Goal: Task Accomplishment & Management: Complete application form

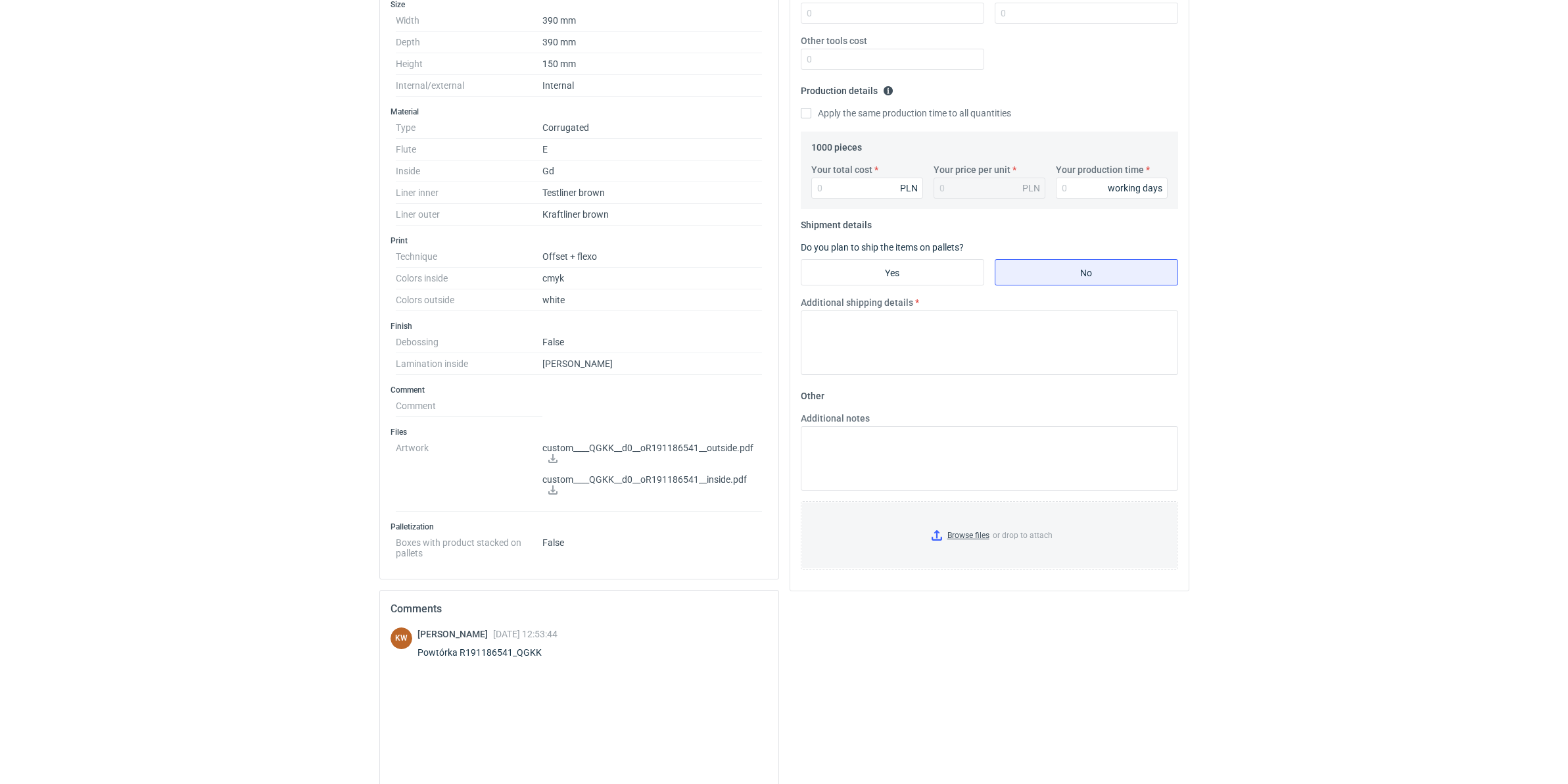
scroll to position [329, 0]
click at [959, 533] on input "Browse files or drop to attach" at bounding box center [989, 532] width 375 height 66
click at [959, 535] on input "Browse files or drop to attach" at bounding box center [989, 532] width 375 height 66
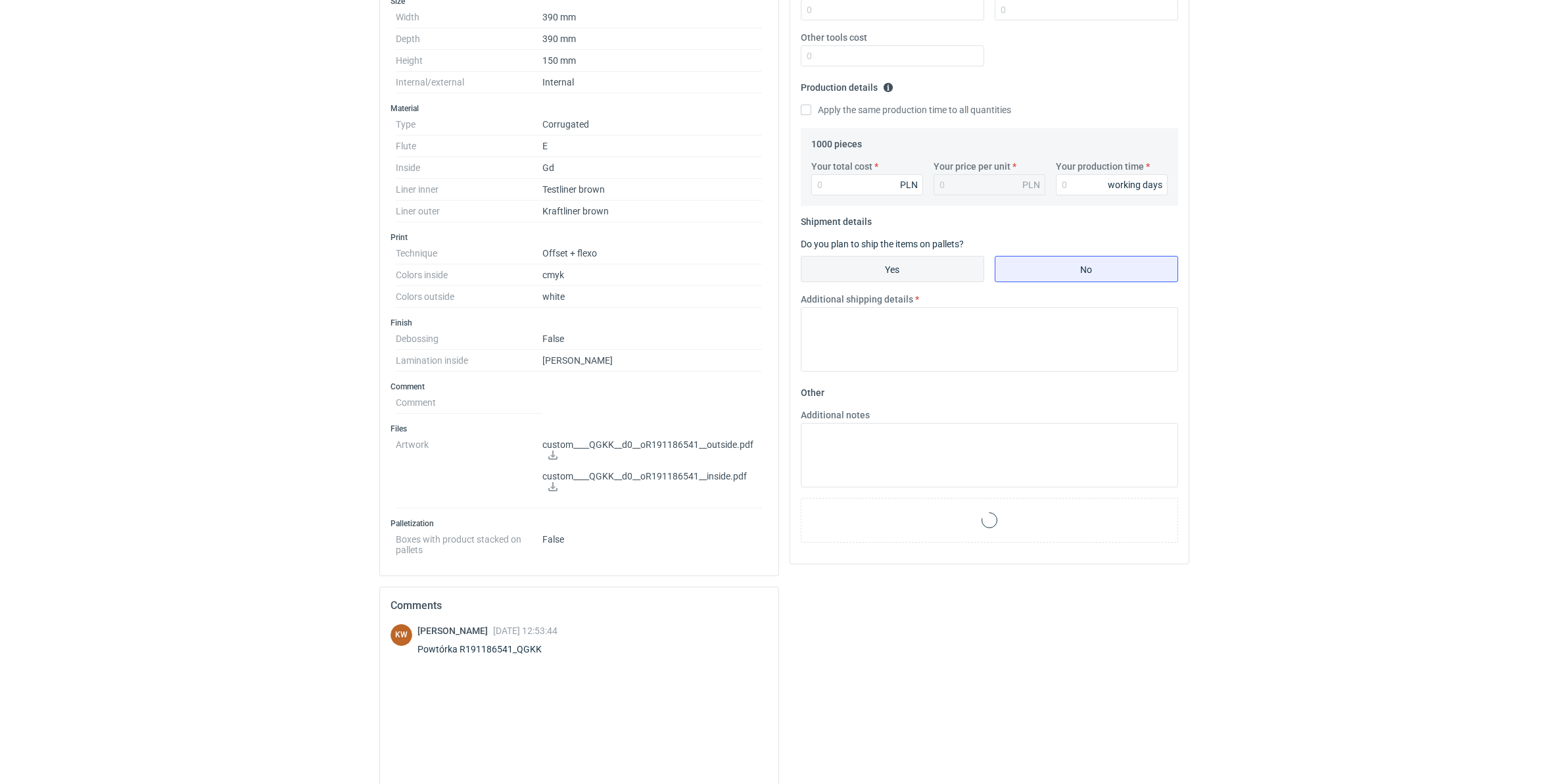
click at [861, 263] on input "Yes" at bounding box center [892, 269] width 182 height 25
radio input "true"
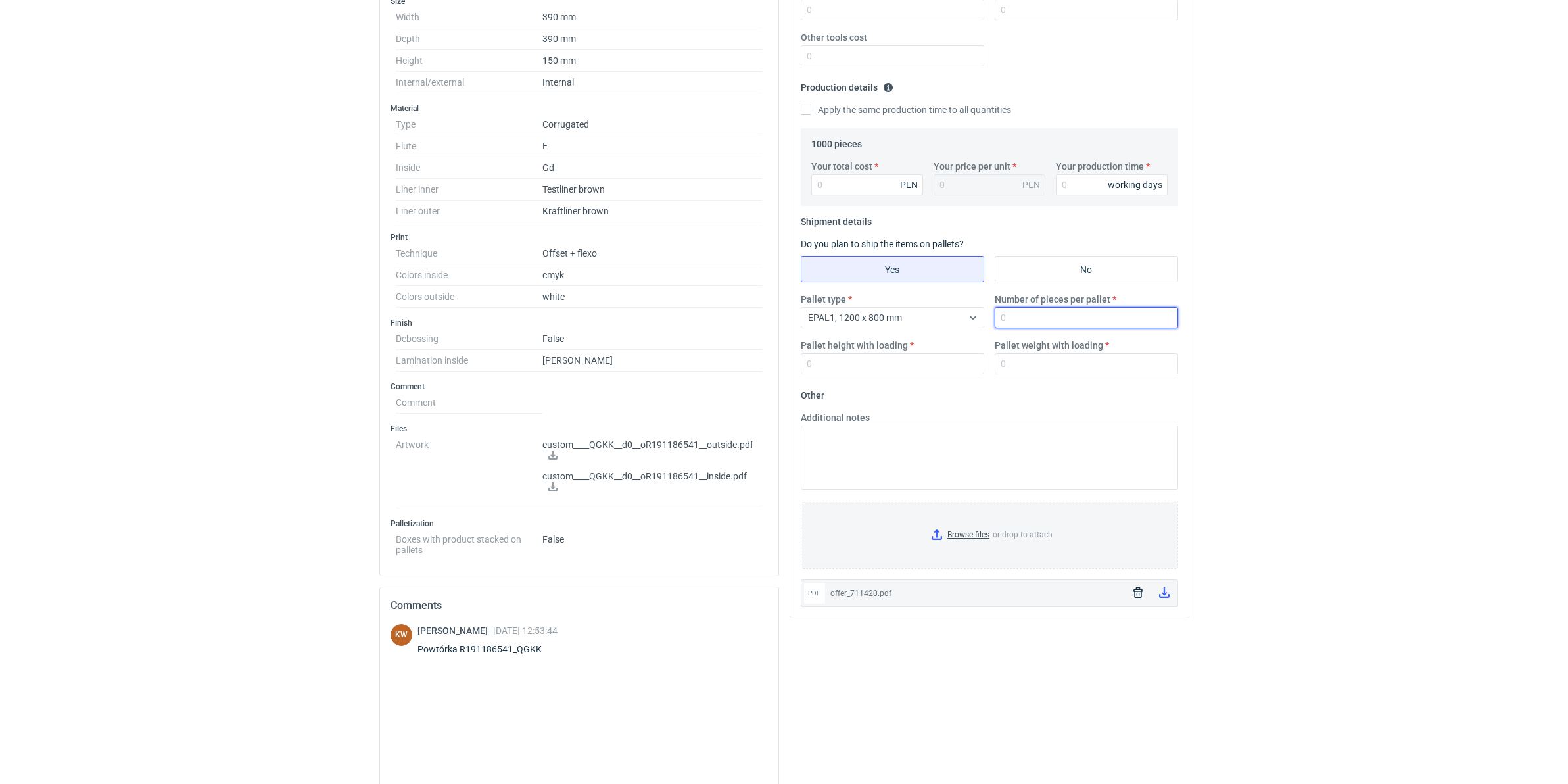
click at [1030, 323] on input "Number of pieces per pallet" at bounding box center [1087, 318] width 183 height 21
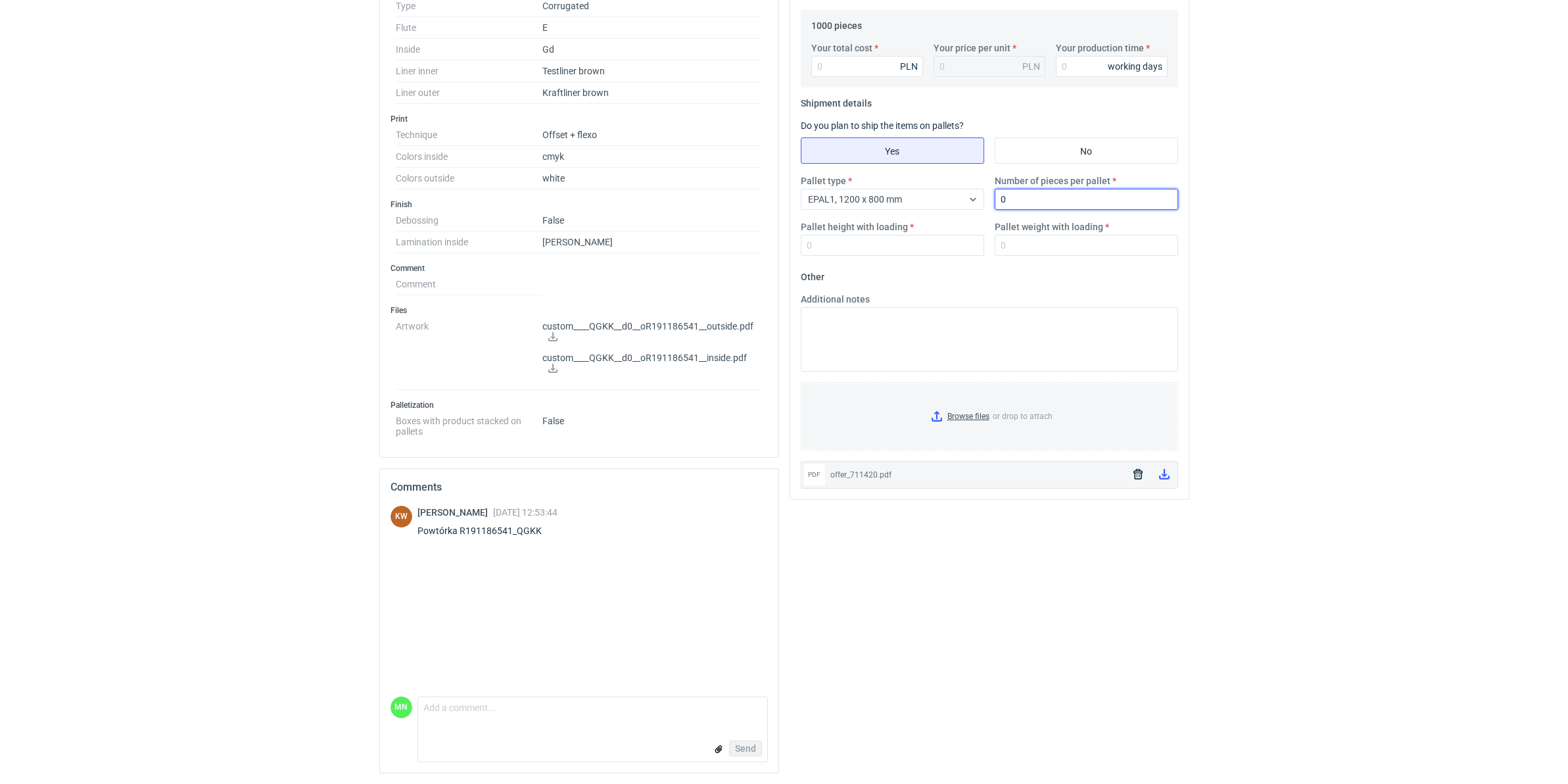
scroll to position [449, 0]
drag, startPoint x: 1032, startPoint y: 205, endPoint x: 968, endPoint y: 210, distance: 64.2
click at [968, 210] on div "Pallet type EPAL1, 1200 x 800 mm Number of pieces per pallet 0 Pallet height wi…" at bounding box center [989, 221] width 388 height 92
type input "0"
click at [817, 69] on input "Your total cost" at bounding box center [867, 66] width 111 height 21
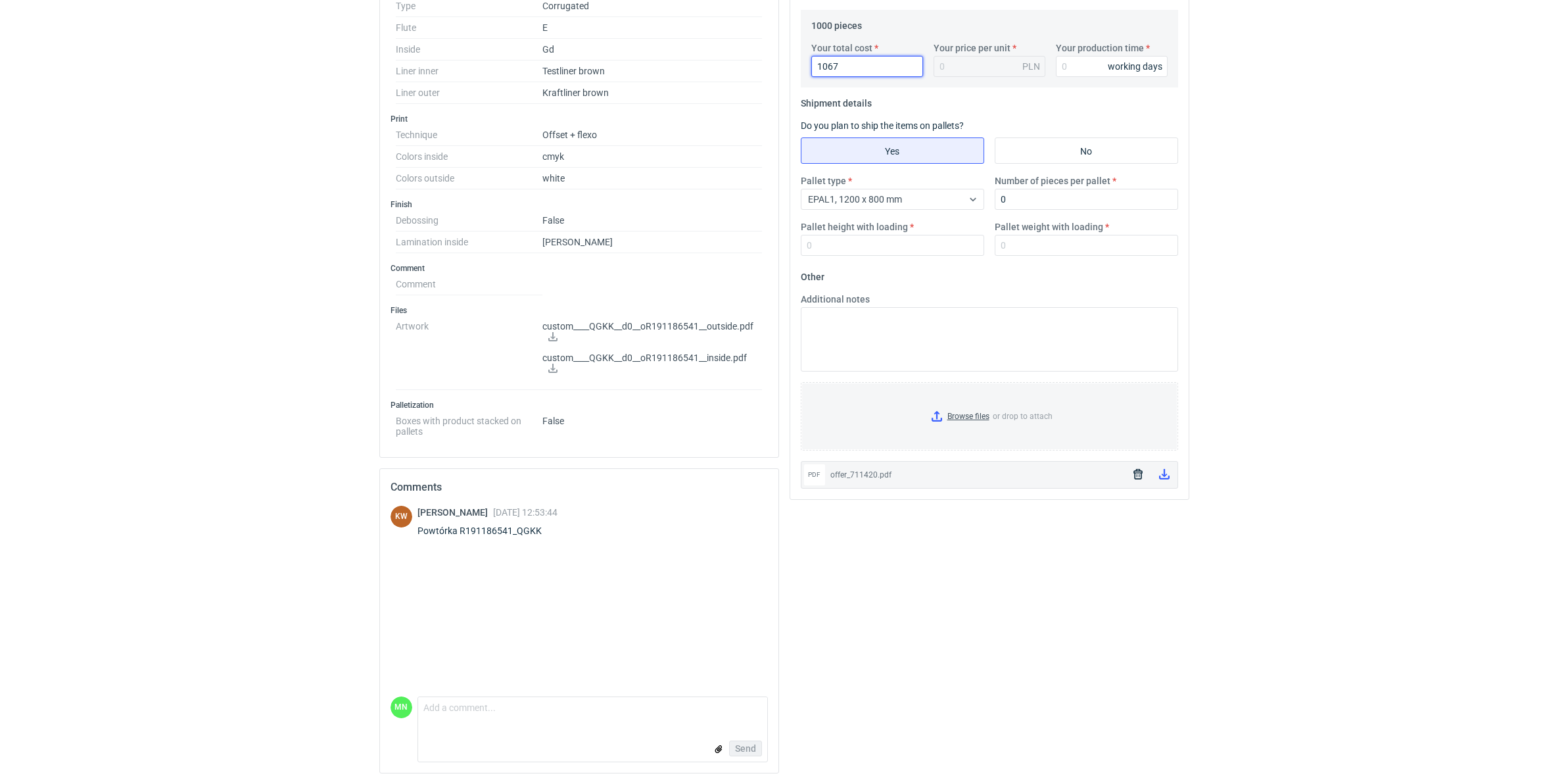
type input "10670"
type input "10.67"
type input "10670"
click at [1096, 192] on input "0" at bounding box center [1087, 199] width 183 height 21
type input "920"
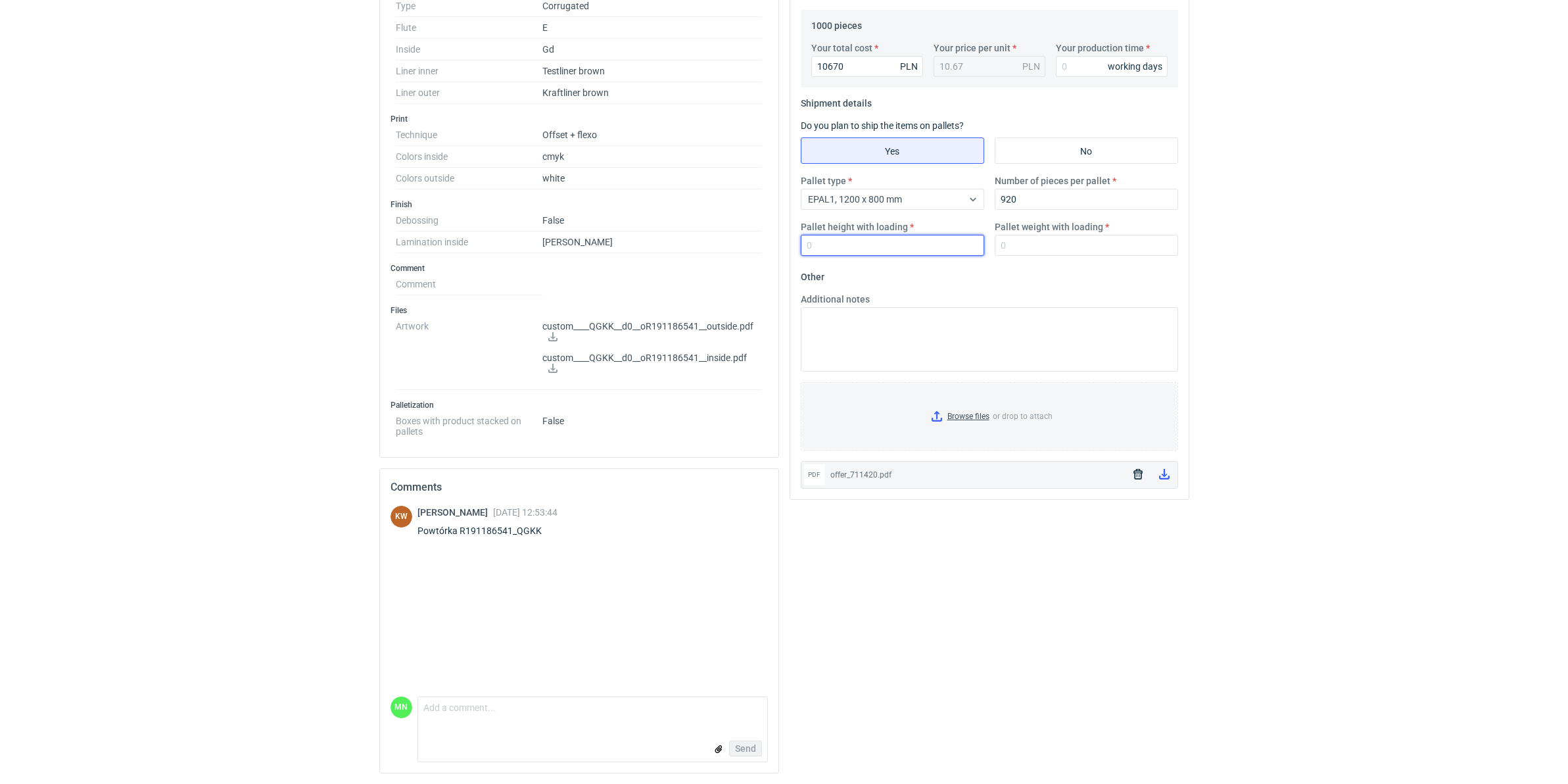
click at [809, 251] on input "Pallet height with loading" at bounding box center [892, 245] width 183 height 21
type input "1800"
click at [1046, 240] on input "Pallet weight with loading" at bounding box center [1087, 245] width 183 height 21
type input "790"
click at [1066, 61] on input "Your production time" at bounding box center [1111, 66] width 111 height 21
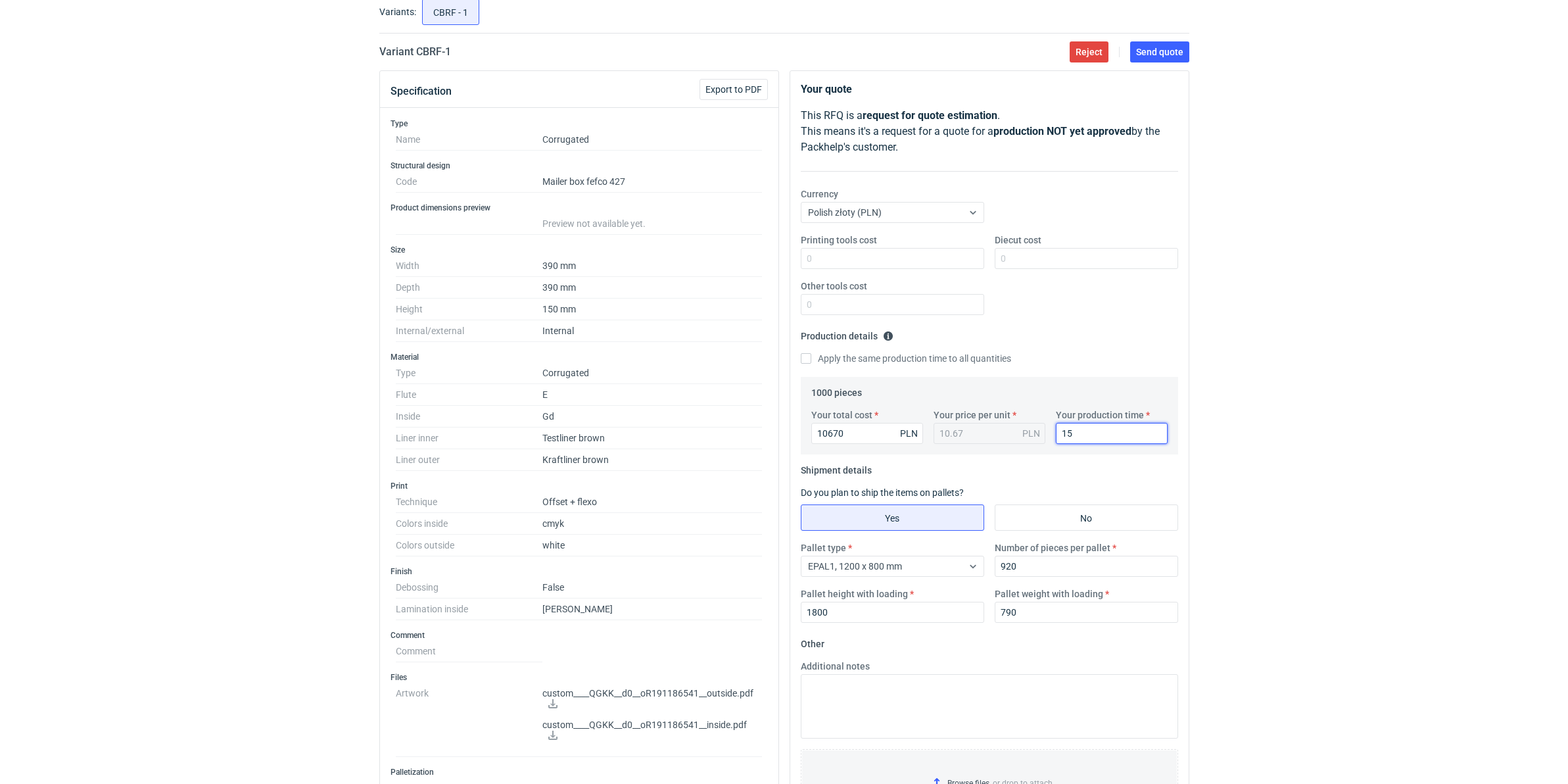
scroll to position [38, 0]
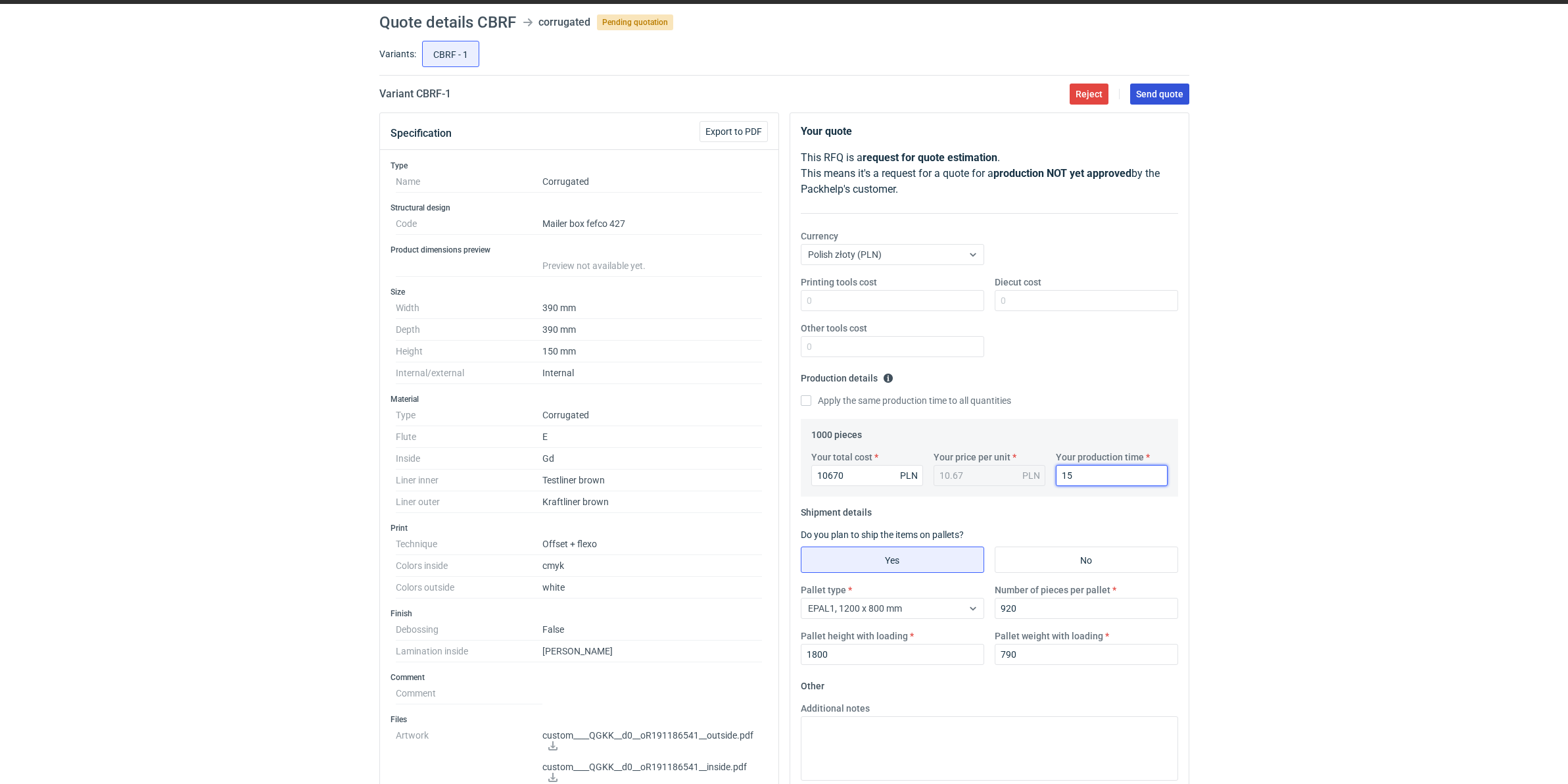
type input "15"
click at [1148, 92] on span "Send quote" at bounding box center [1159, 94] width 47 height 9
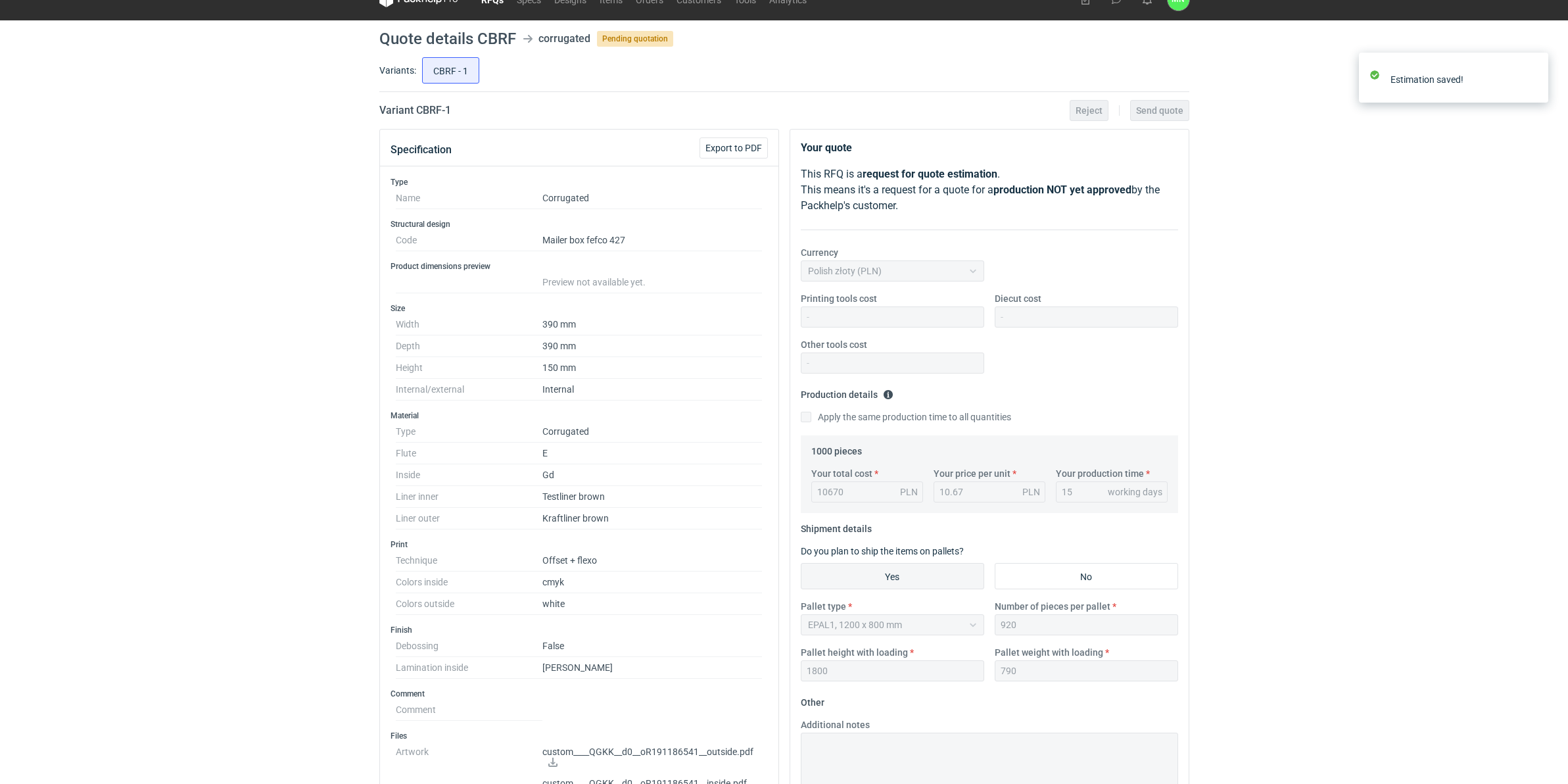
scroll to position [0, 0]
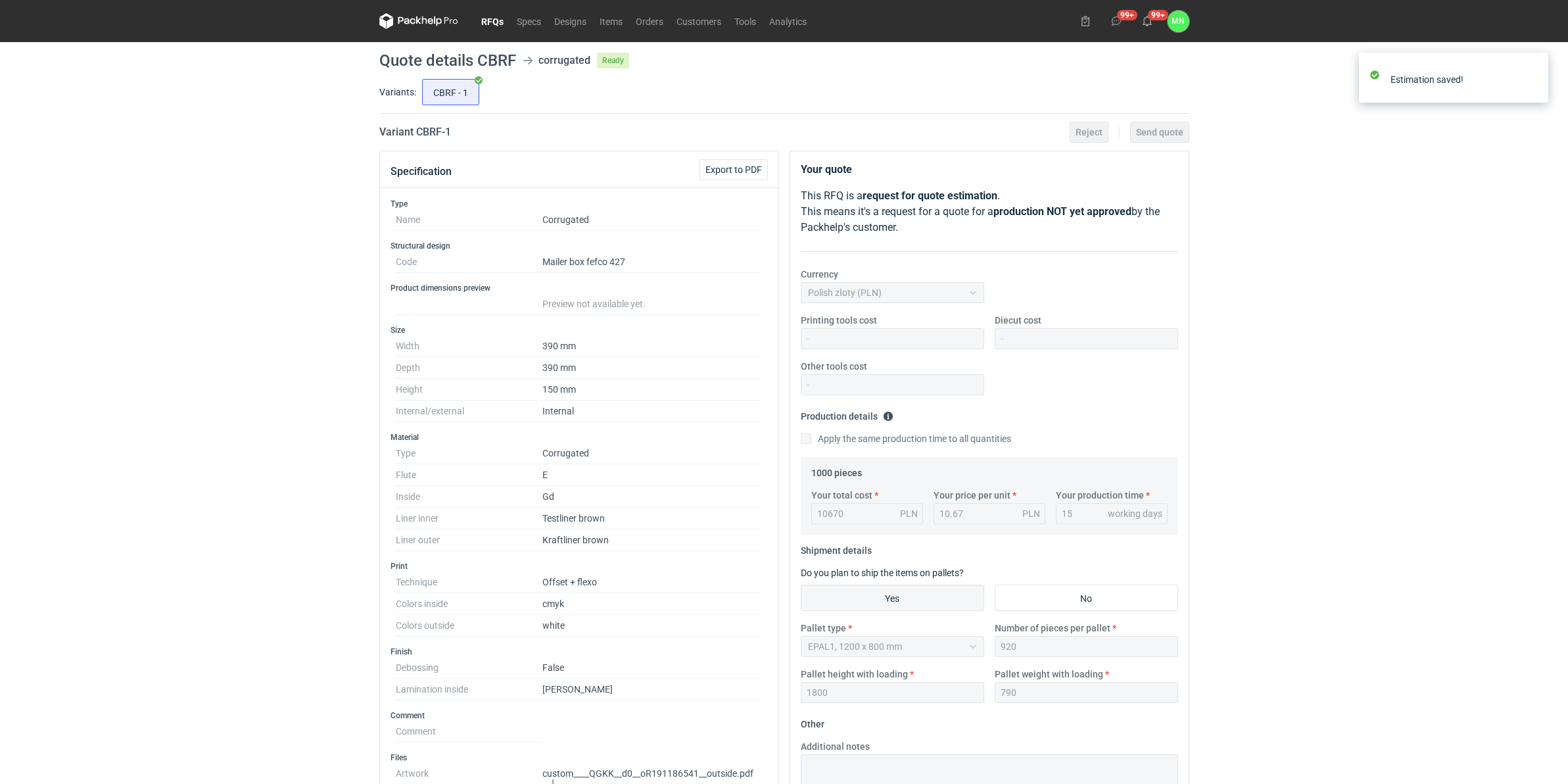
click at [478, 14] on link "RFQs" at bounding box center [492, 21] width 36 height 16
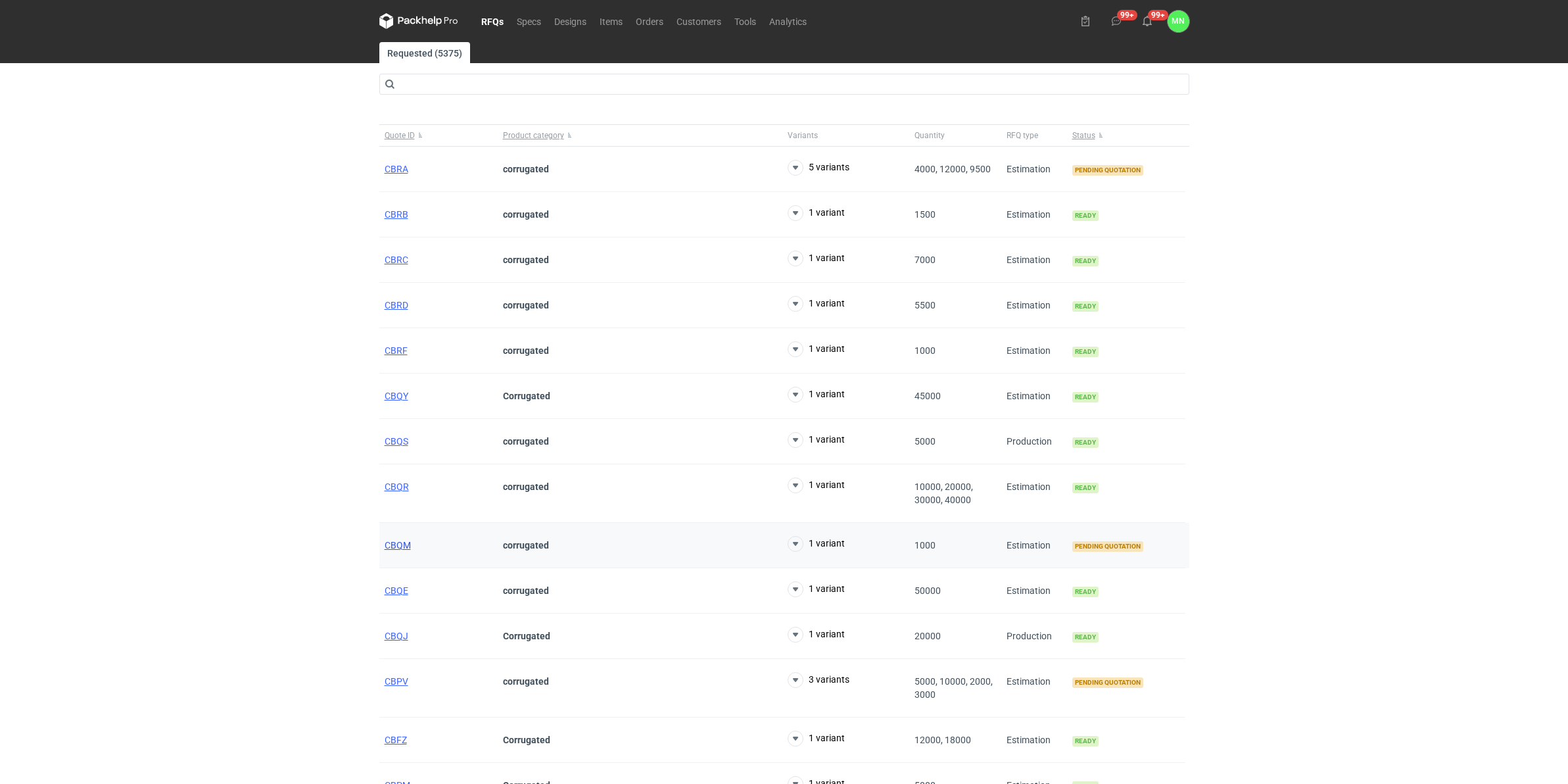
click at [409, 548] on span "CBQM" at bounding box center [398, 544] width 26 height 10
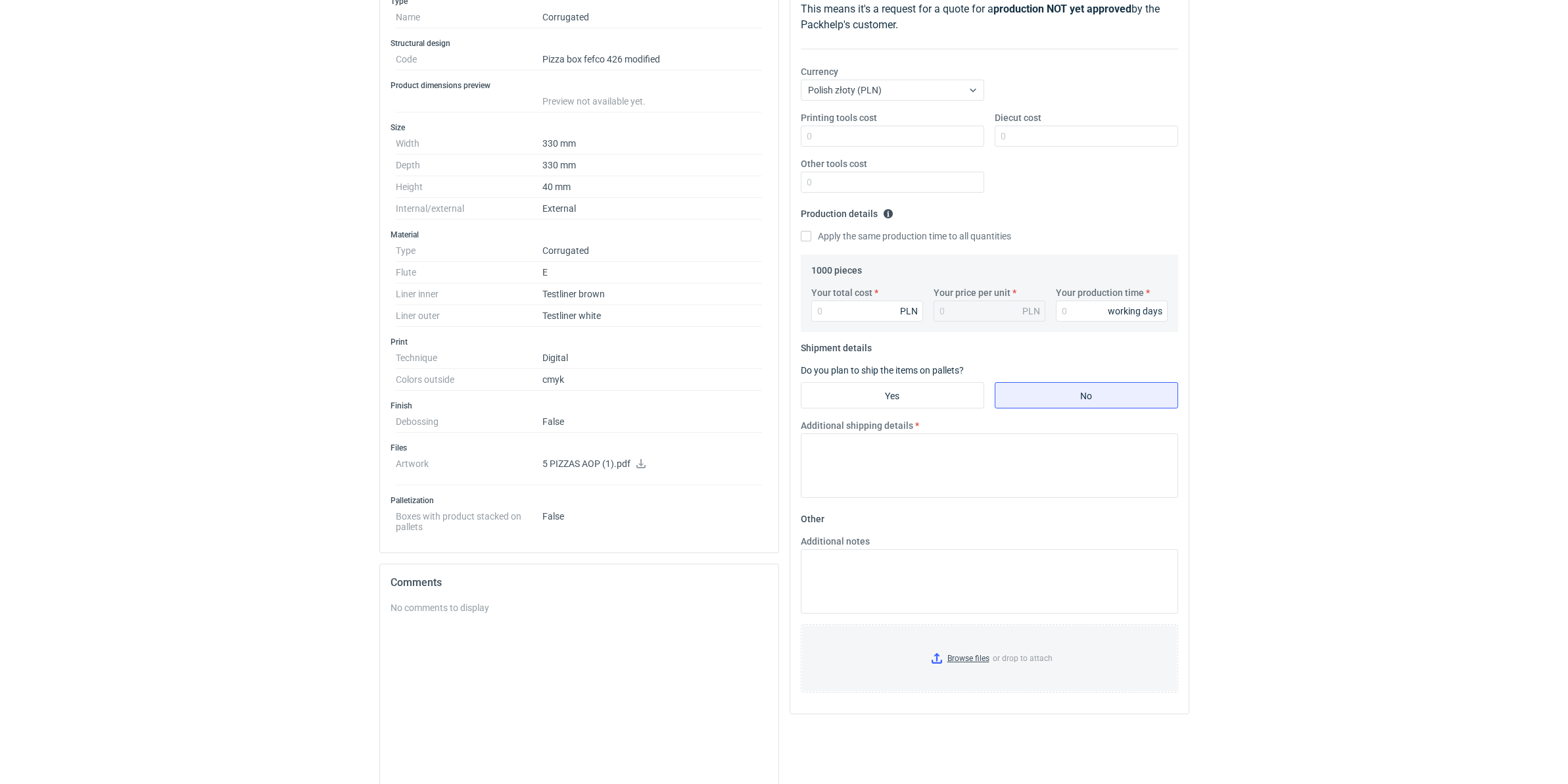
scroll to position [82, 0]
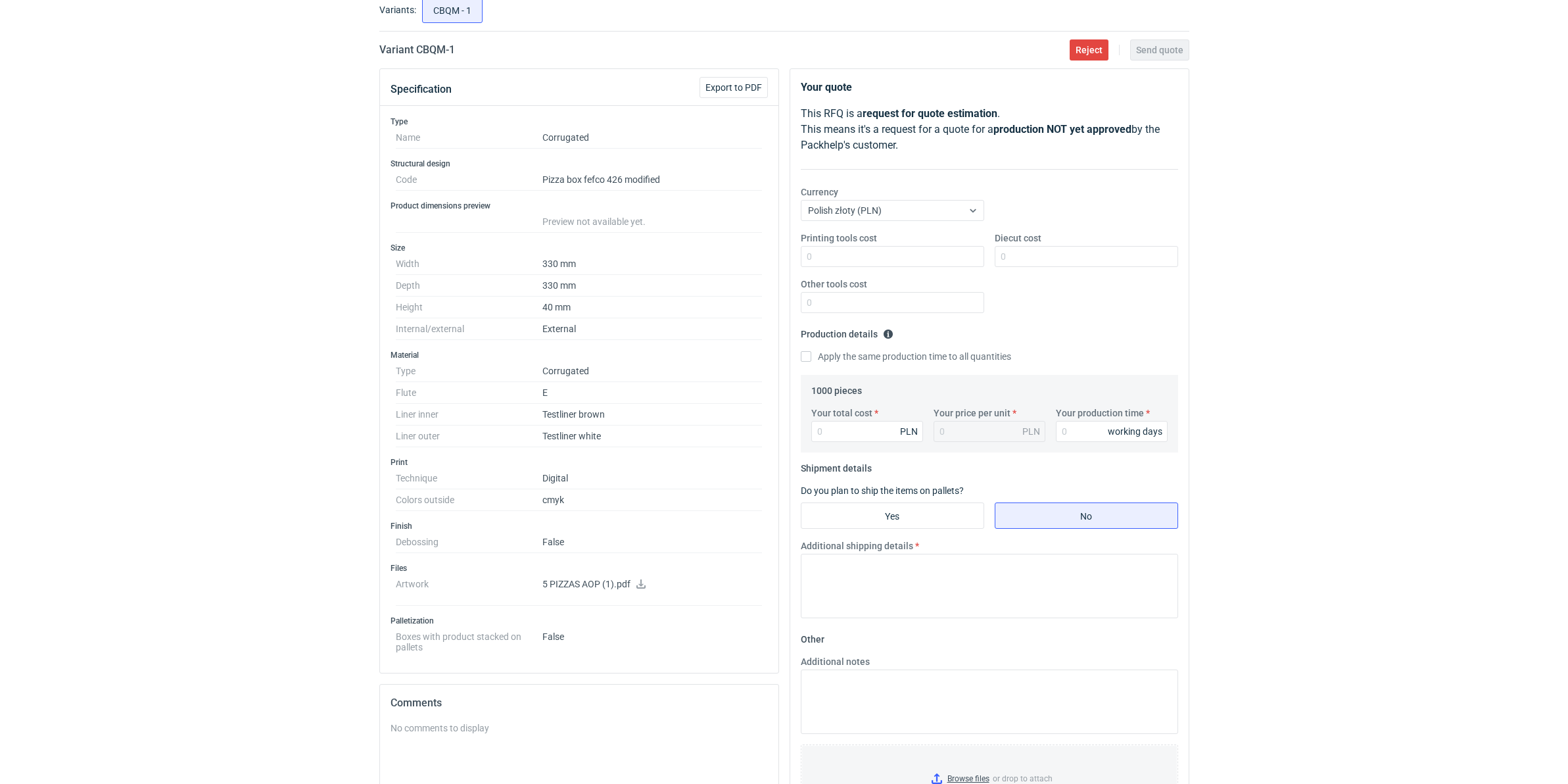
click at [225, 452] on div "RFQs Specs Designs Items Orders Customers Tools Analytics 99+ 99+ MN [PERSON_NA…" at bounding box center [784, 309] width 1568 height 784
drag, startPoint x: 472, startPoint y: 53, endPoint x: 418, endPoint y: 53, distance: 54.0
click at [418, 53] on div "Variant CBQM - 1 Reject Send quote" at bounding box center [784, 50] width 810 height 16
copy h2 "CBQM - 1"
click at [886, 426] on input "Your total cost" at bounding box center [867, 431] width 111 height 21
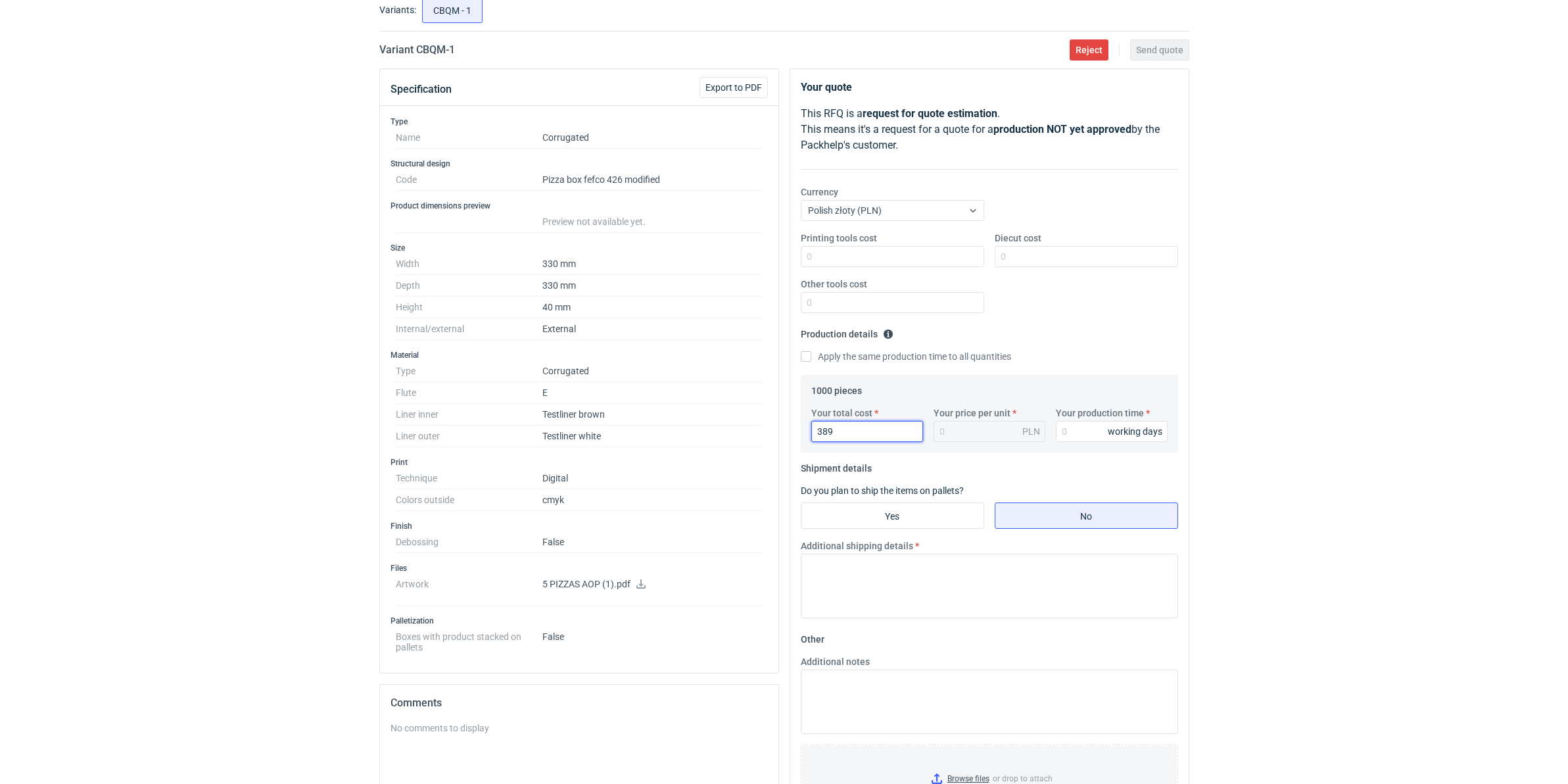
type input "3890"
type input "3.89"
type input "3890"
click at [1085, 435] on input "Your production time" at bounding box center [1111, 431] width 111 height 21
type input "15"
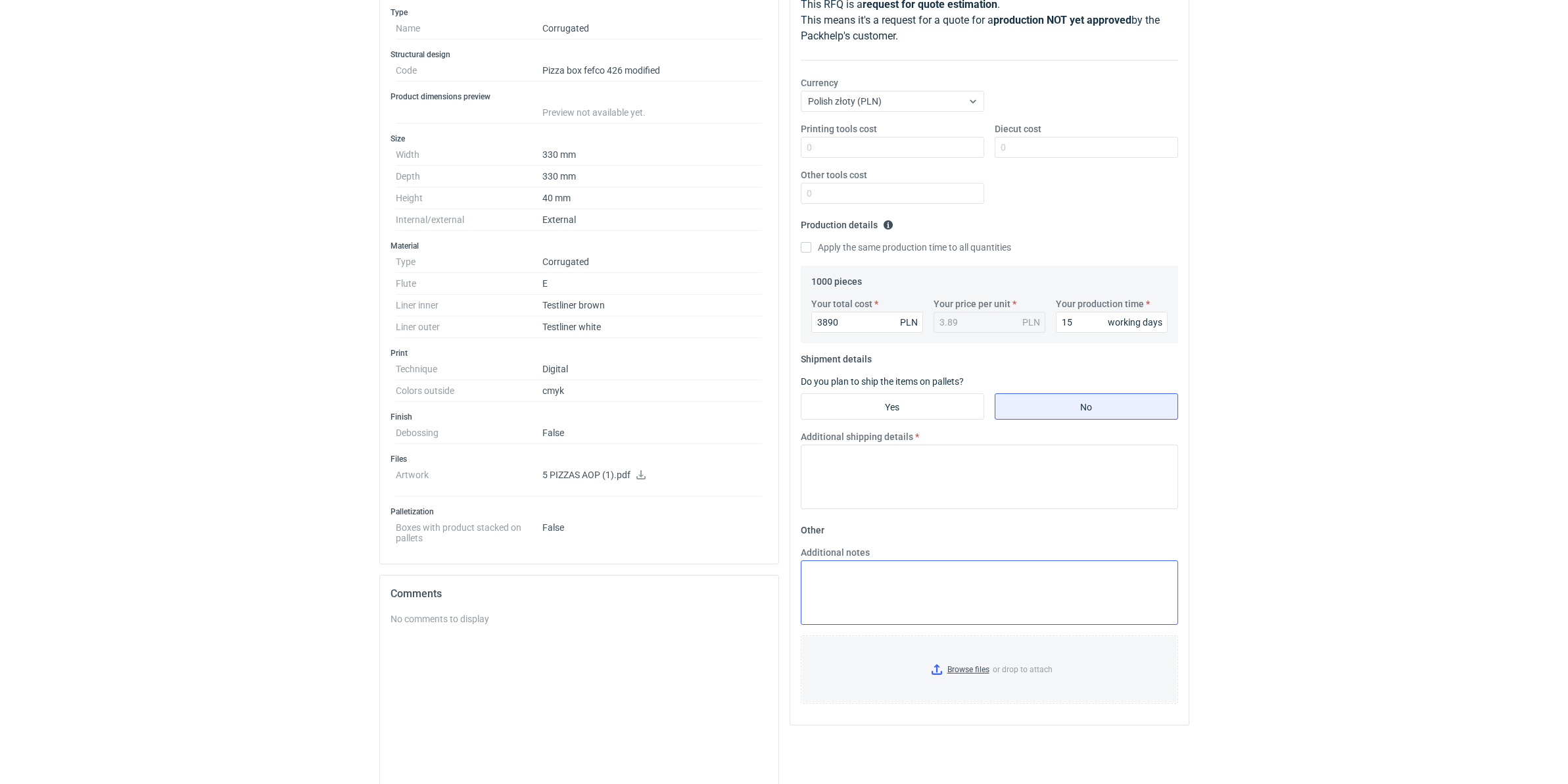
scroll to position [246, 0]
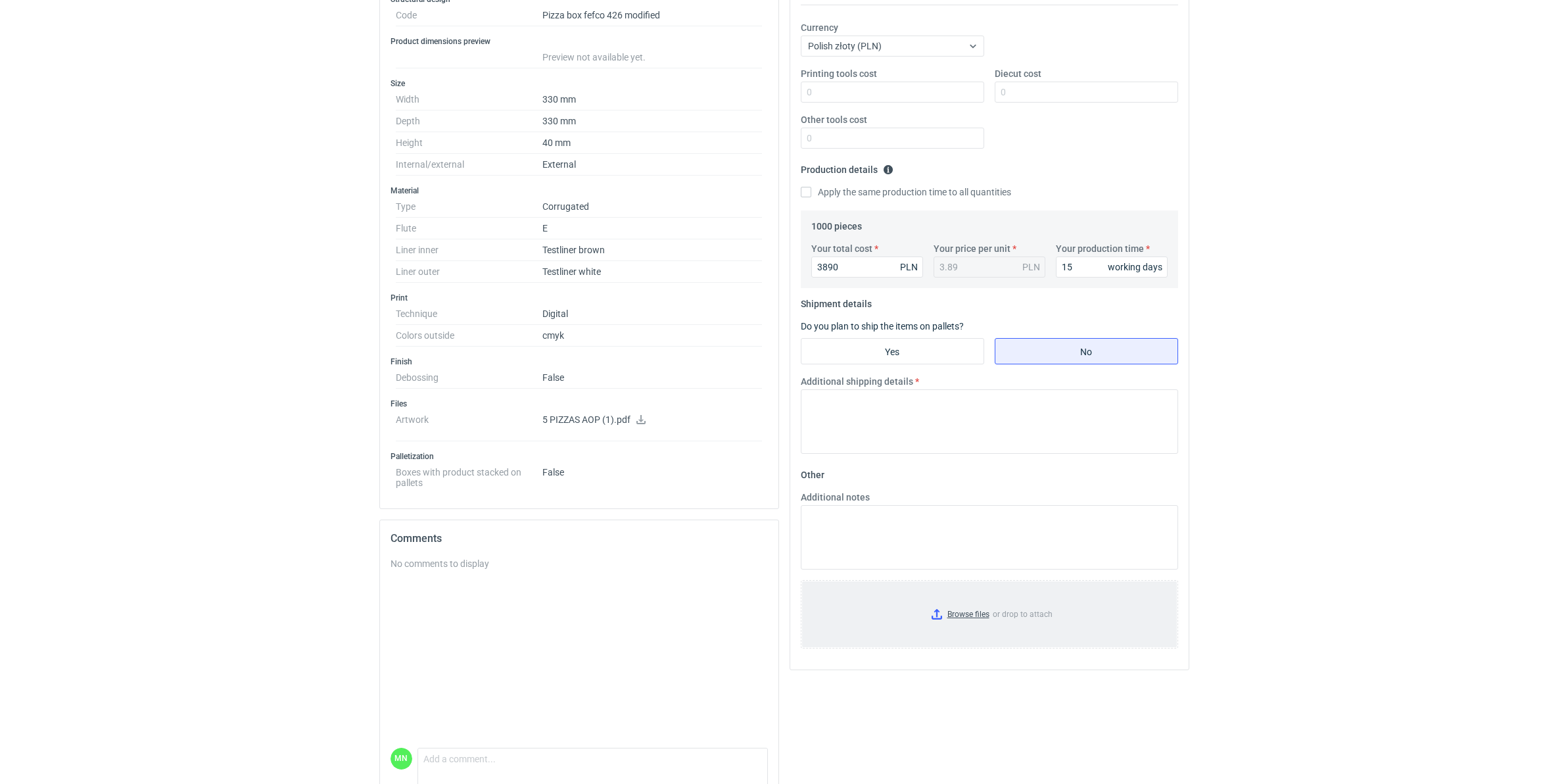
click at [969, 616] on input "Browse files or drop to attach" at bounding box center [989, 614] width 375 height 66
click at [956, 343] on input "Yes" at bounding box center [892, 351] width 182 height 25
radio input "true"
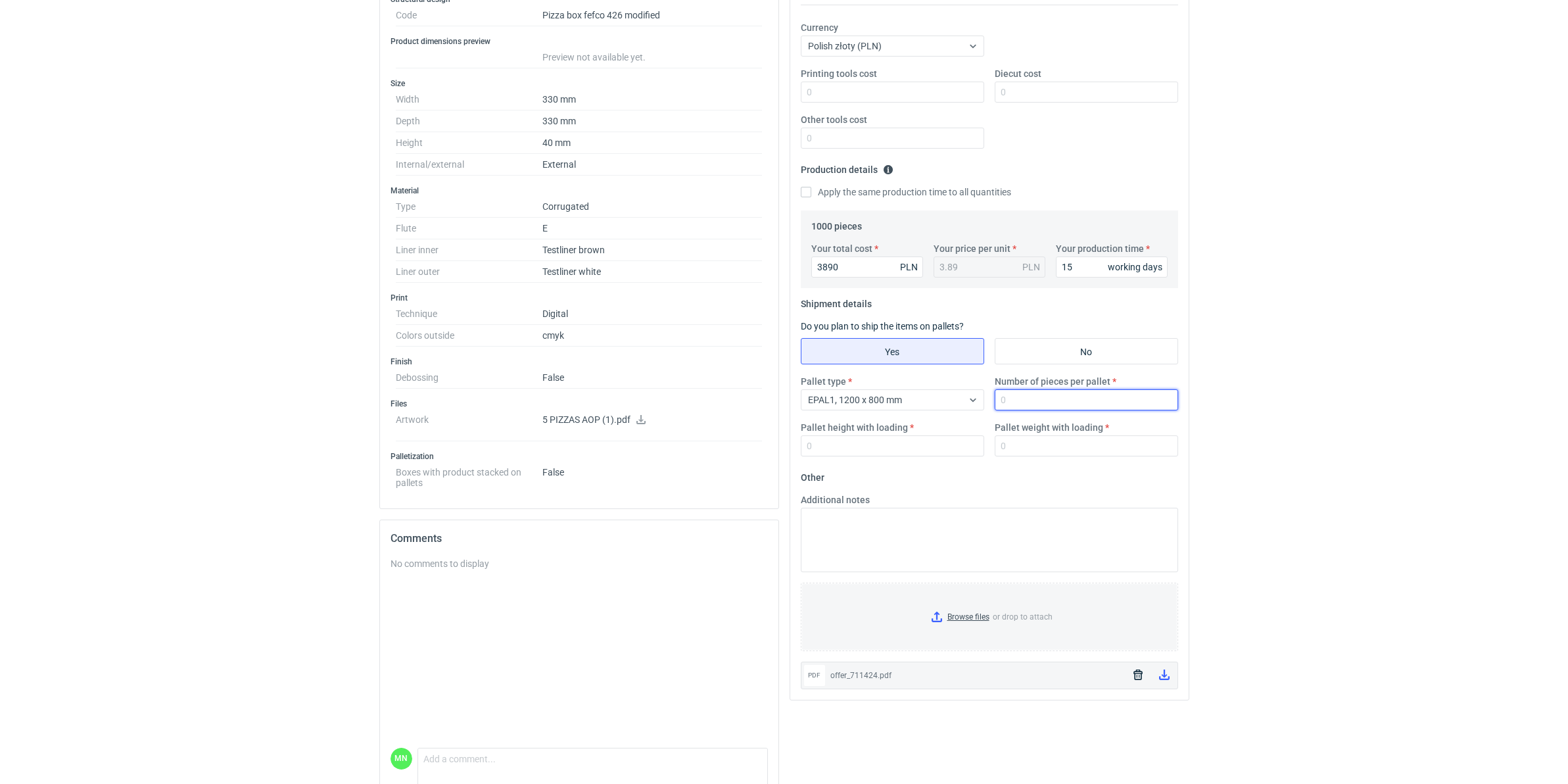
click at [1030, 405] on input "Number of pieces per pallet" at bounding box center [1087, 400] width 183 height 21
type input "2760"
type input "1800"
drag, startPoint x: 980, startPoint y: 615, endPoint x: 1293, endPoint y: 502, distance: 332.8
click at [1293, 502] on div "RFQs Specs Designs Items Orders Customers Tools Analytics 99+ 99+ MN [PERSON_NA…" at bounding box center [784, 145] width 1568 height 784
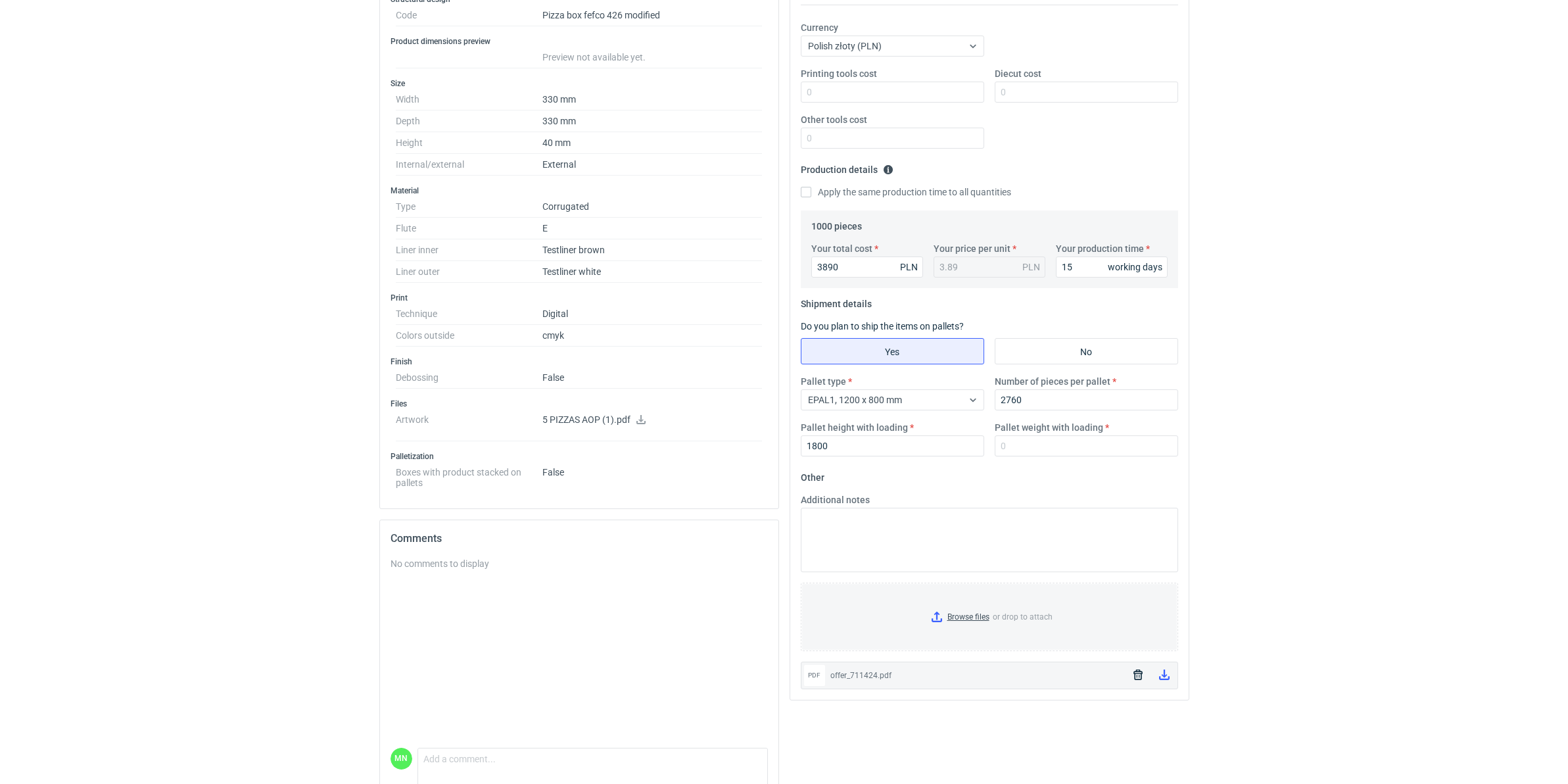
click at [1294, 492] on div "RFQs Specs Designs Items Orders Customers Tools Analytics 99+ 99+ MN [PERSON_NA…" at bounding box center [784, 145] width 1568 height 784
click at [1375, 318] on div "RFQs Specs Designs Items Orders Customers Tools Analytics 99+ 99+ MN [PERSON_NA…" at bounding box center [784, 145] width 1568 height 784
click at [1043, 443] on input "Pallet weight with loading" at bounding box center [1087, 445] width 183 height 21
type input "440"
click at [961, 555] on textarea "Additional notes" at bounding box center [990, 540] width 377 height 64
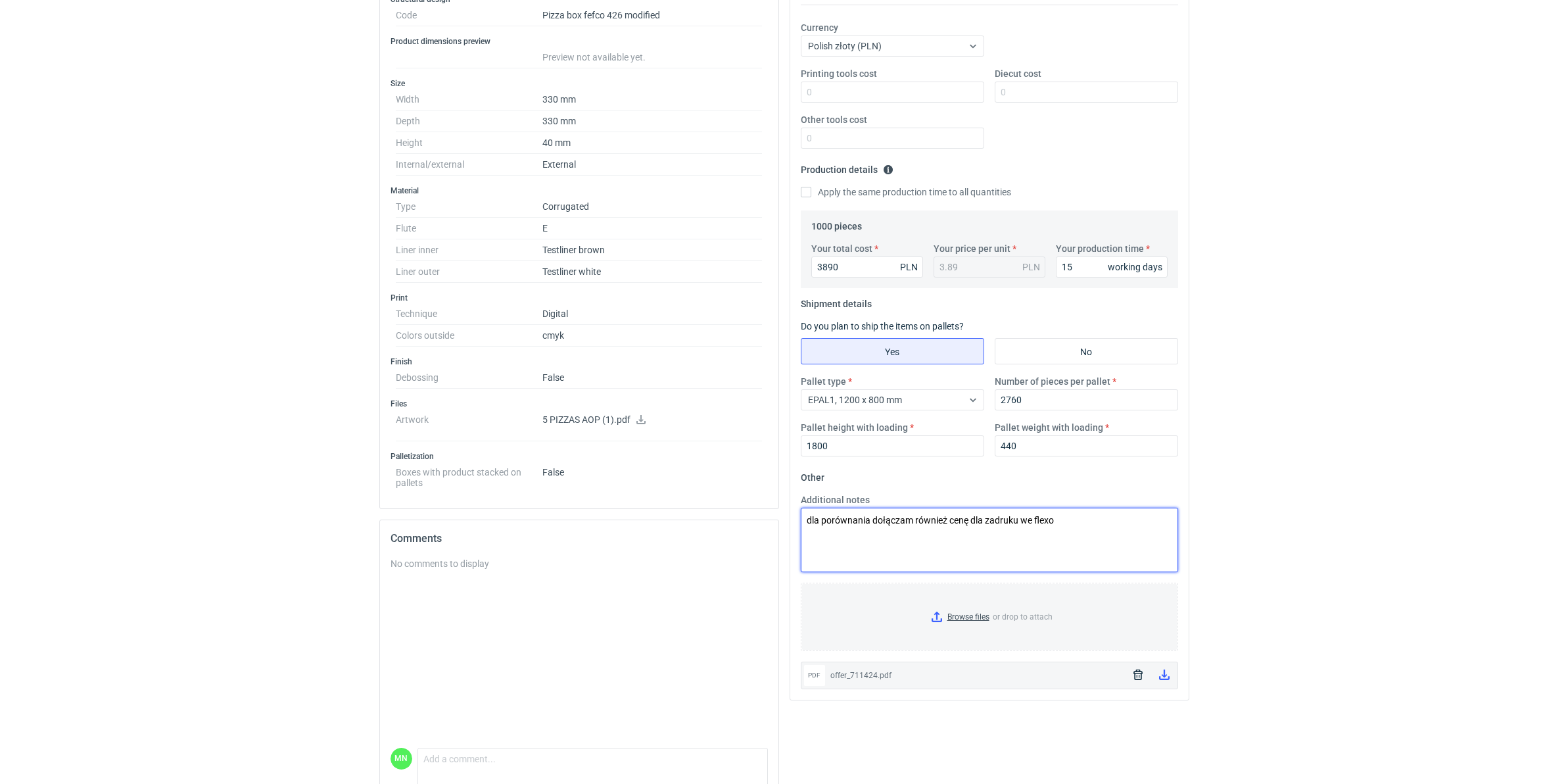
click at [1125, 524] on textarea "dla porównania dołączam również cenę dla zadruku we flexo" at bounding box center [990, 540] width 377 height 64
click at [1098, 530] on textarea "dla porównania dołączam również cenę dla zadruku we flexo" at bounding box center [990, 540] width 377 height 64
click at [1097, 523] on textarea "dla porównania dołączam również cenę dla zadruku we flexo" at bounding box center [990, 540] width 377 height 64
click at [1073, 540] on textarea "dla porównania dołączam również cenę dla zadruku we flexo" at bounding box center [990, 540] width 377 height 64
click at [1071, 529] on textarea "dla porównania dołączam również cenę dla zadruku we flexo" at bounding box center [990, 540] width 377 height 64
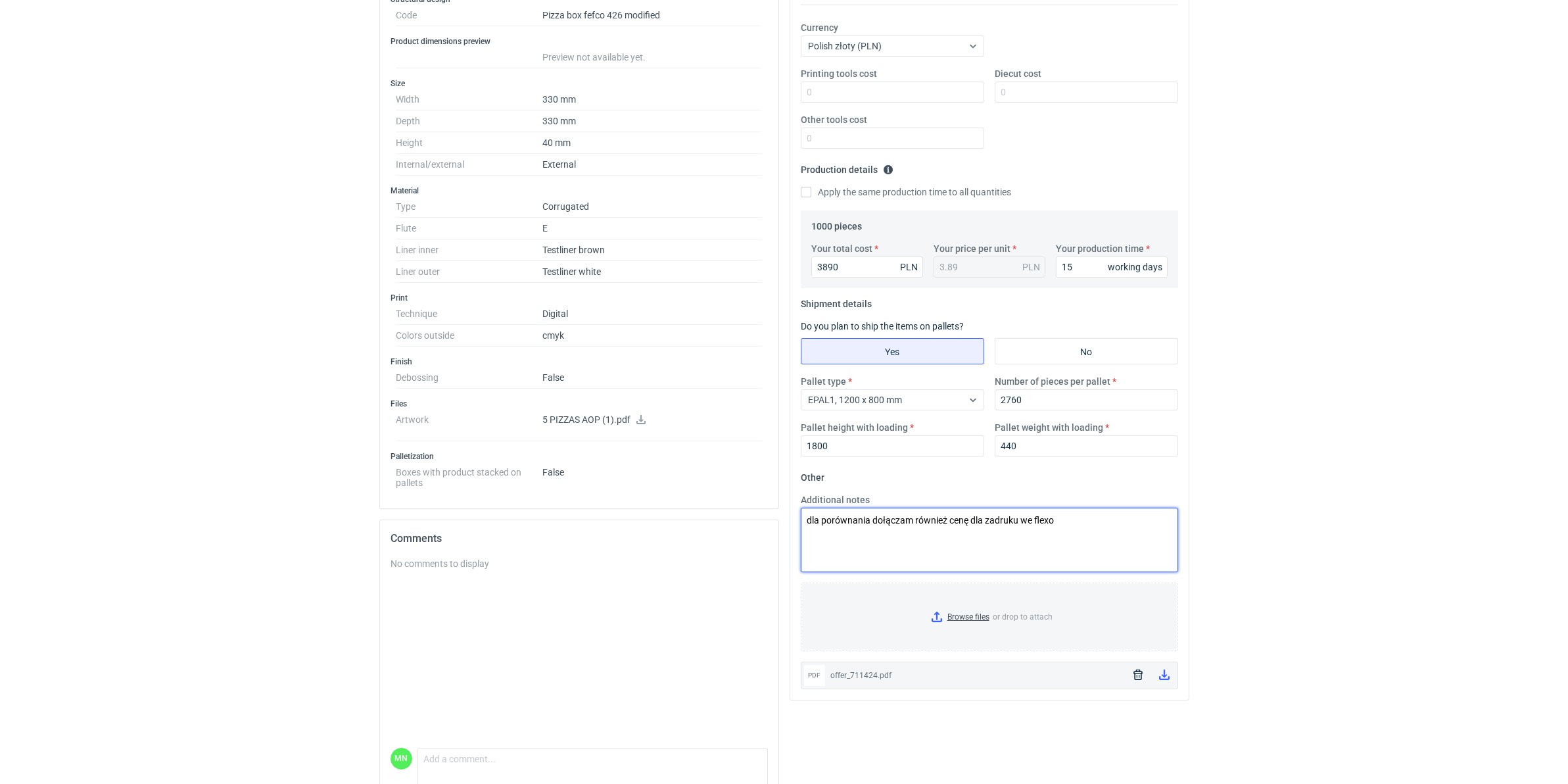
click at [1071, 518] on textarea "dla porównania dołączam również cenę dla zadruku we flexo" at bounding box center [990, 540] width 377 height 64
paste textarea "offer_711432 (1)"
click at [972, 618] on input "Browse files or drop to attach" at bounding box center [989, 617] width 375 height 66
click at [1136, 526] on textarea "dla porównania dołączam również cenę dla zadruku we flexo offer_711432" at bounding box center [990, 540] width 377 height 64
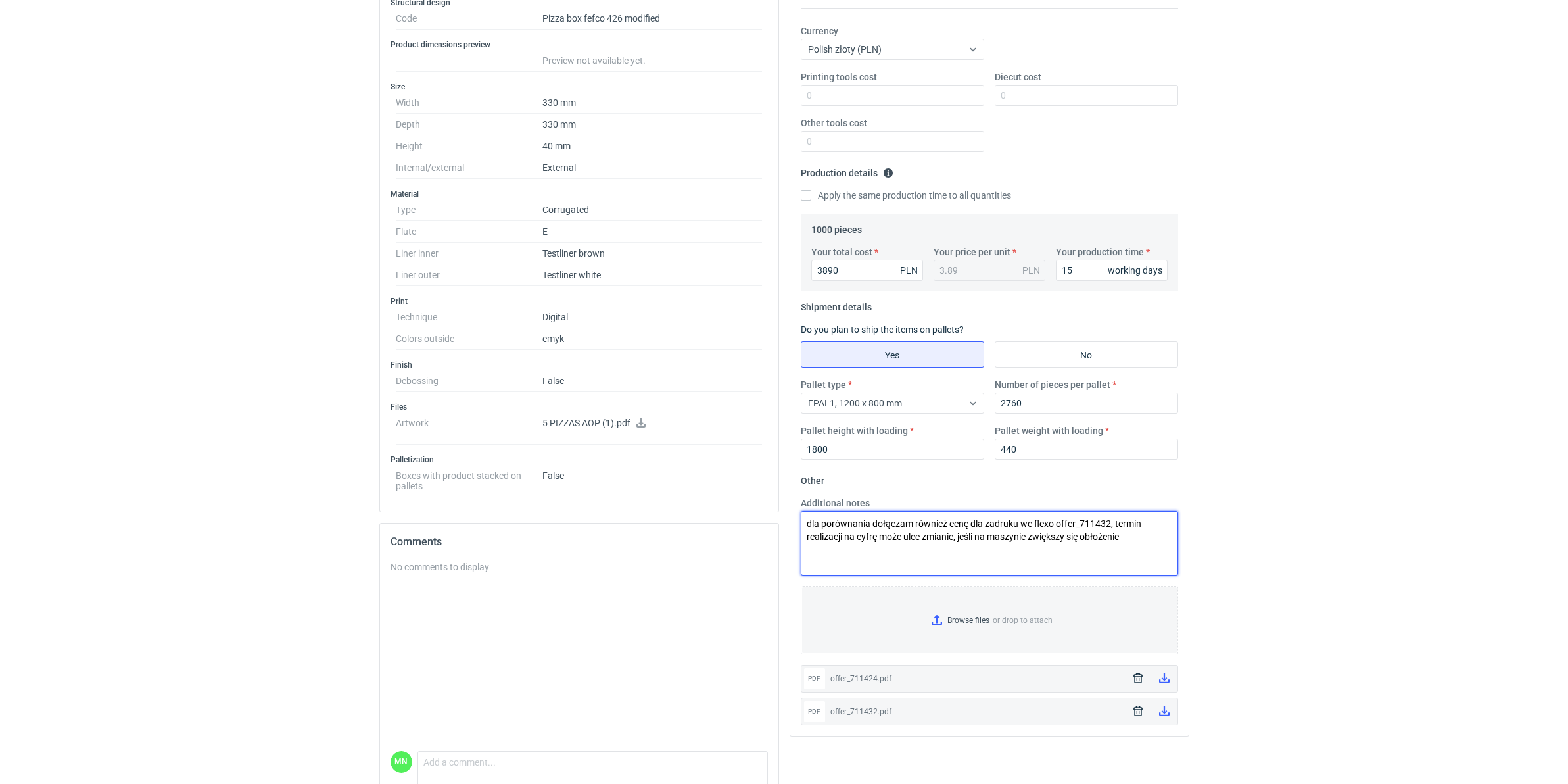
scroll to position [53, 0]
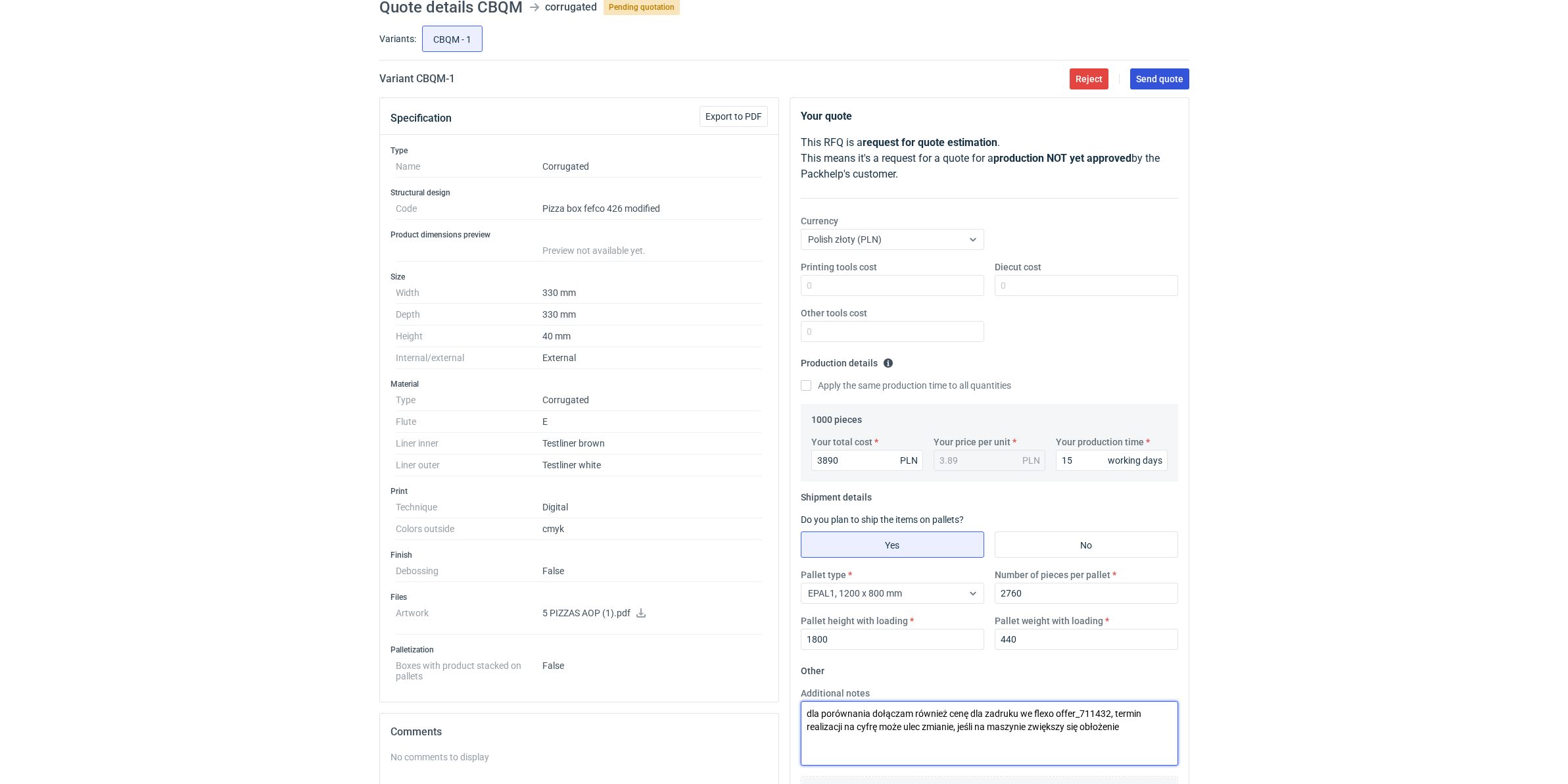
type textarea "dla porównania dołączam również cenę dla zadruku we flexo offer_711432, termin …"
click at [1151, 80] on span "Send quote" at bounding box center [1159, 79] width 47 height 9
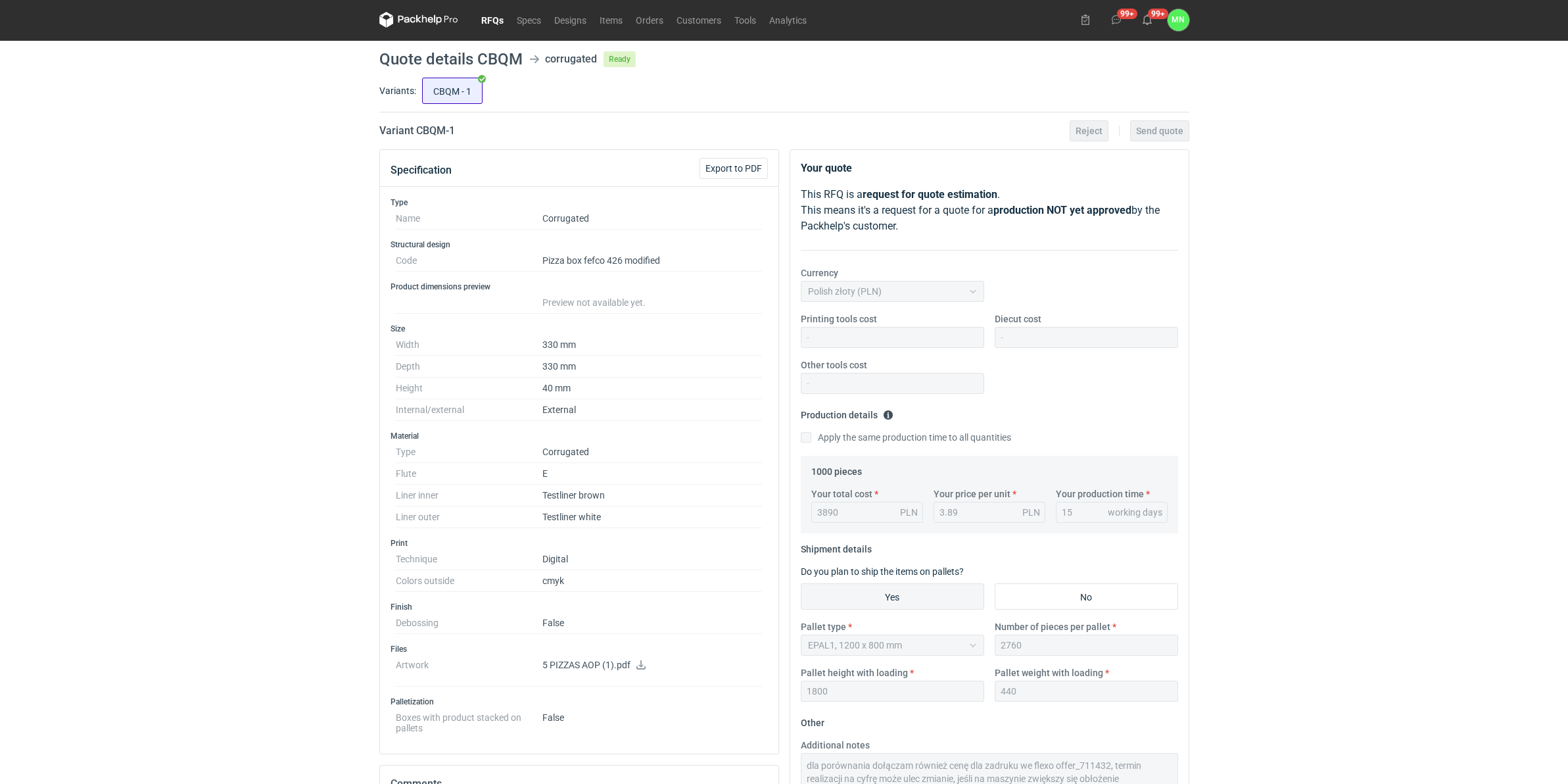
scroll to position [0, 0]
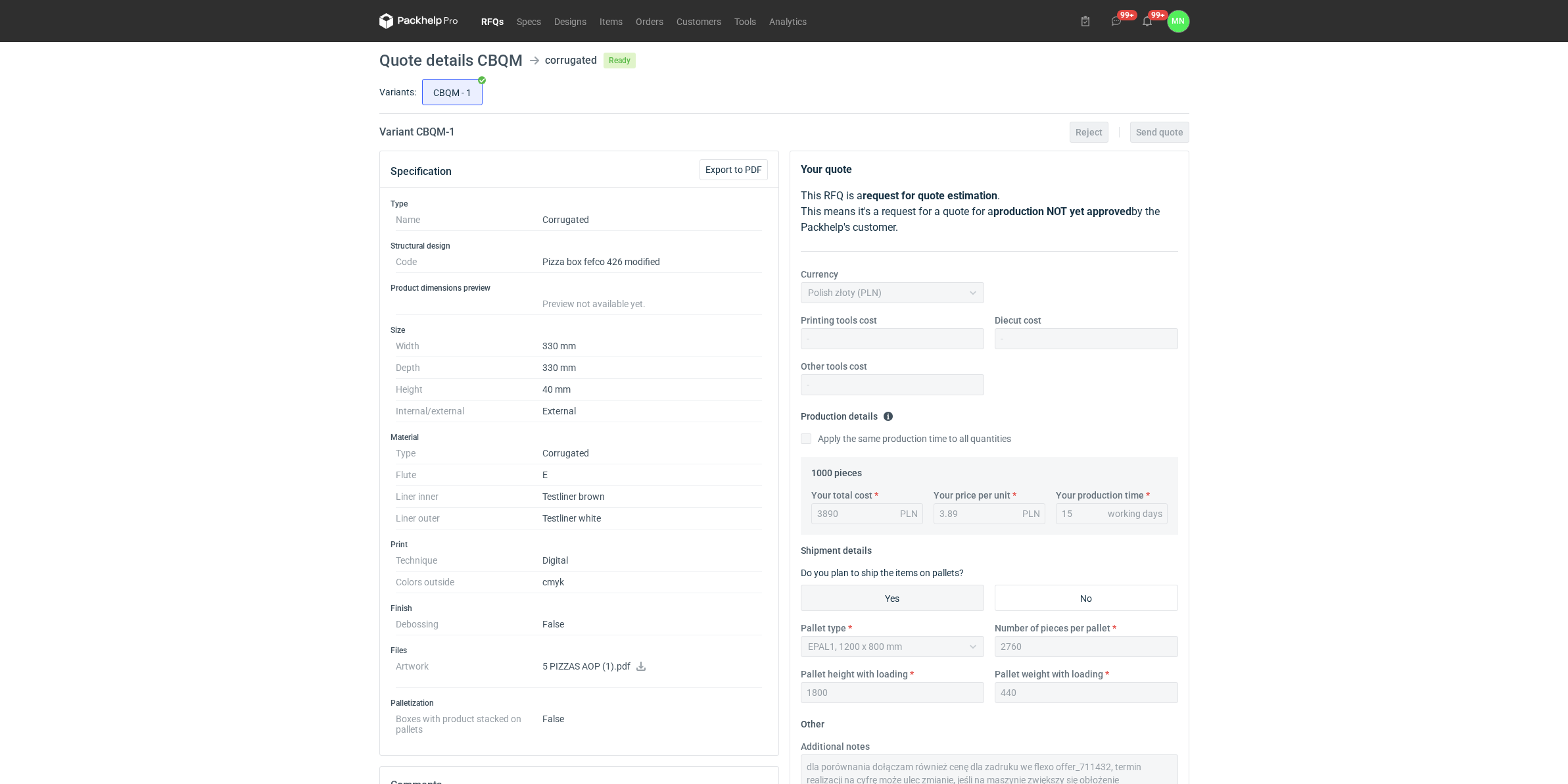
click at [487, 18] on link "RFQs" at bounding box center [492, 21] width 36 height 16
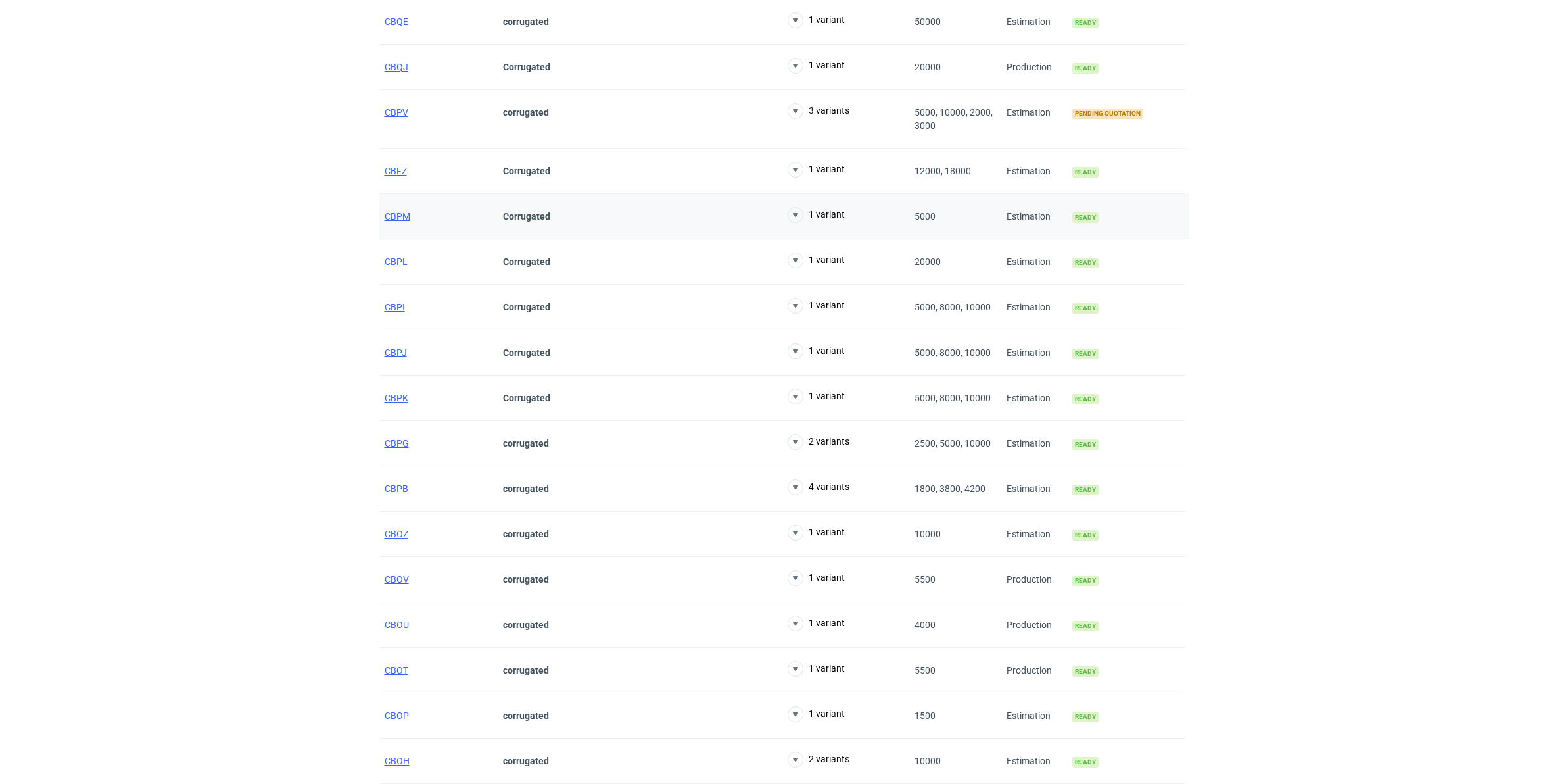
scroll to position [575, 0]
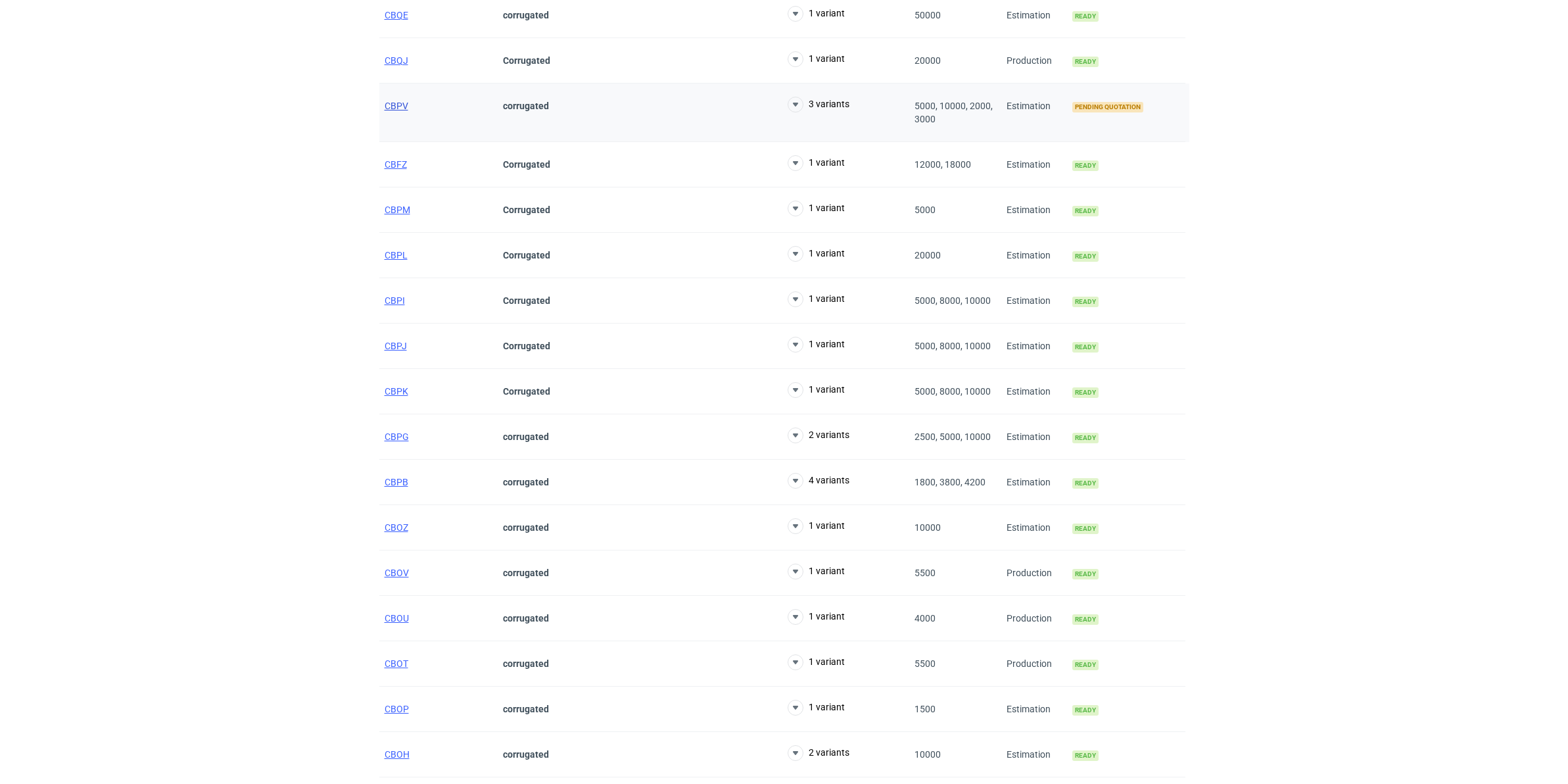
click at [395, 111] on span "CBPV" at bounding box center [396, 106] width 24 height 10
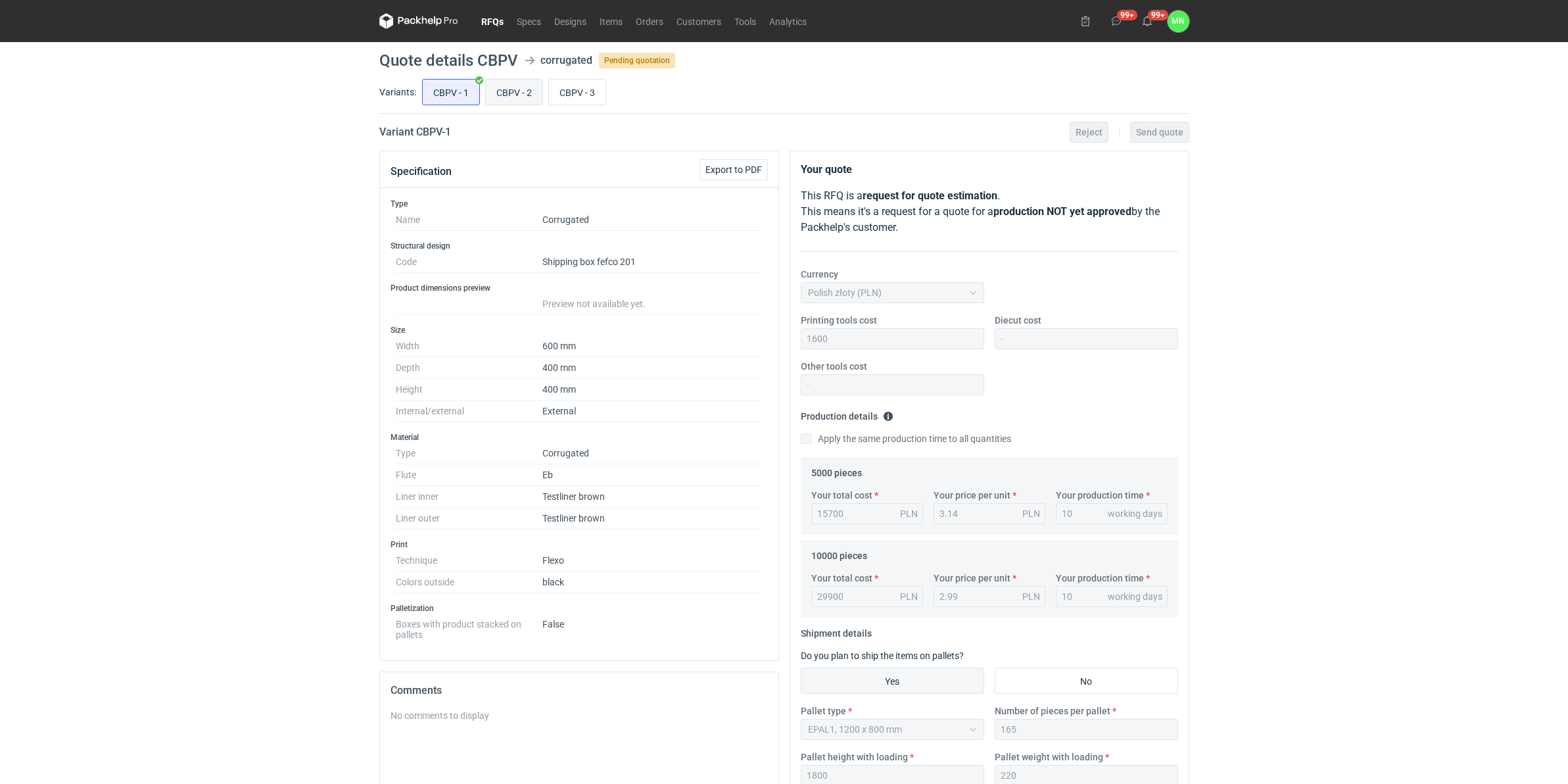
click at [509, 84] on input "CBPV - 2" at bounding box center [514, 92] width 57 height 25
radio input "true"
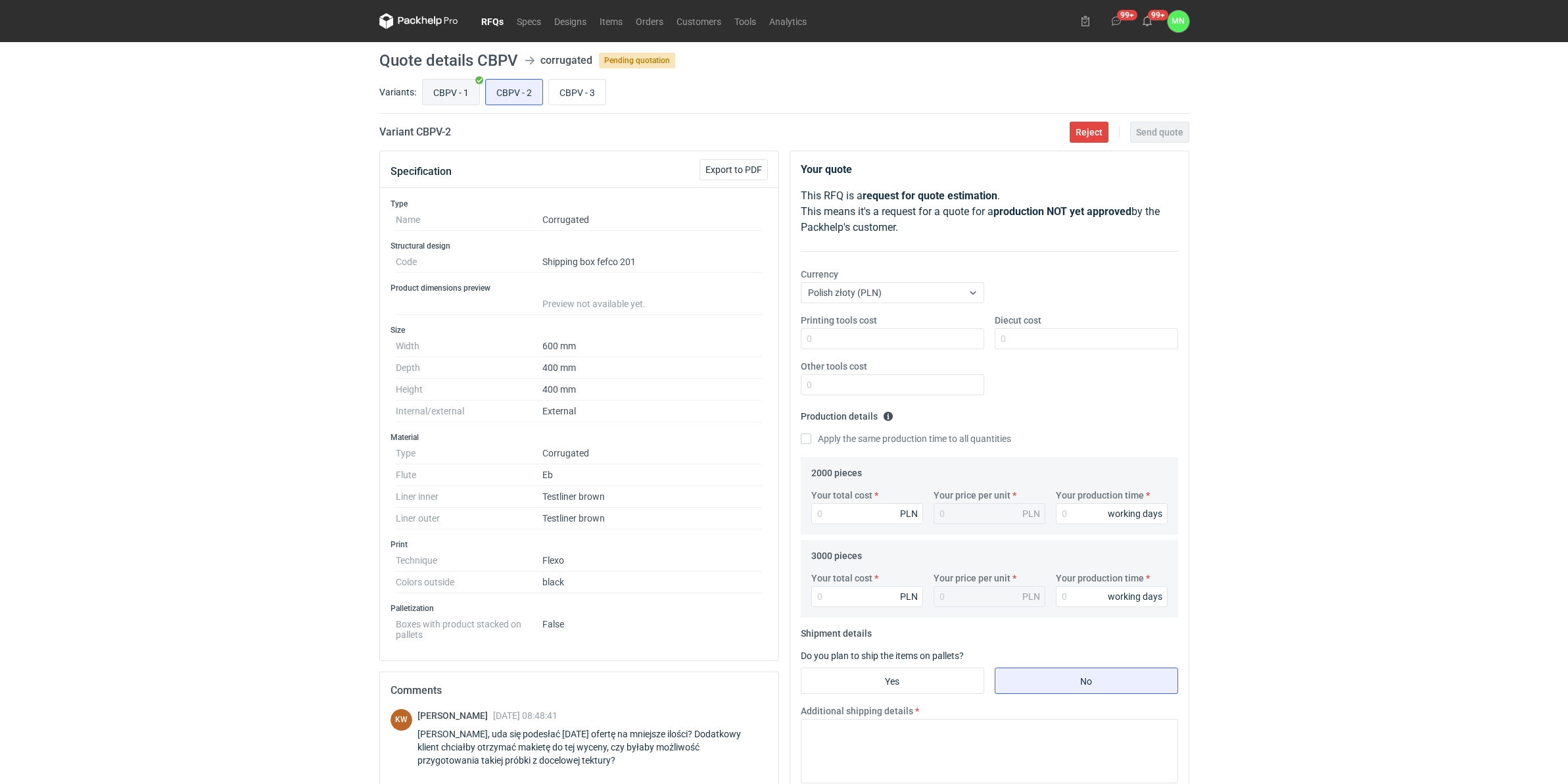
click at [446, 92] on input "CBPV - 1" at bounding box center [451, 92] width 57 height 25
radio input "true"
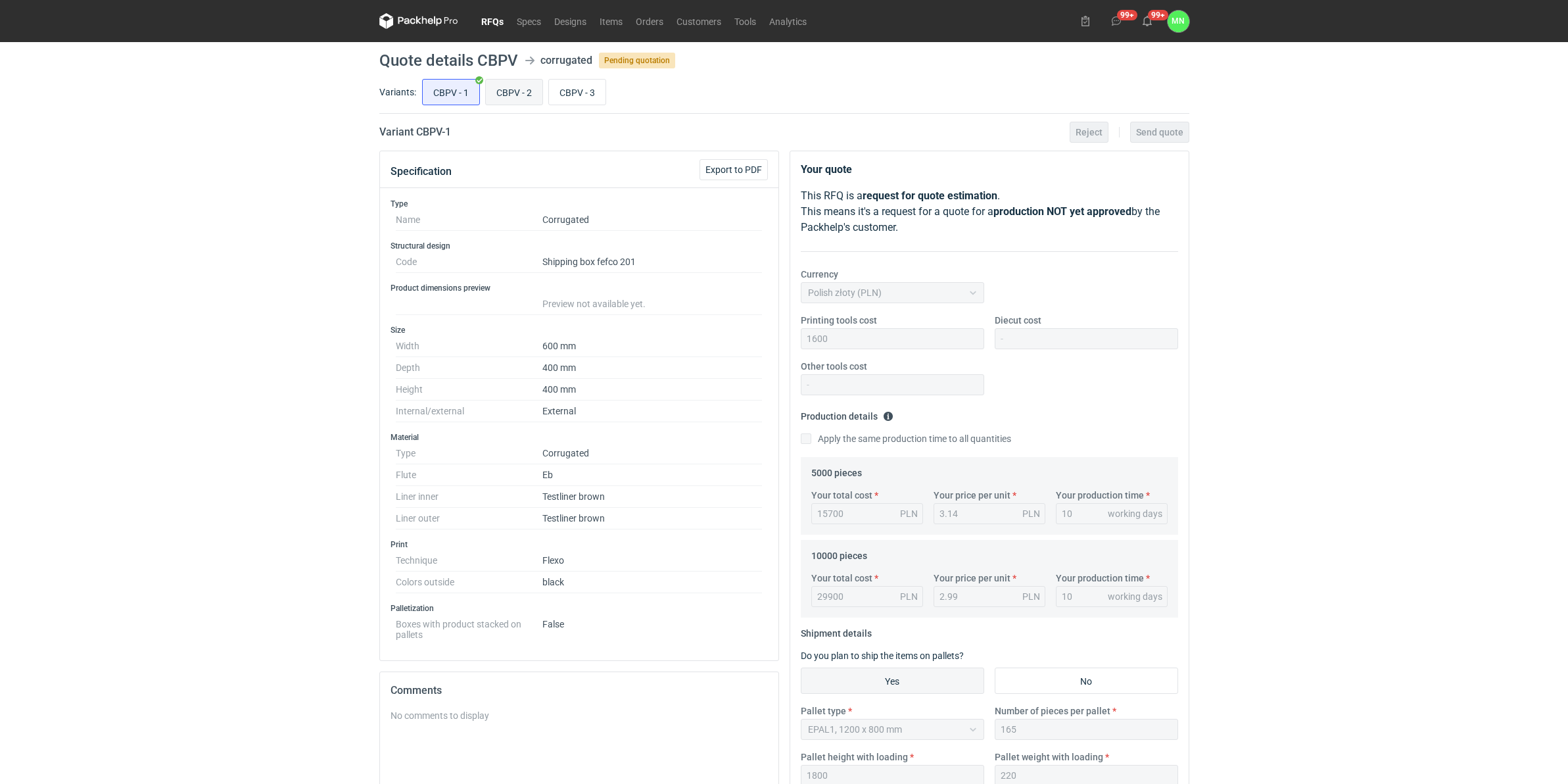
click at [509, 84] on input "CBPV - 2" at bounding box center [514, 92] width 57 height 25
radio input "true"
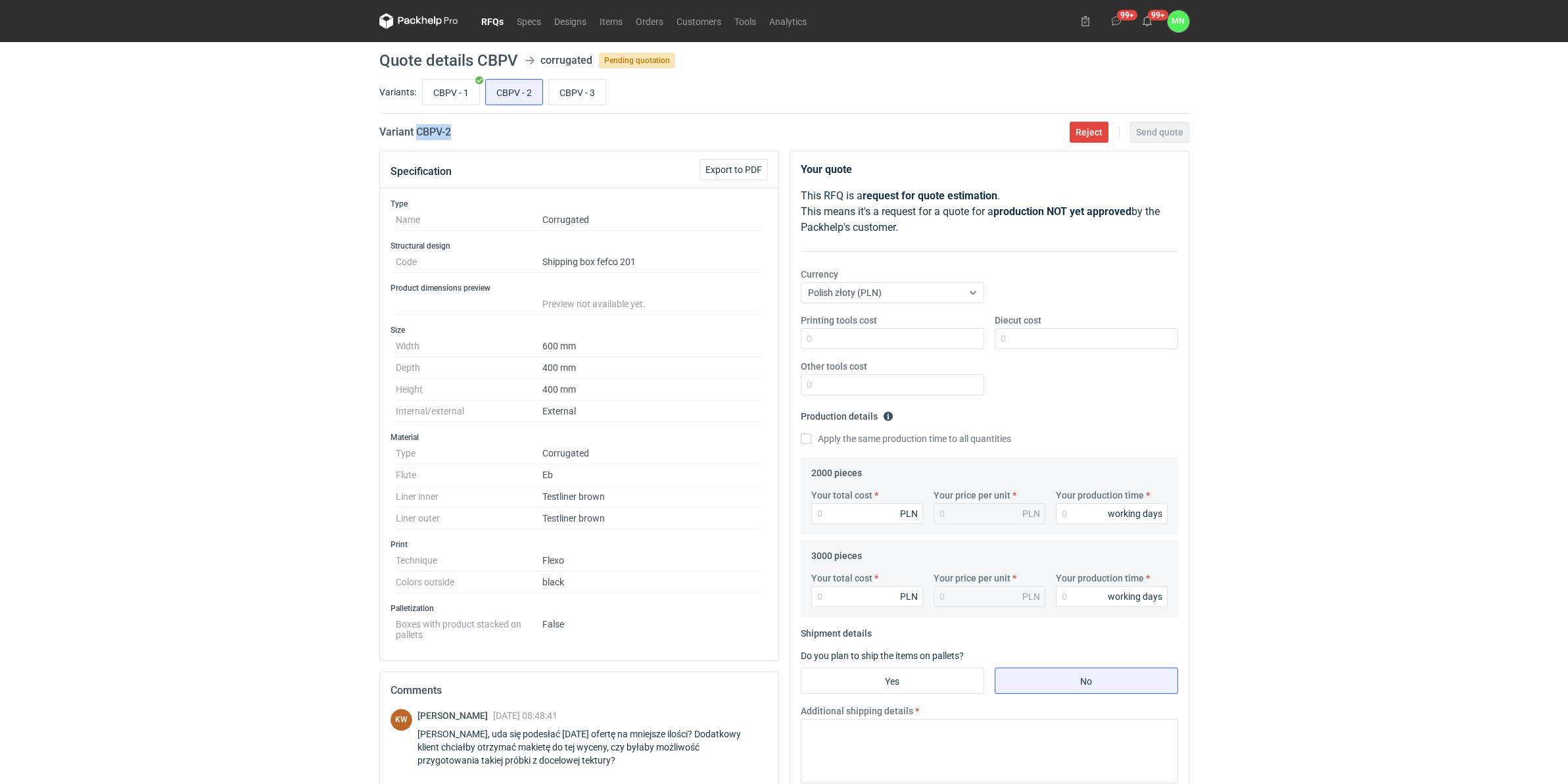
drag, startPoint x: 465, startPoint y: 140, endPoint x: 416, endPoint y: 137, distance: 49.1
click at [416, 137] on div "Variant CBPV - 2 Reject Send quote" at bounding box center [784, 132] width 810 height 16
copy h2 "CBPV - 2"
click at [1006, 339] on input "Diecut cost" at bounding box center [1087, 339] width 183 height 21
type input "1600"
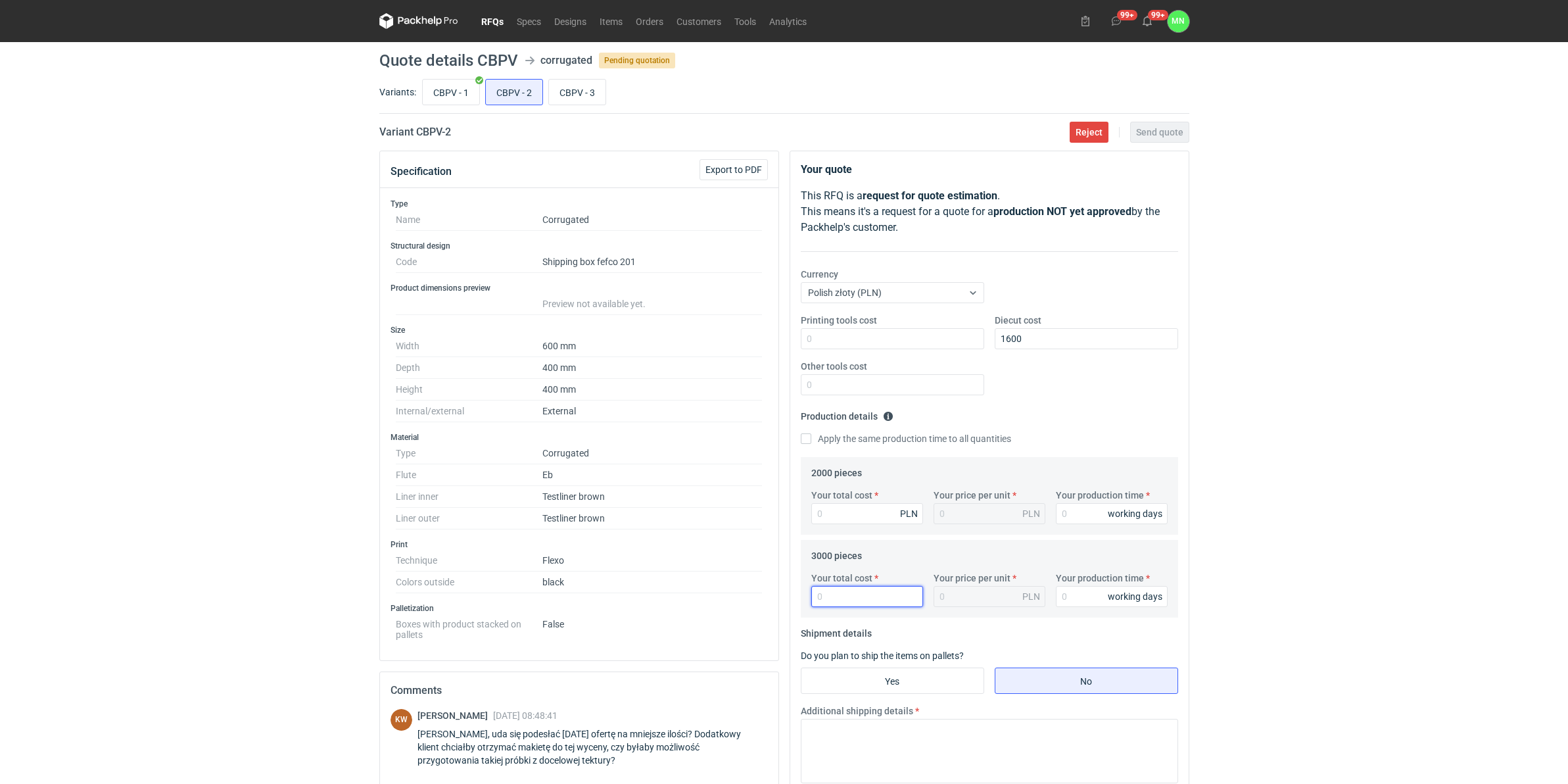
click at [833, 592] on input "Your total cost" at bounding box center [867, 596] width 111 height 21
type input "9600"
type input "3.2"
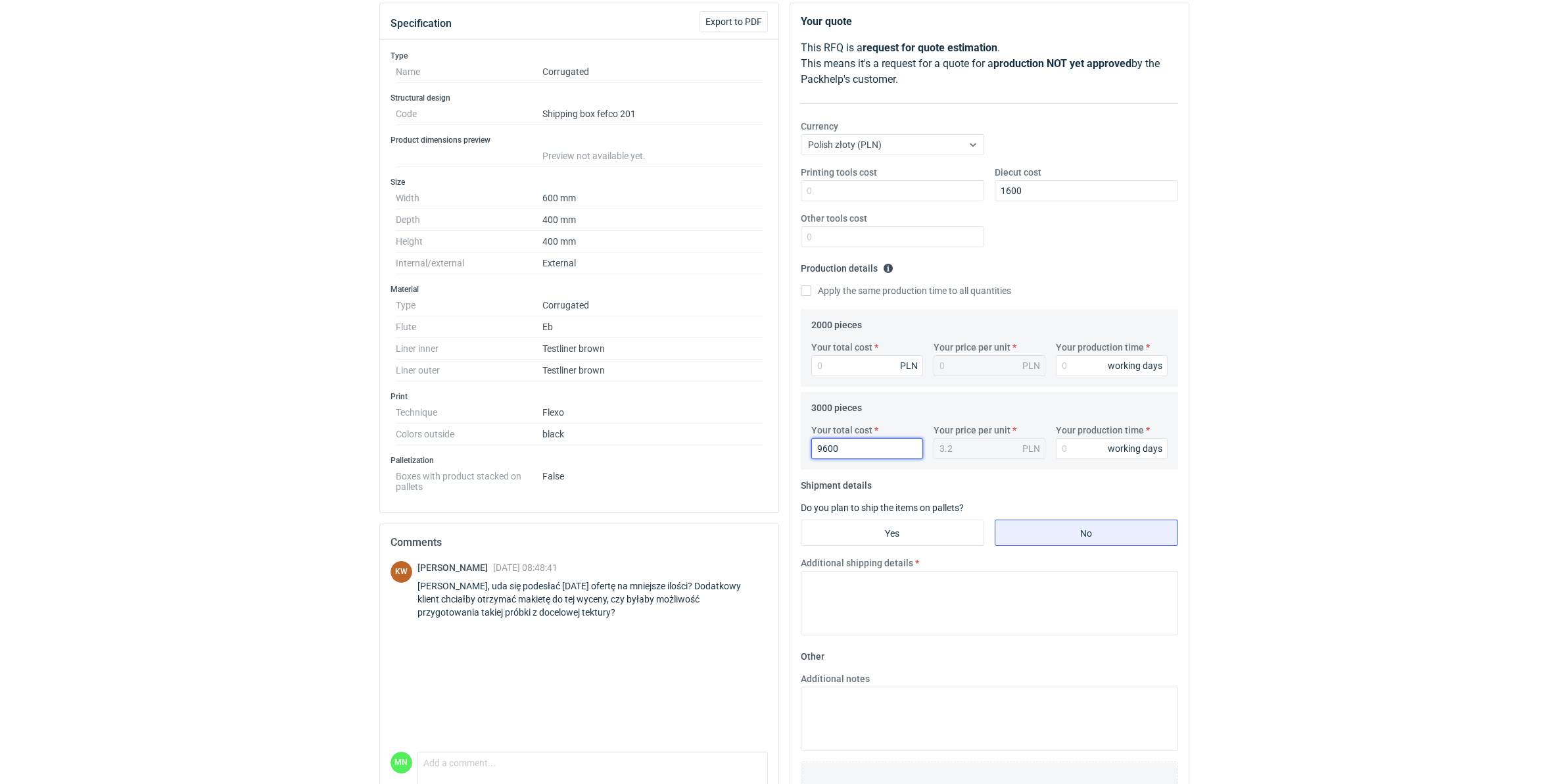
scroll to position [164, 0]
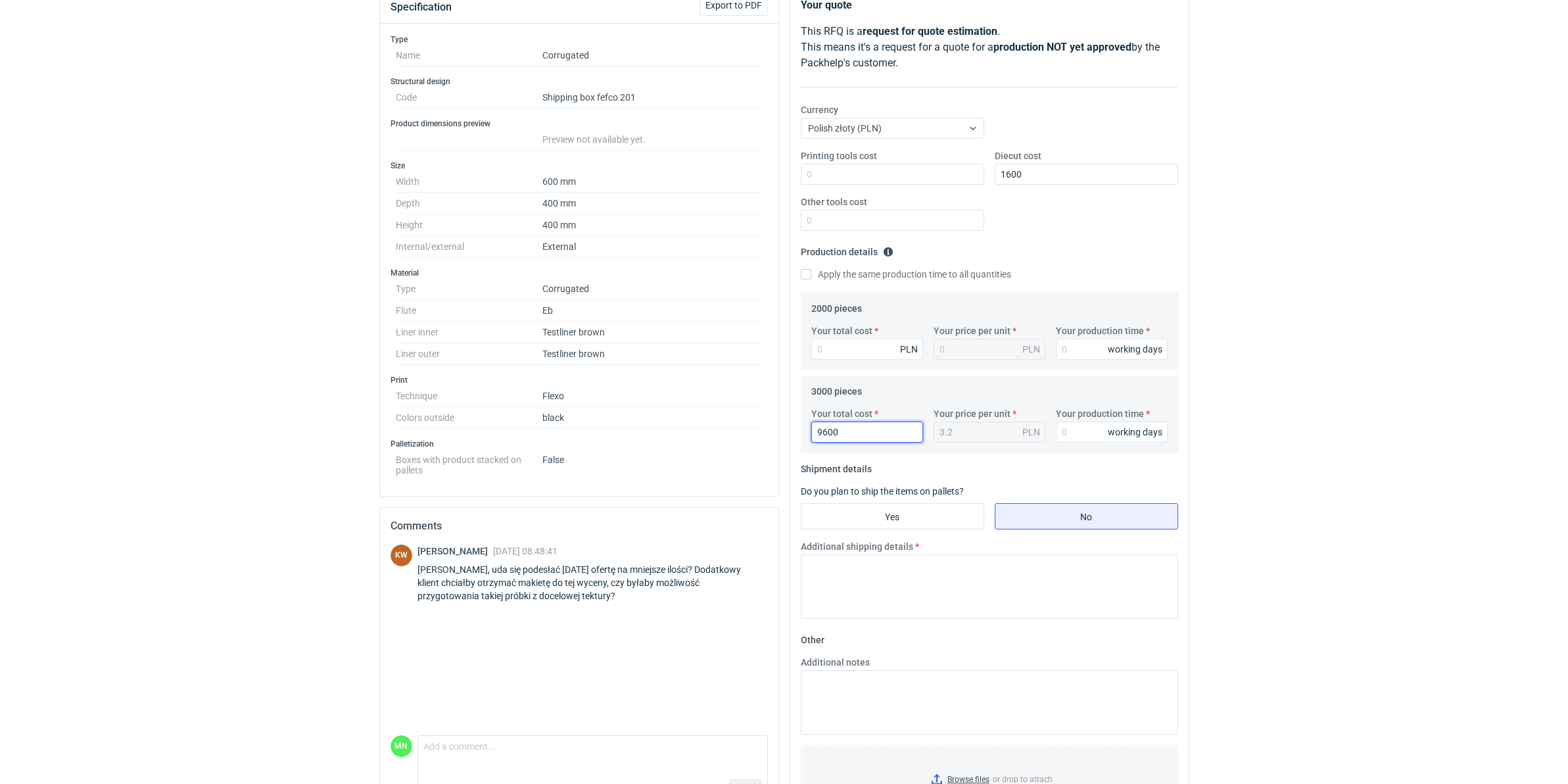
type input "9600"
click at [861, 352] on input "Your total cost" at bounding box center [867, 349] width 111 height 21
type input "6700"
type input "3.35"
type input "6700"
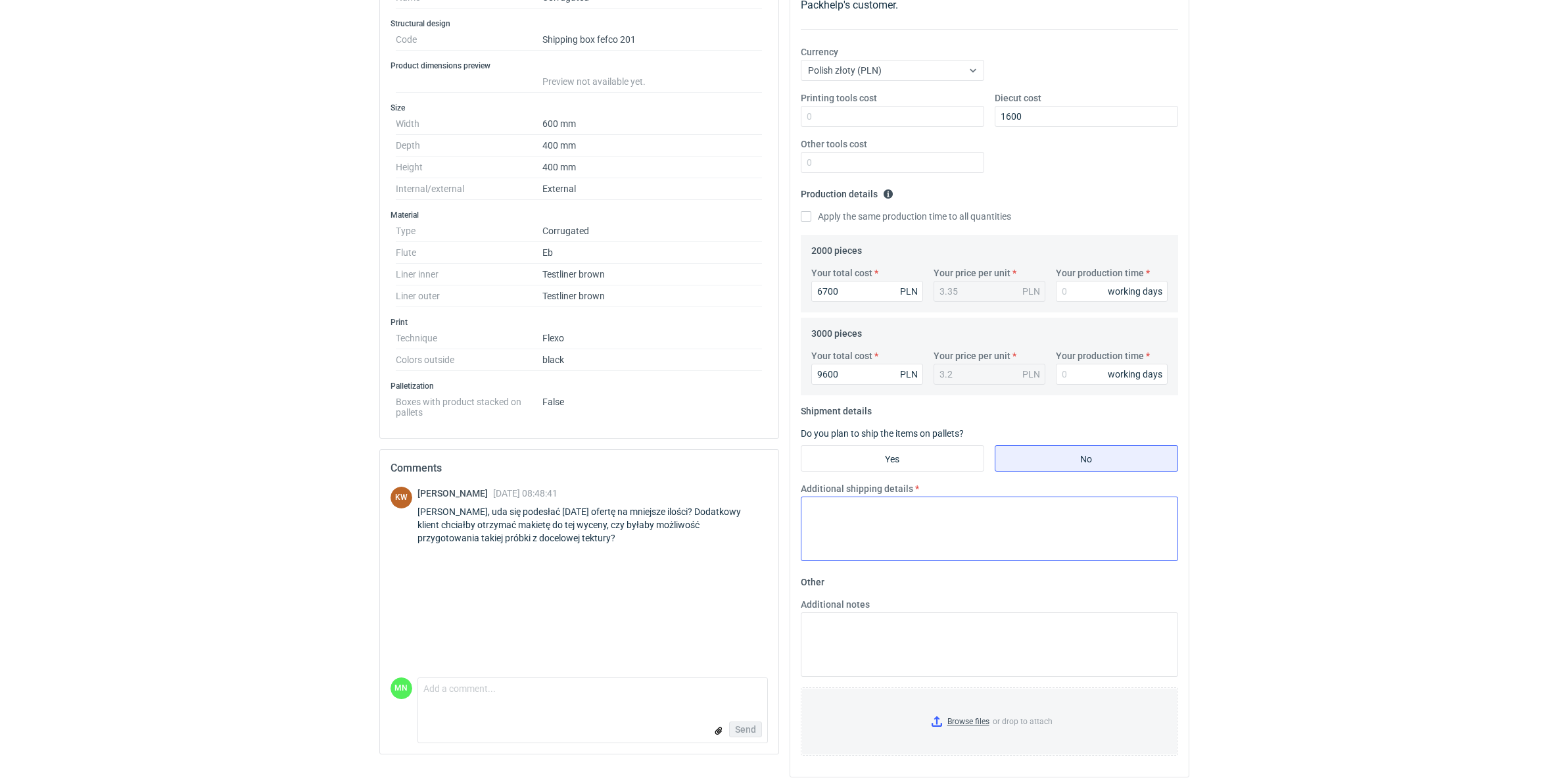
scroll to position [228, 0]
click at [968, 715] on input "Browse files or drop to attach" at bounding box center [989, 718] width 375 height 66
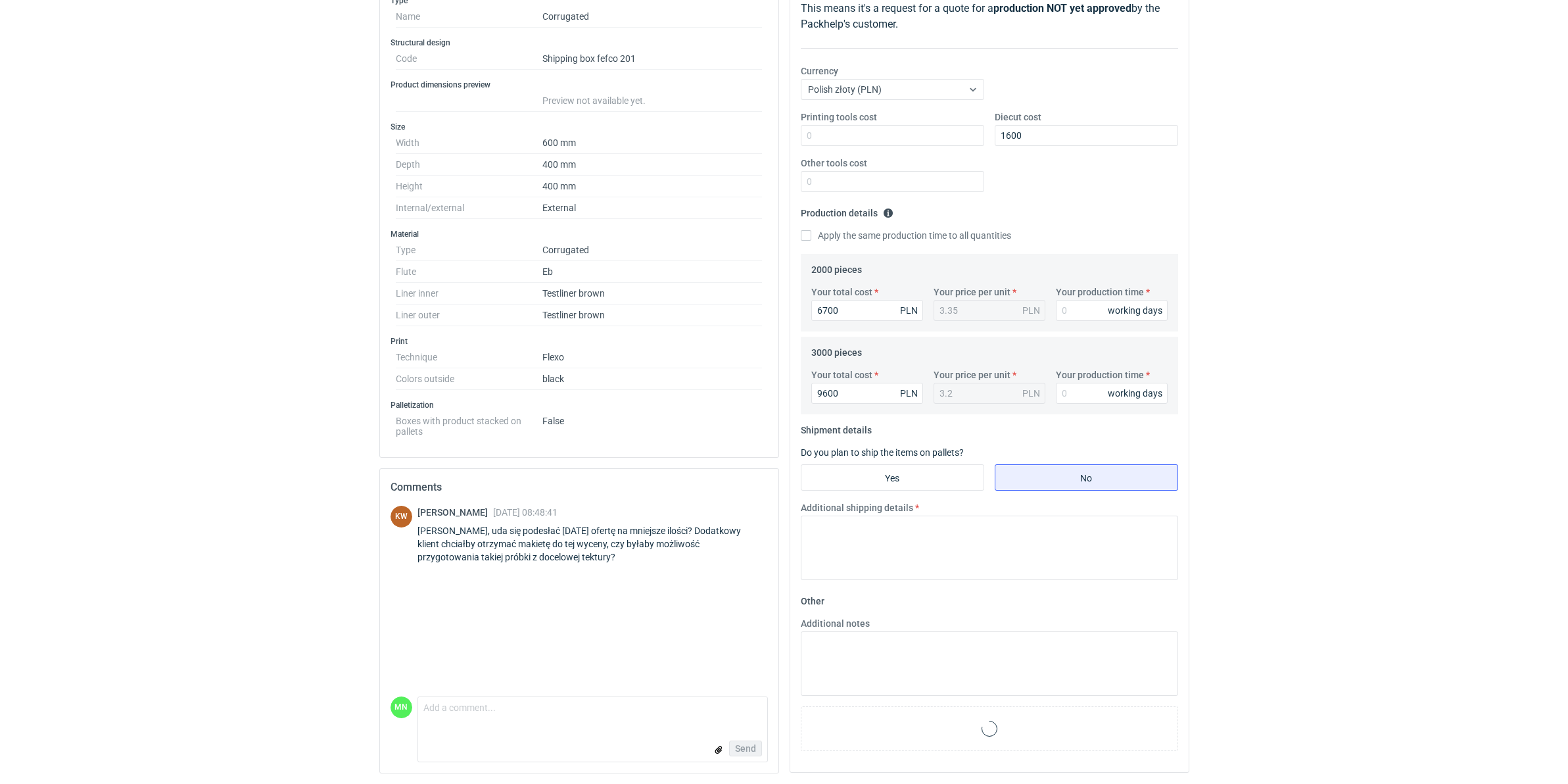
scroll to position [205, 0]
click at [850, 480] on input "Yes" at bounding box center [892, 477] width 182 height 25
radio input "true"
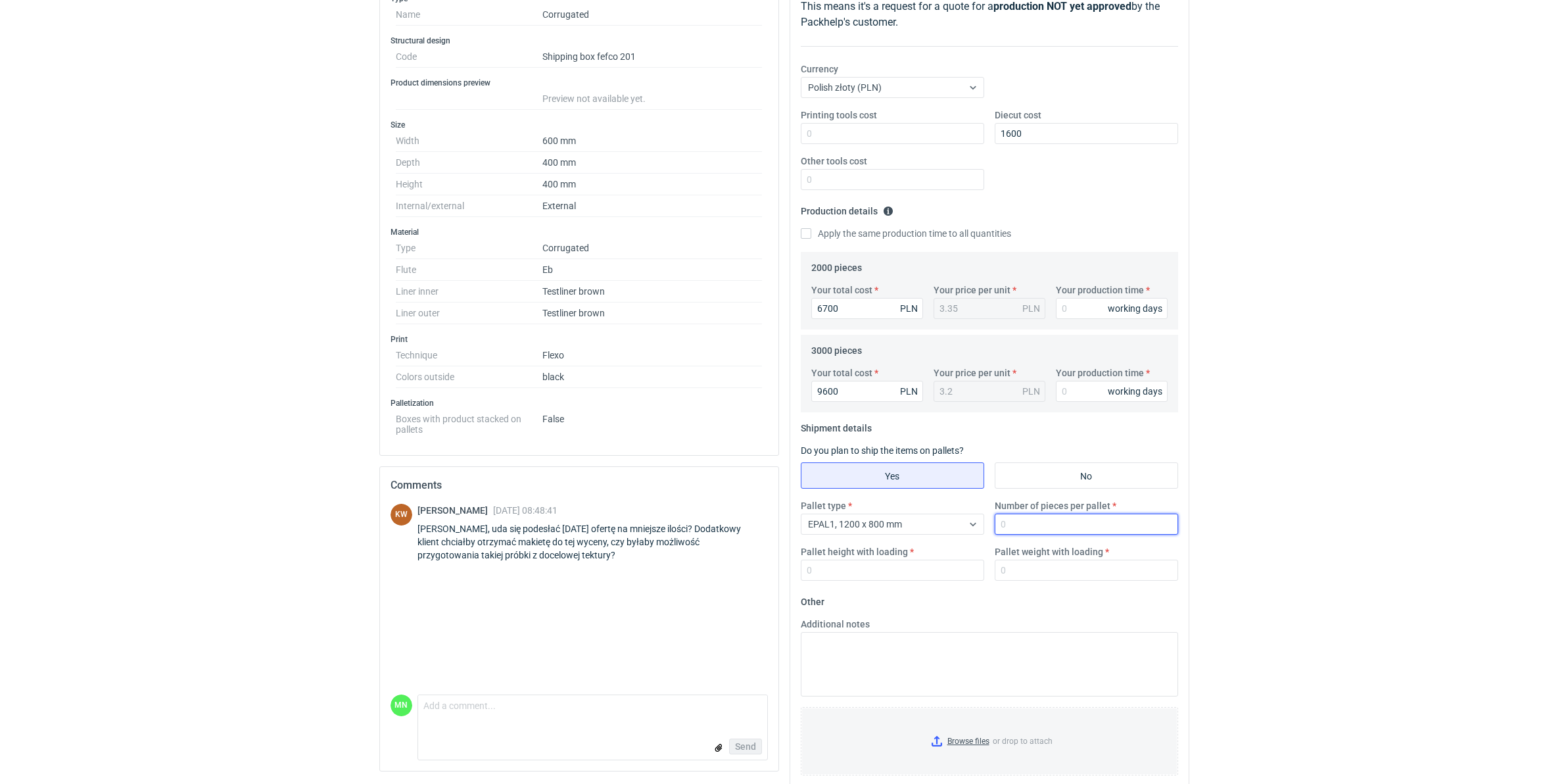
click at [1010, 518] on input "Number of pieces per pallet" at bounding box center [1087, 524] width 183 height 21
type input "165"
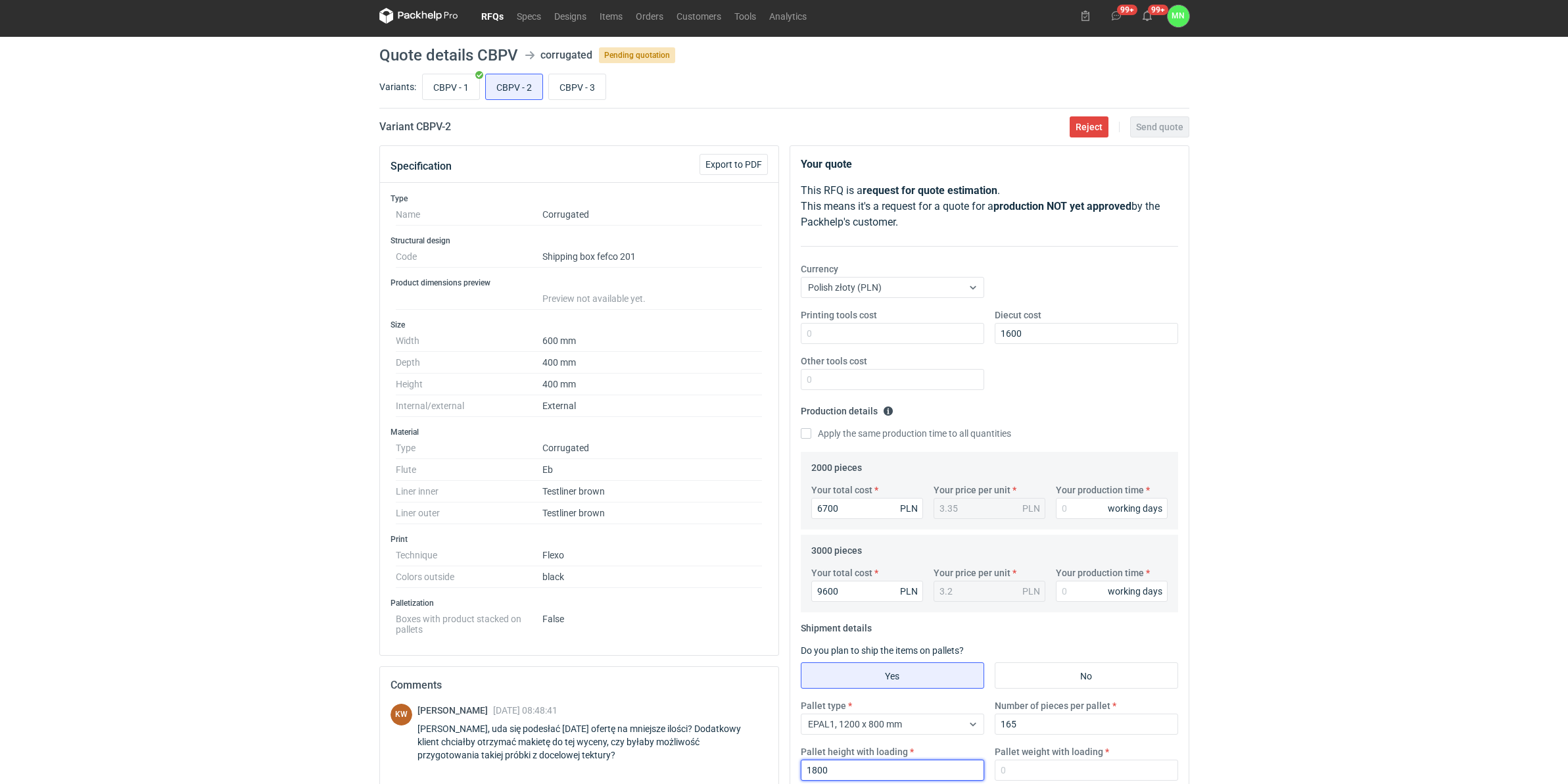
scroll to position [0, 0]
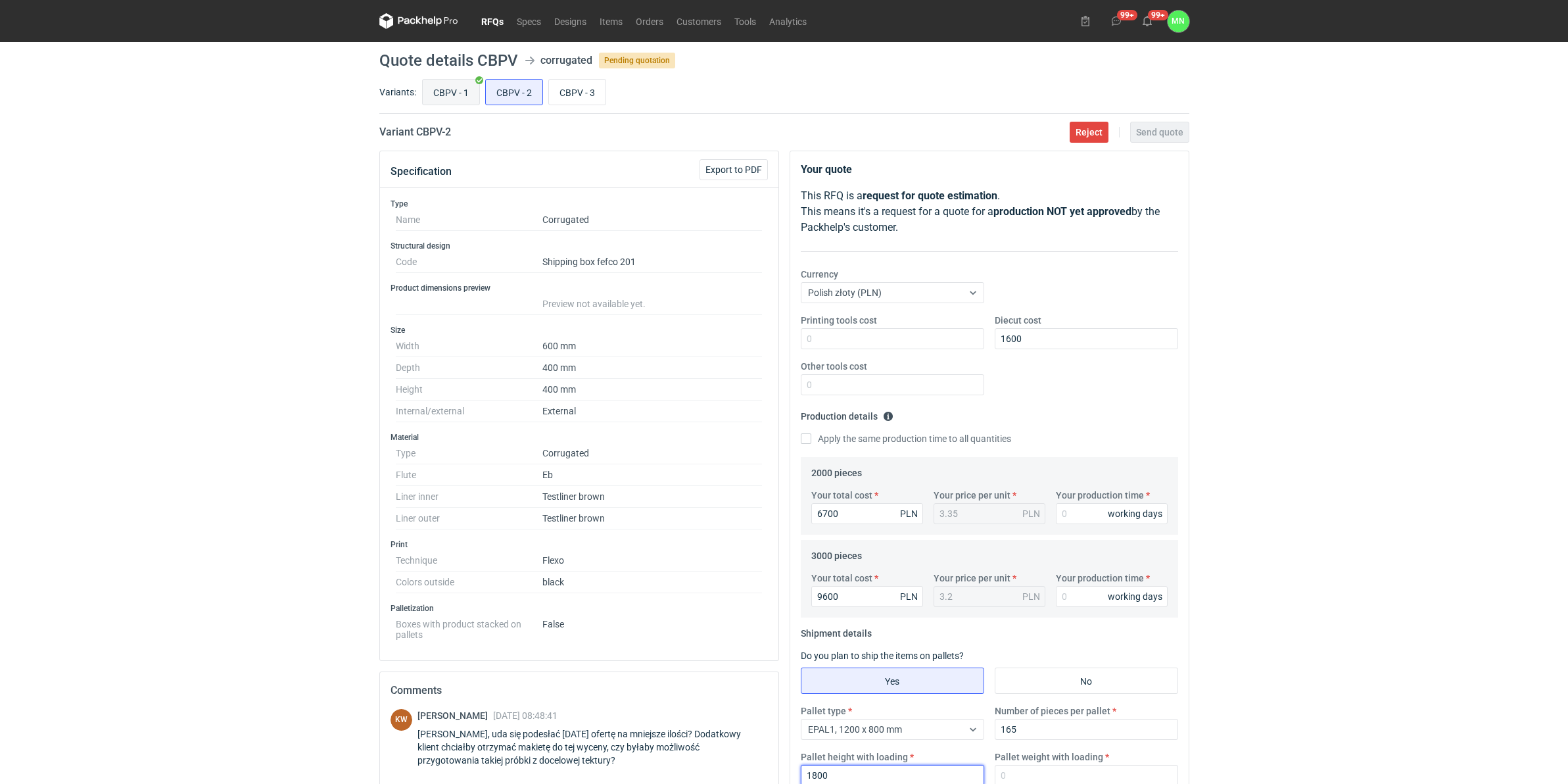
type input "1800"
click at [451, 92] on input "CBPV - 1" at bounding box center [451, 92] width 57 height 25
radio input "true"
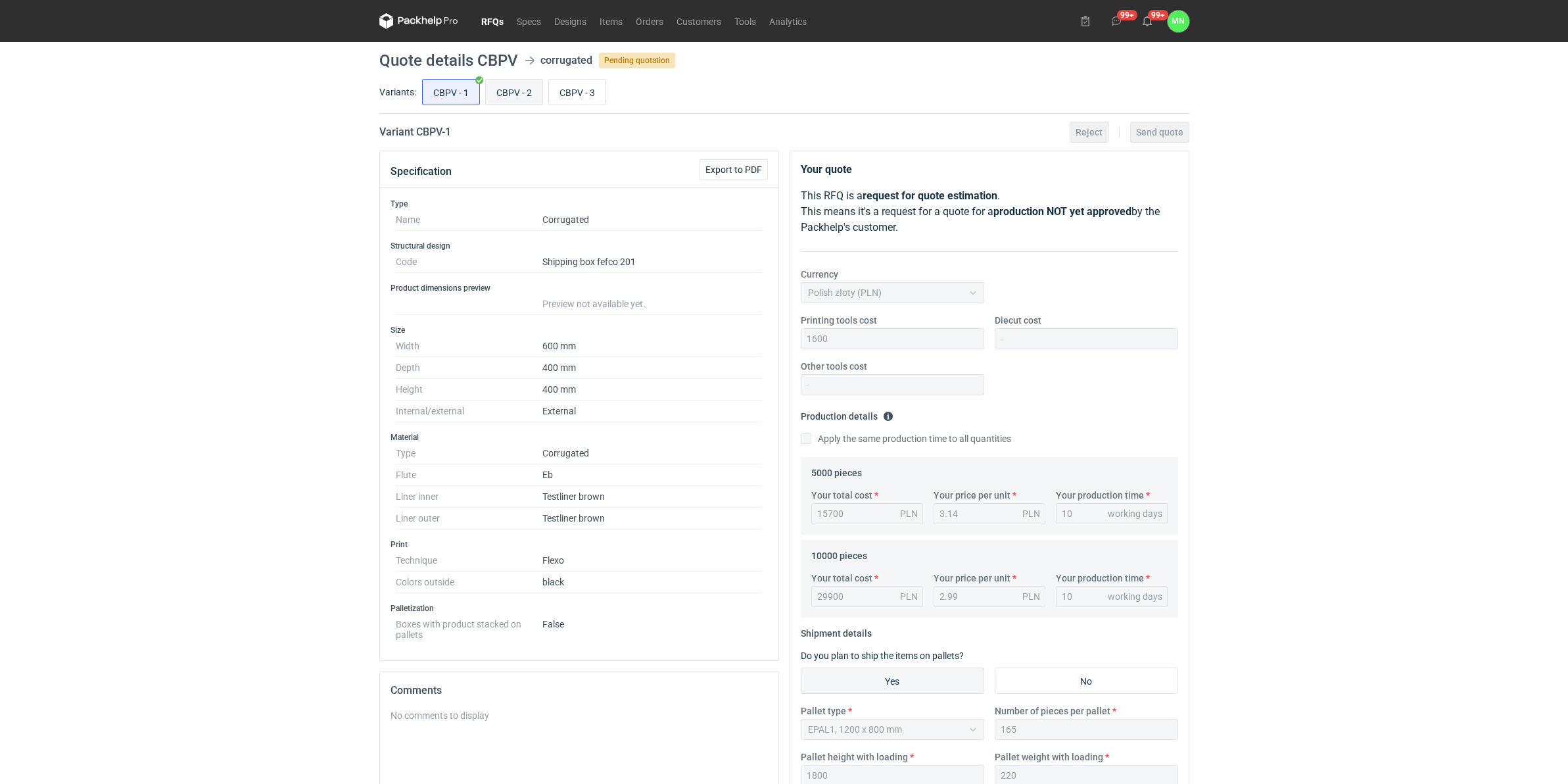
click at [526, 90] on input "CBPV - 2" at bounding box center [514, 92] width 57 height 25
radio input "true"
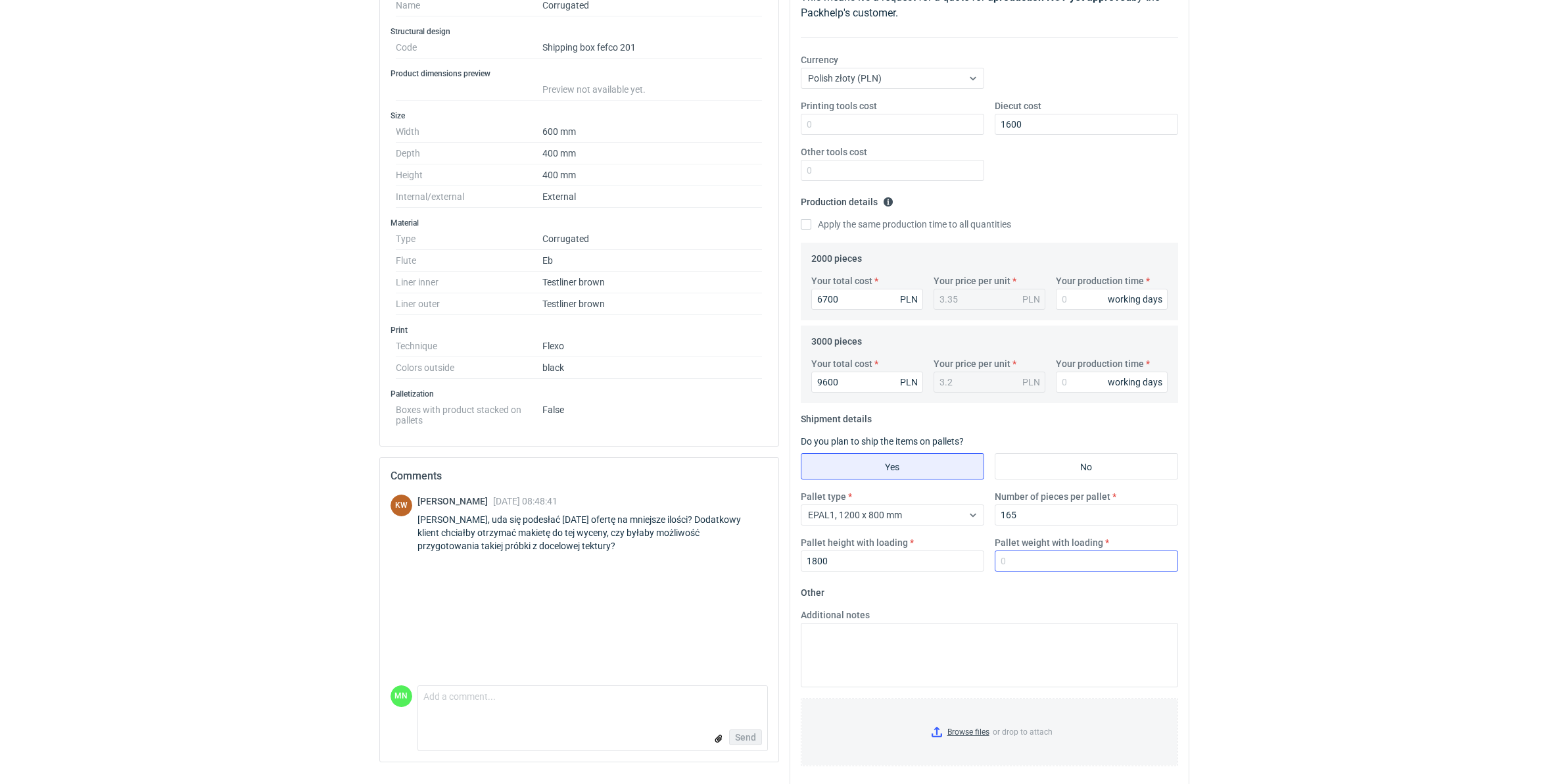
scroll to position [231, 0]
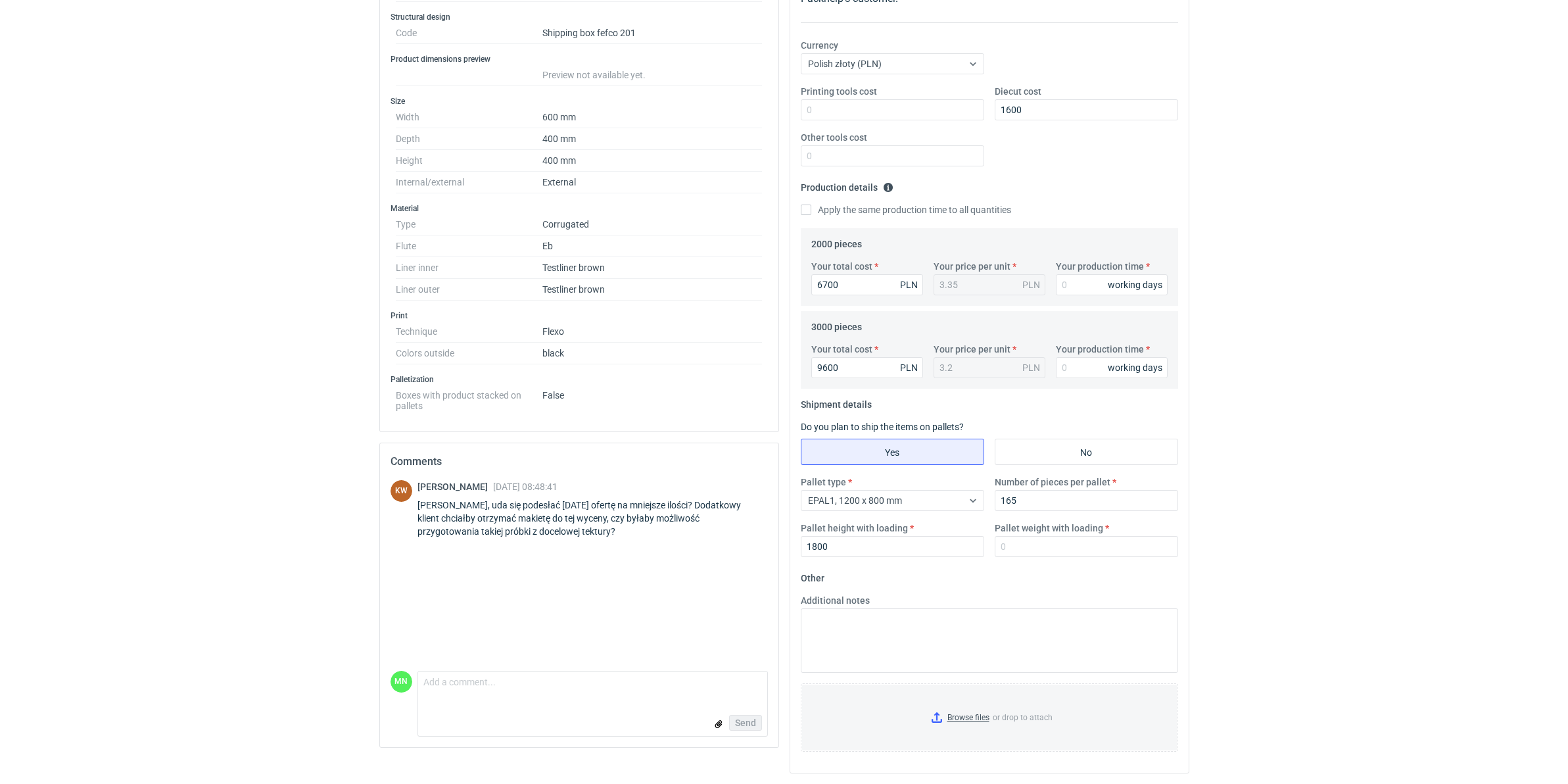
click at [1041, 530] on label "Pallet weight with loading" at bounding box center [1049, 528] width 108 height 13
click at [1041, 536] on input "Pallet weight with loading" at bounding box center [1087, 546] width 183 height 21
type input "220"
click at [967, 720] on input "Browse files or drop to attach" at bounding box center [989, 718] width 375 height 66
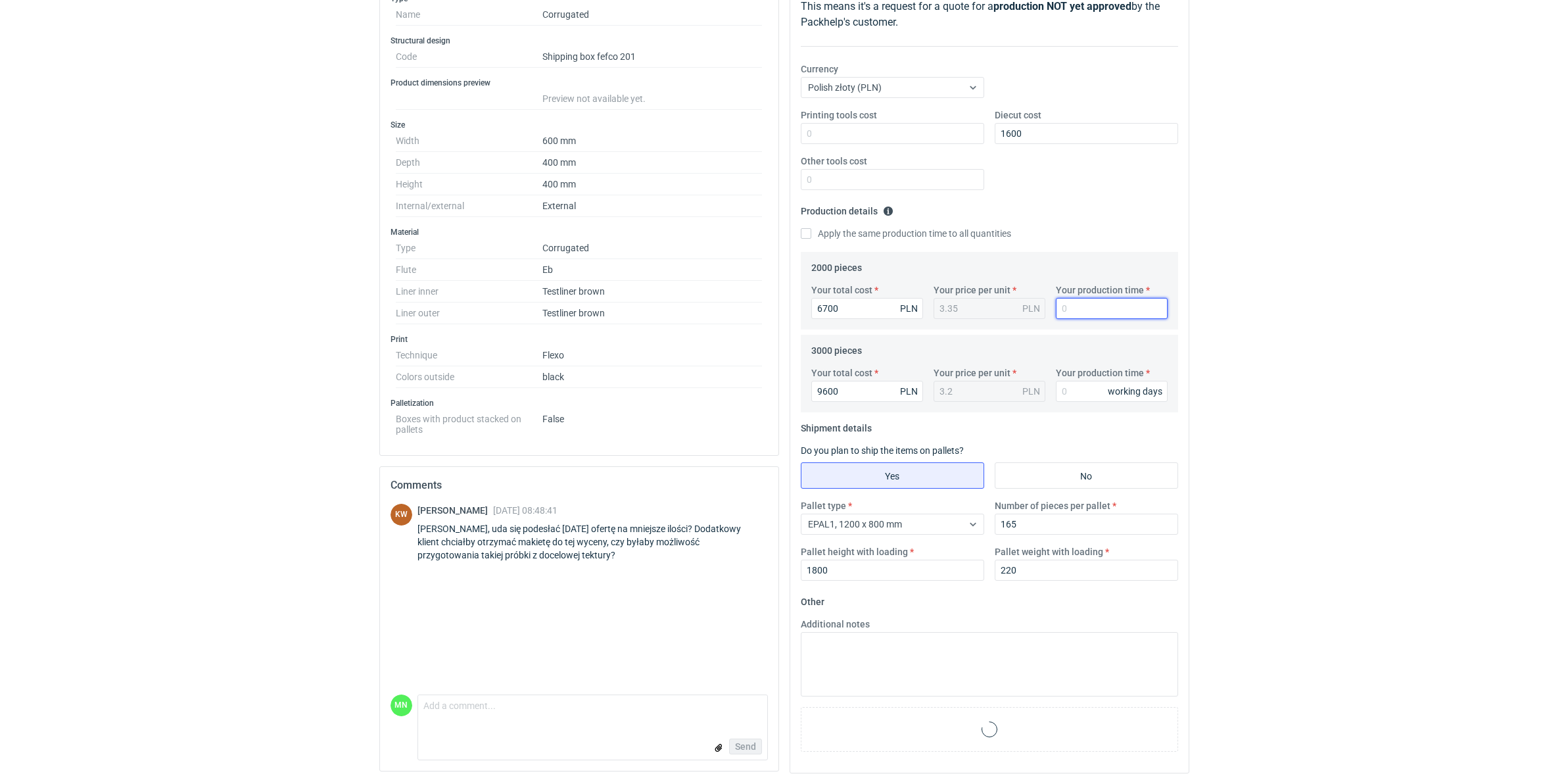
click at [1099, 303] on input "Your production time" at bounding box center [1111, 309] width 111 height 21
type input "10"
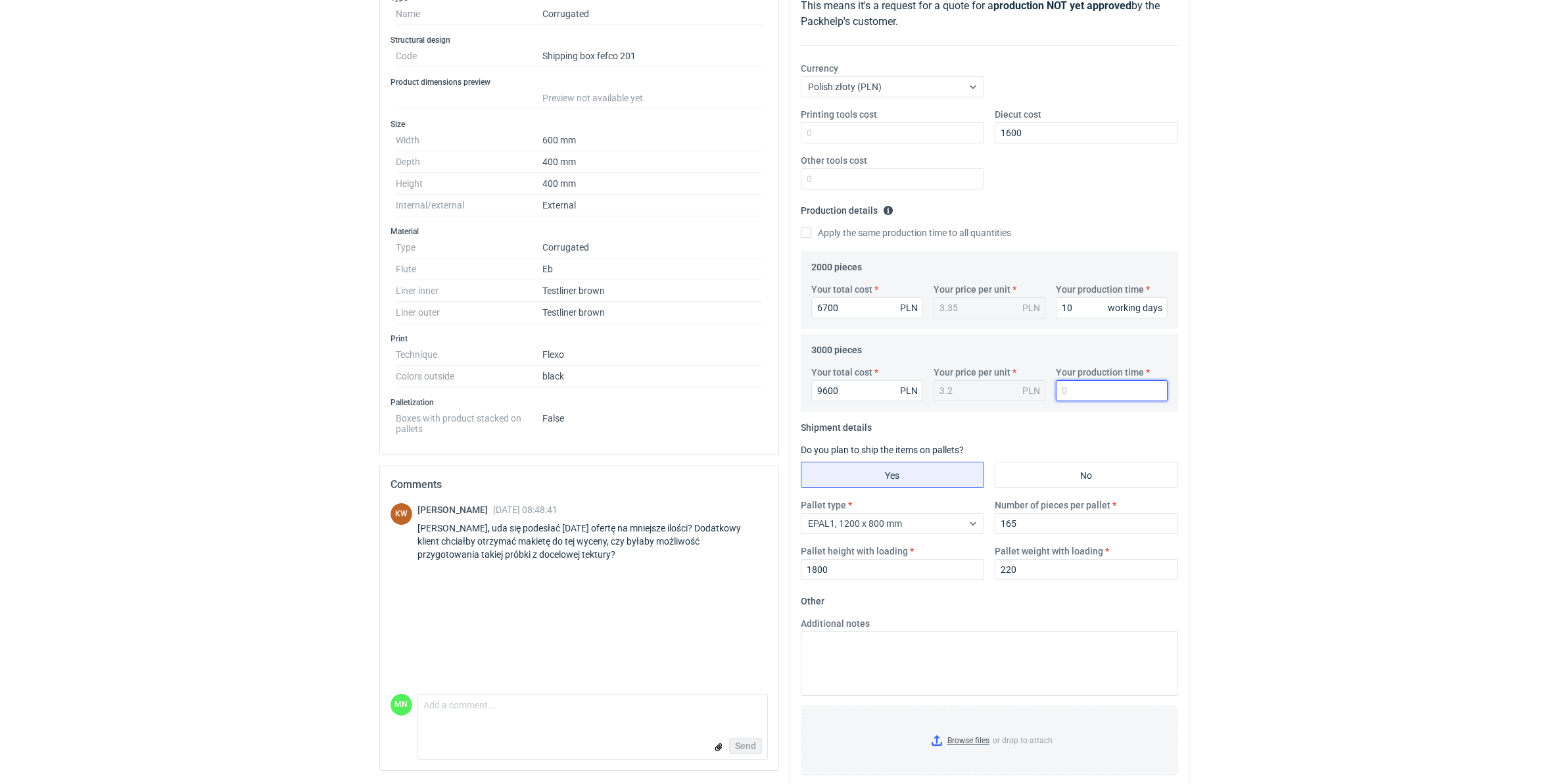
click at [1071, 383] on input "Your production time" at bounding box center [1111, 391] width 111 height 21
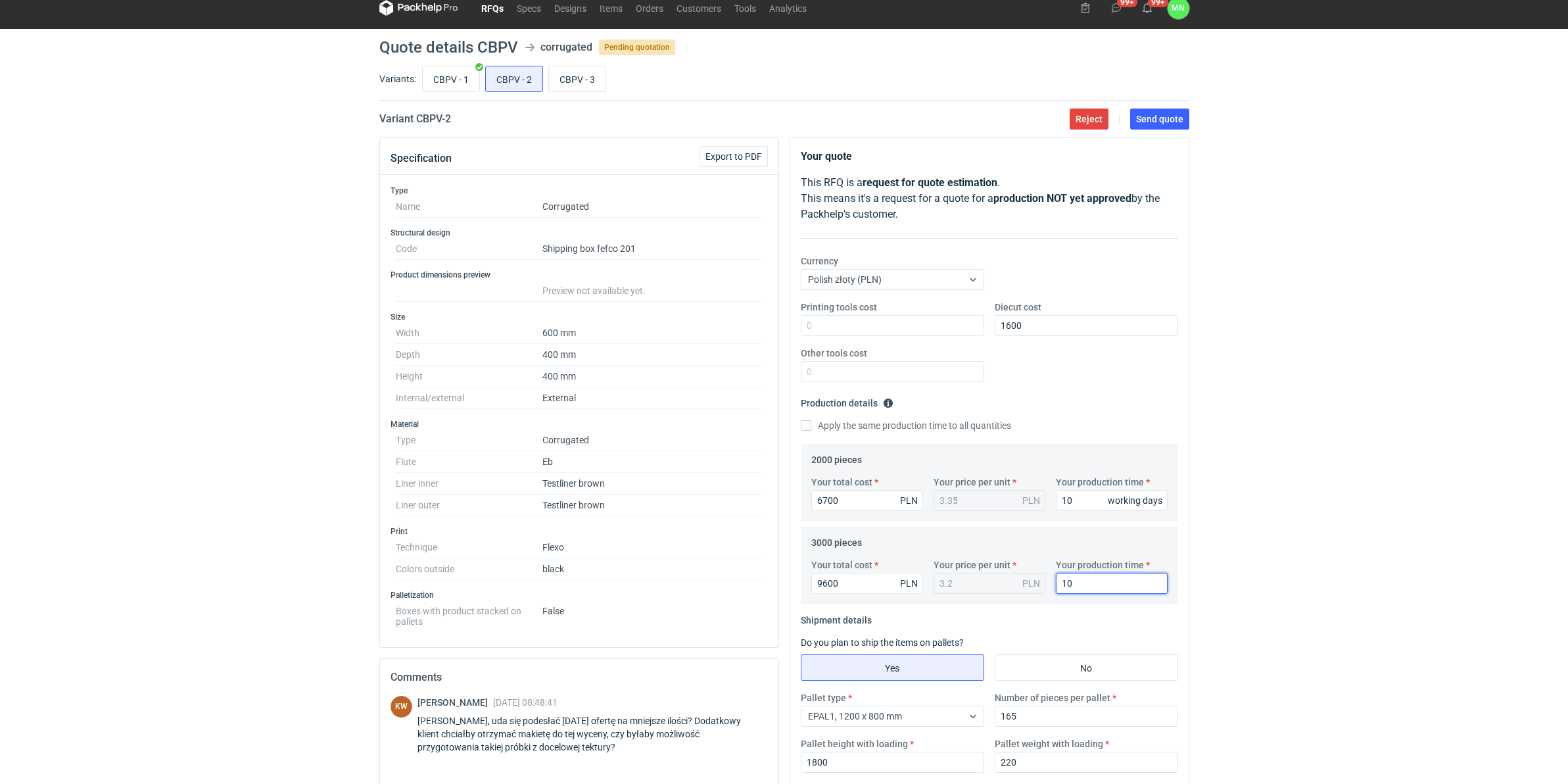
scroll to position [0, 0]
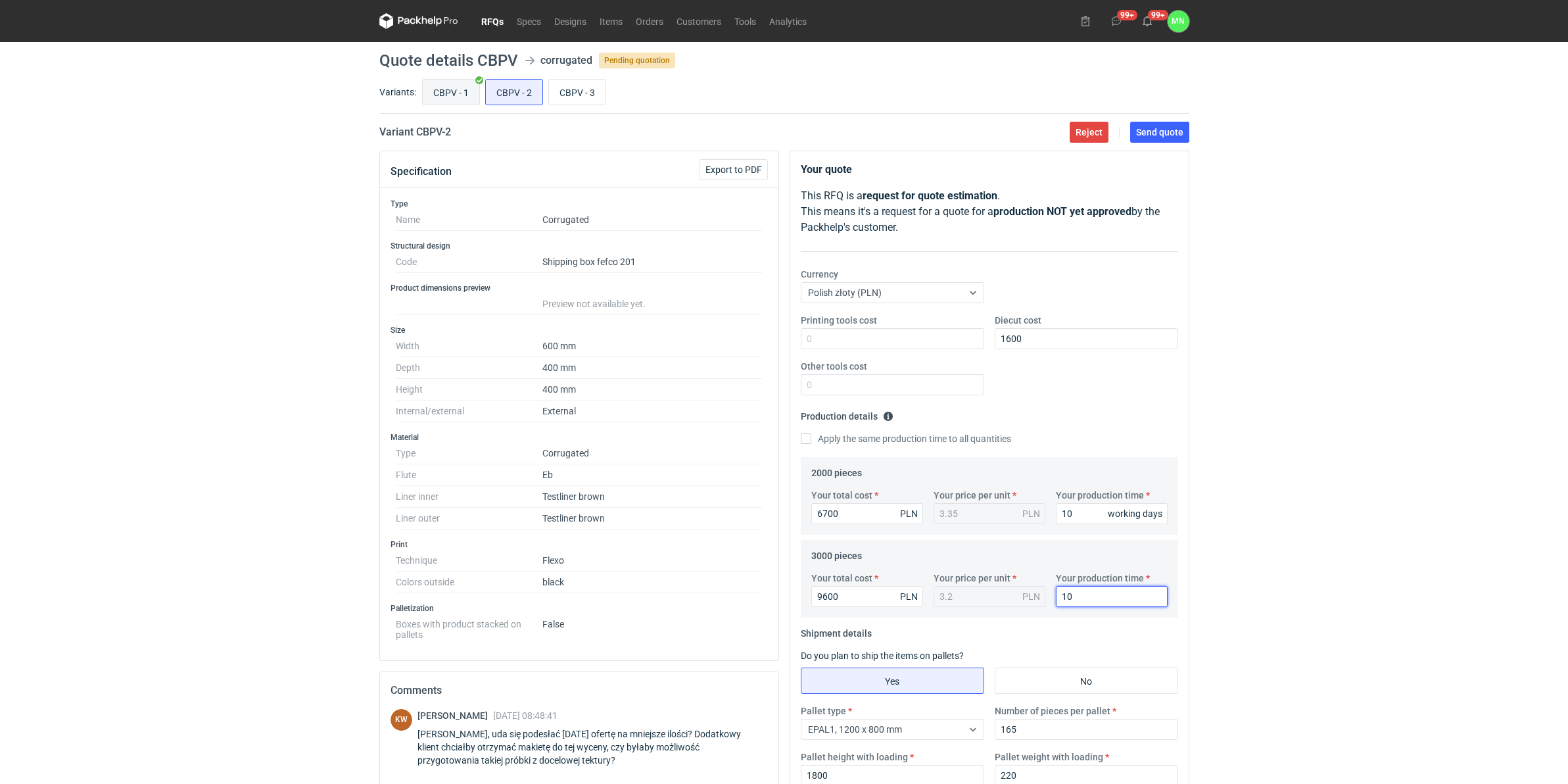
type input "10"
click at [446, 91] on input "CBPV - 1" at bounding box center [451, 92] width 57 height 25
radio input "true"
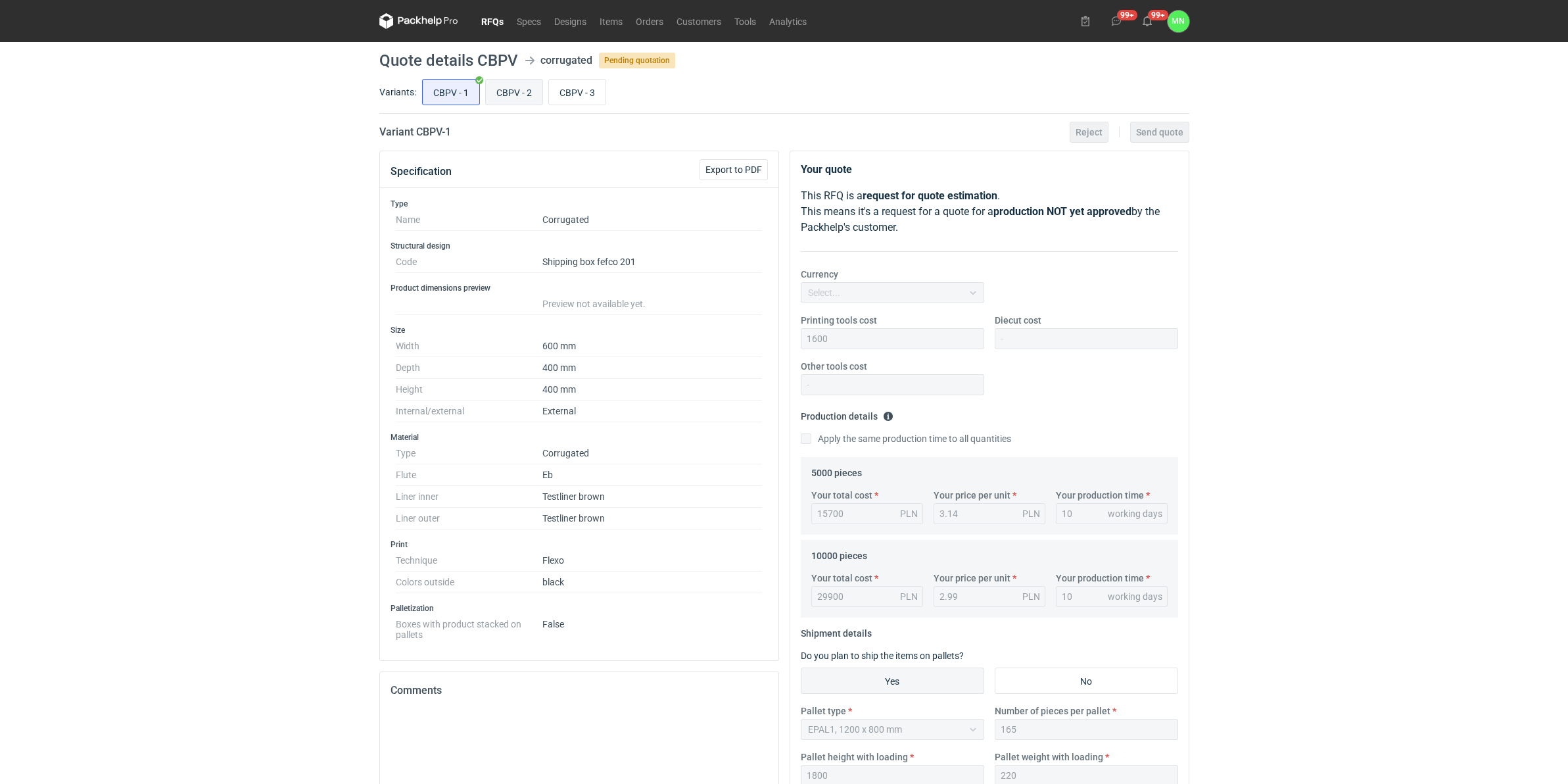
click at [505, 96] on input "CBPV - 2" at bounding box center [514, 92] width 57 height 25
radio input "true"
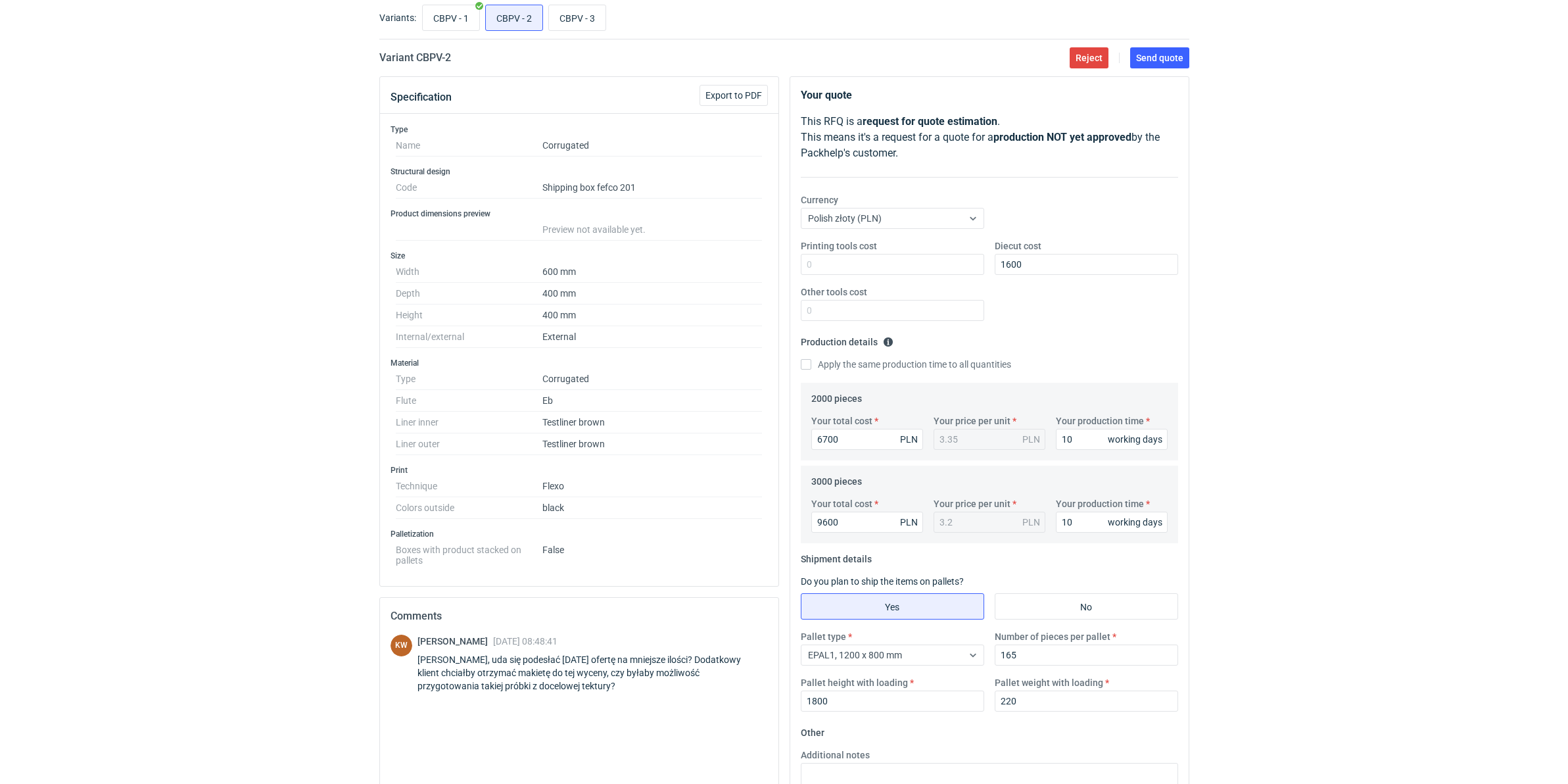
scroll to position [231, 0]
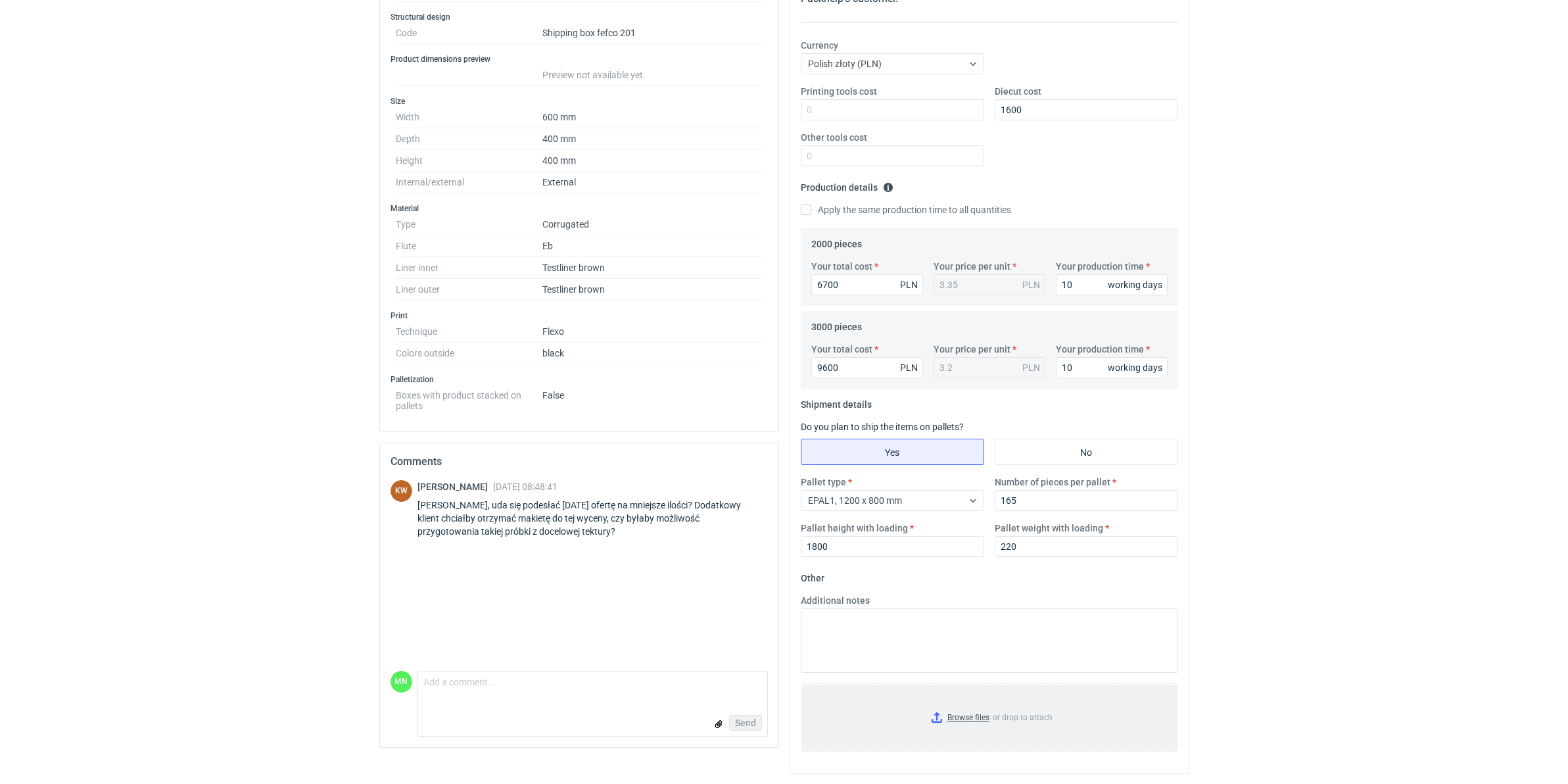
click at [944, 717] on input "Browse files or drop to attach" at bounding box center [989, 718] width 375 height 66
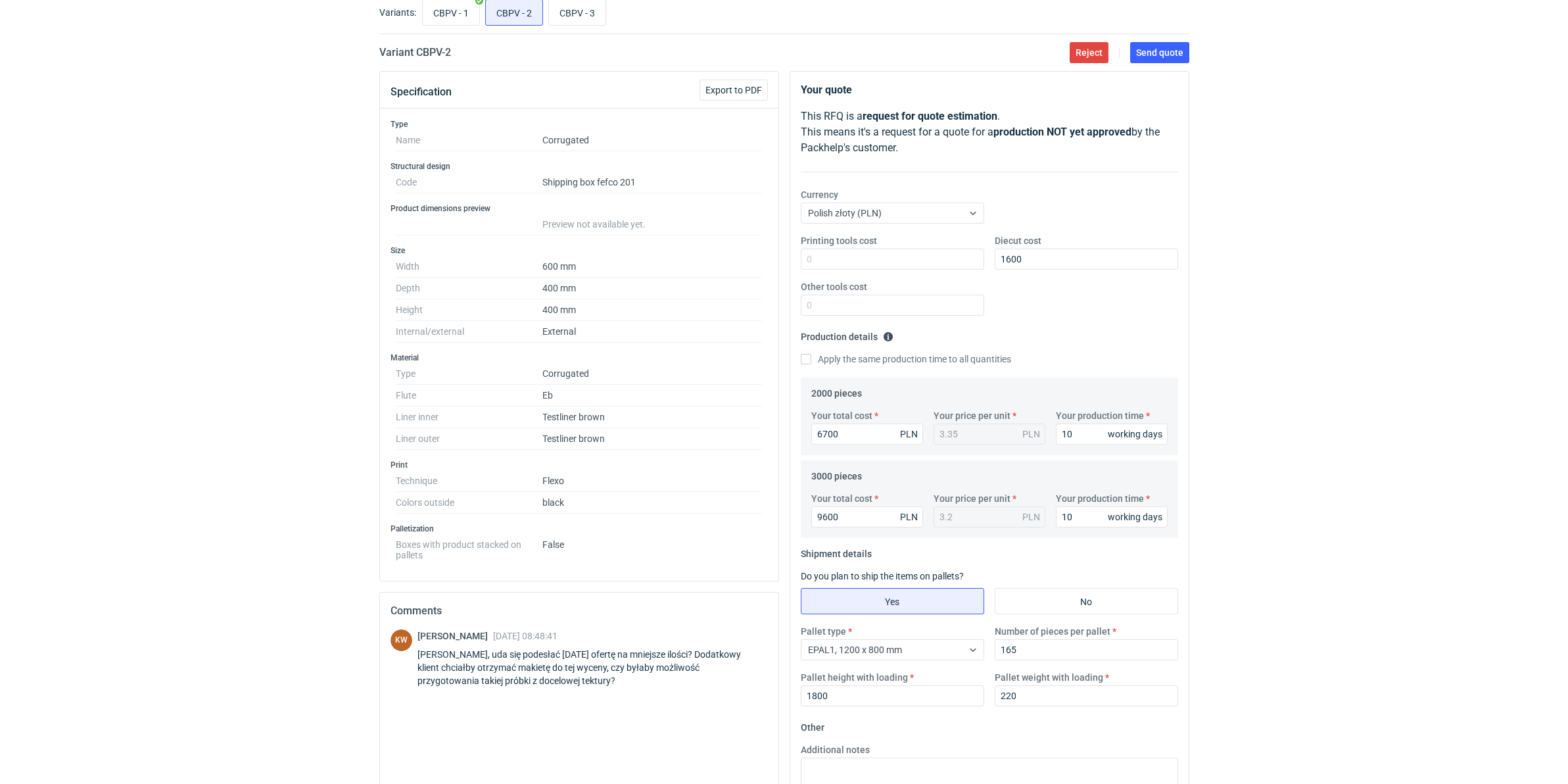
scroll to position [0, 0]
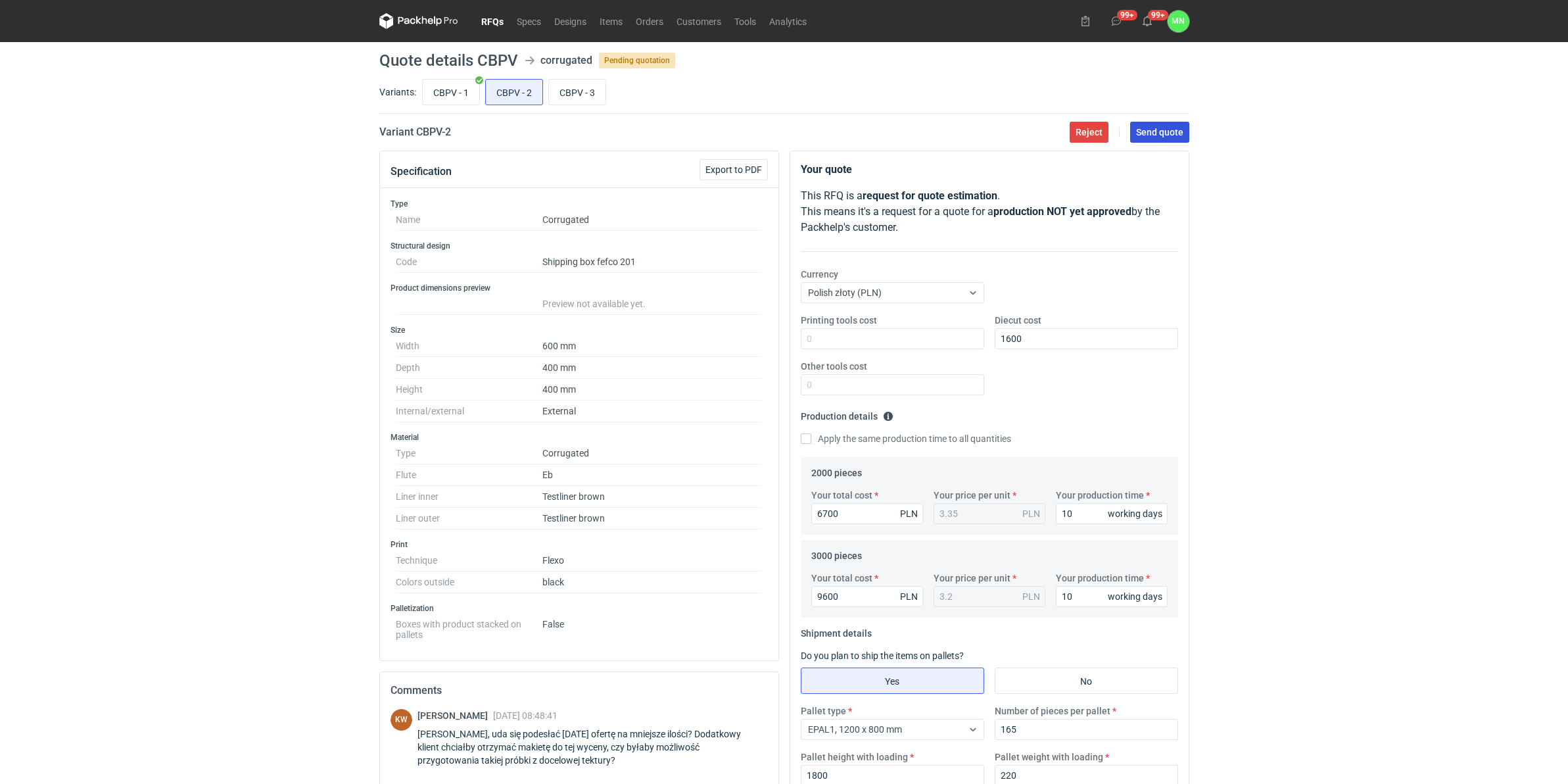
click at [1143, 138] on button "Send quote" at bounding box center [1159, 132] width 59 height 21
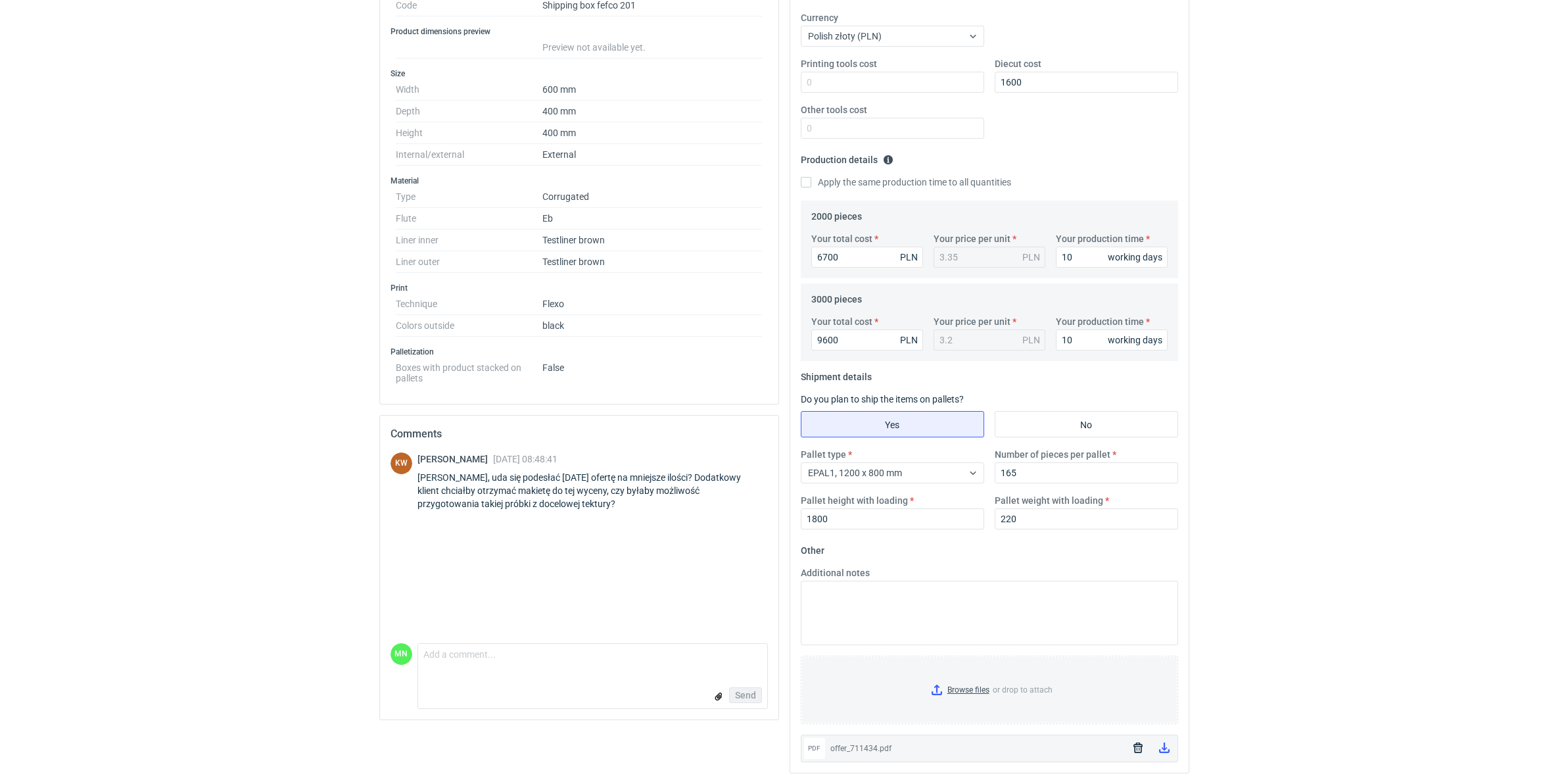
scroll to position [205, 0]
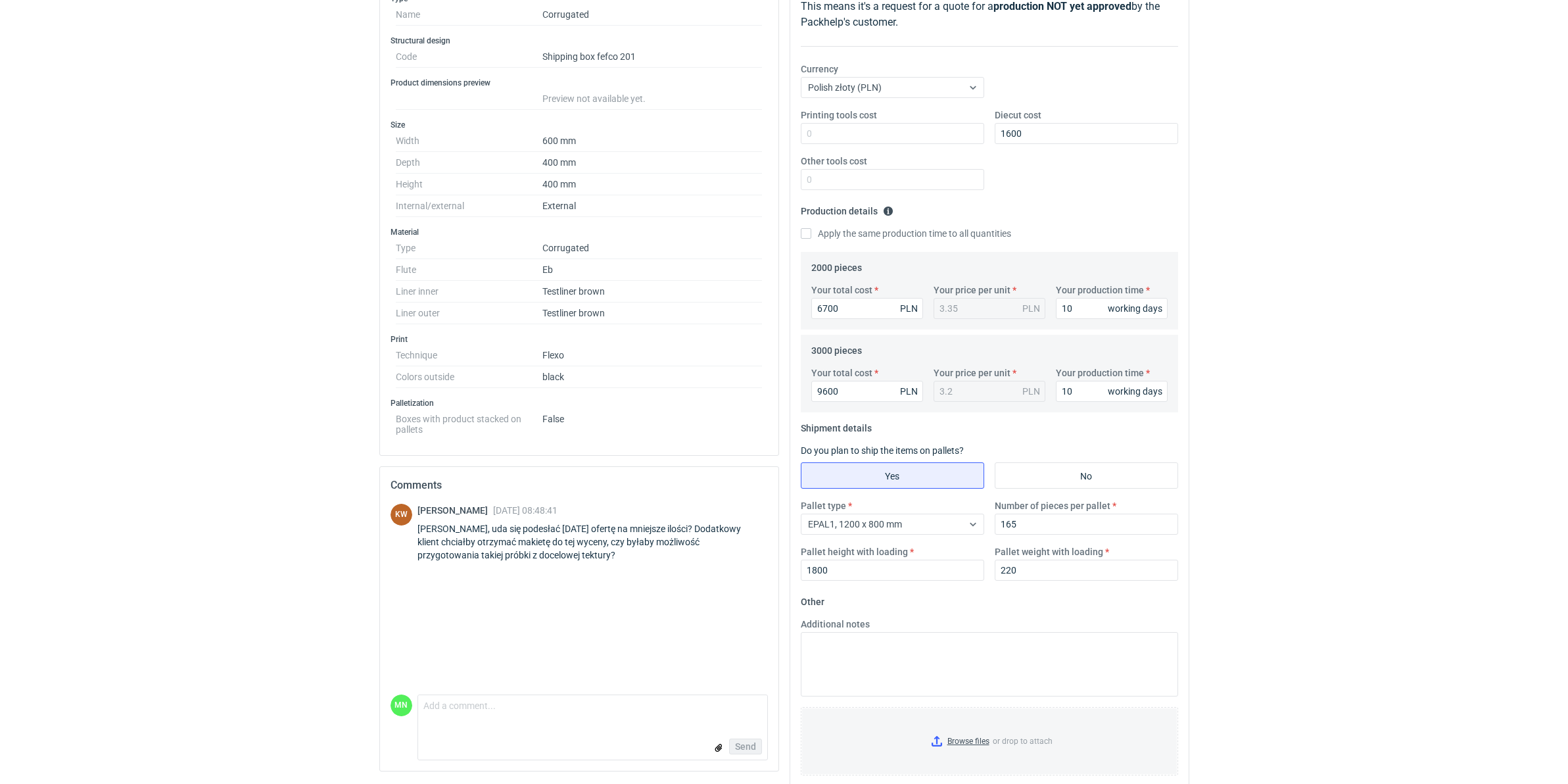
click at [447, 659] on div "KW [PERSON_NAME] [DATE] 08:48:41 Pani Małgosiu, uda się podesłać [DATE] ofertę …" at bounding box center [579, 599] width 377 height 191
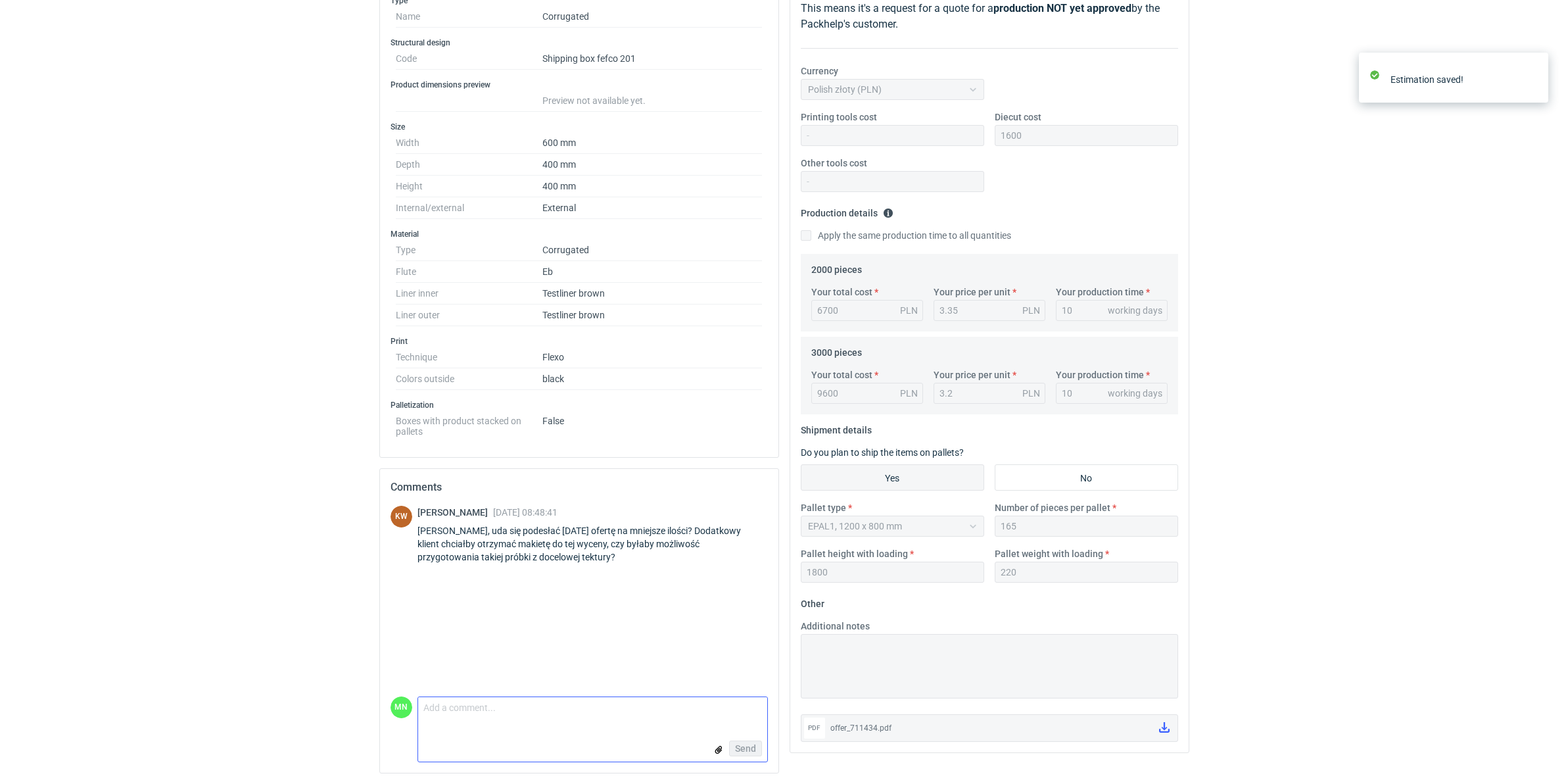
click at [480, 715] on textarea "Comment message" at bounding box center [592, 710] width 349 height 27
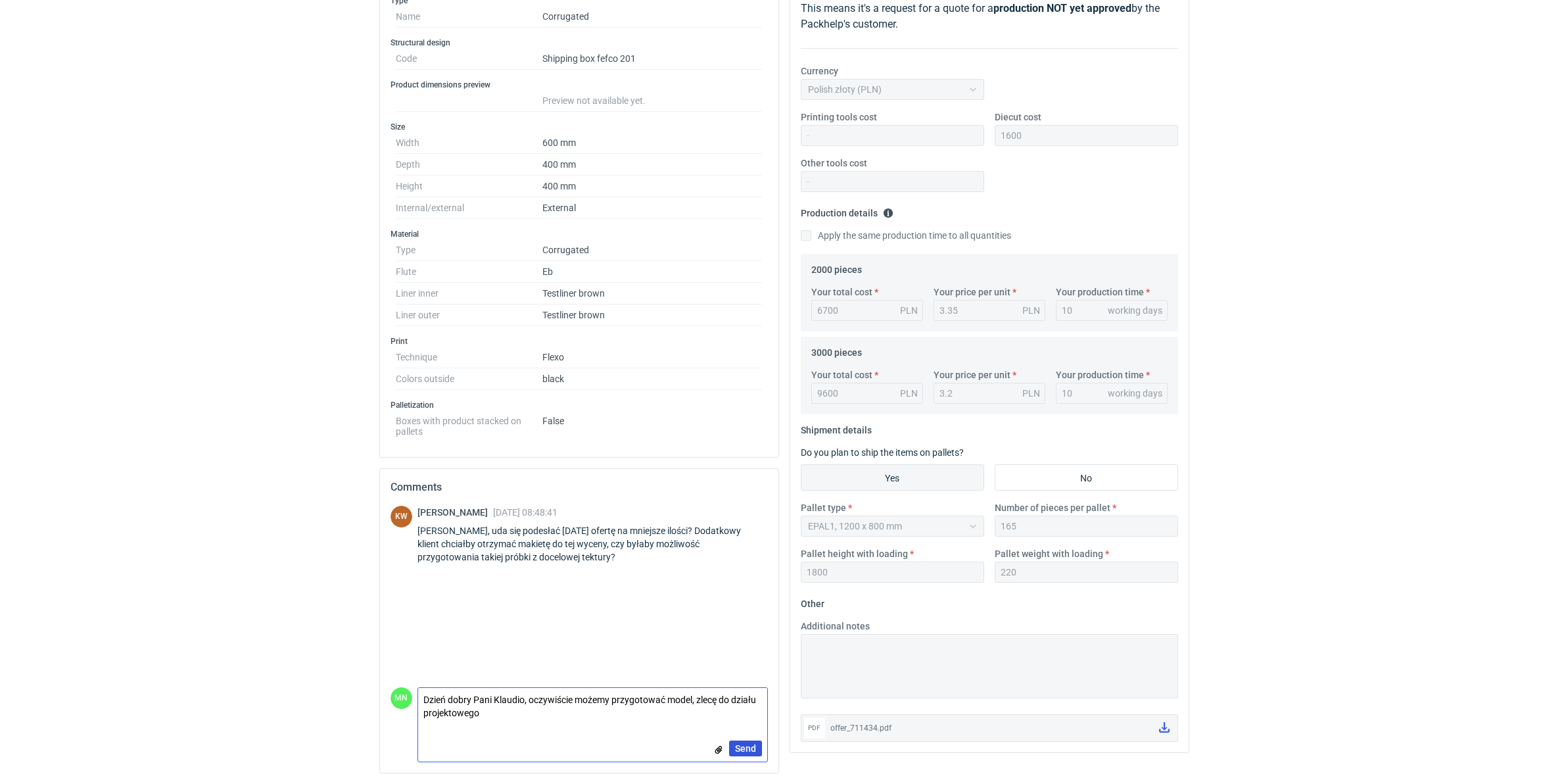
type textarea "Dzień dobry Pani Klaudio, oczywiście możemy przygotować model, zlecę do działu …"
drag, startPoint x: 752, startPoint y: 746, endPoint x: 744, endPoint y: 747, distance: 8.1
click at [748, 748] on span "Send" at bounding box center [745, 748] width 21 height 9
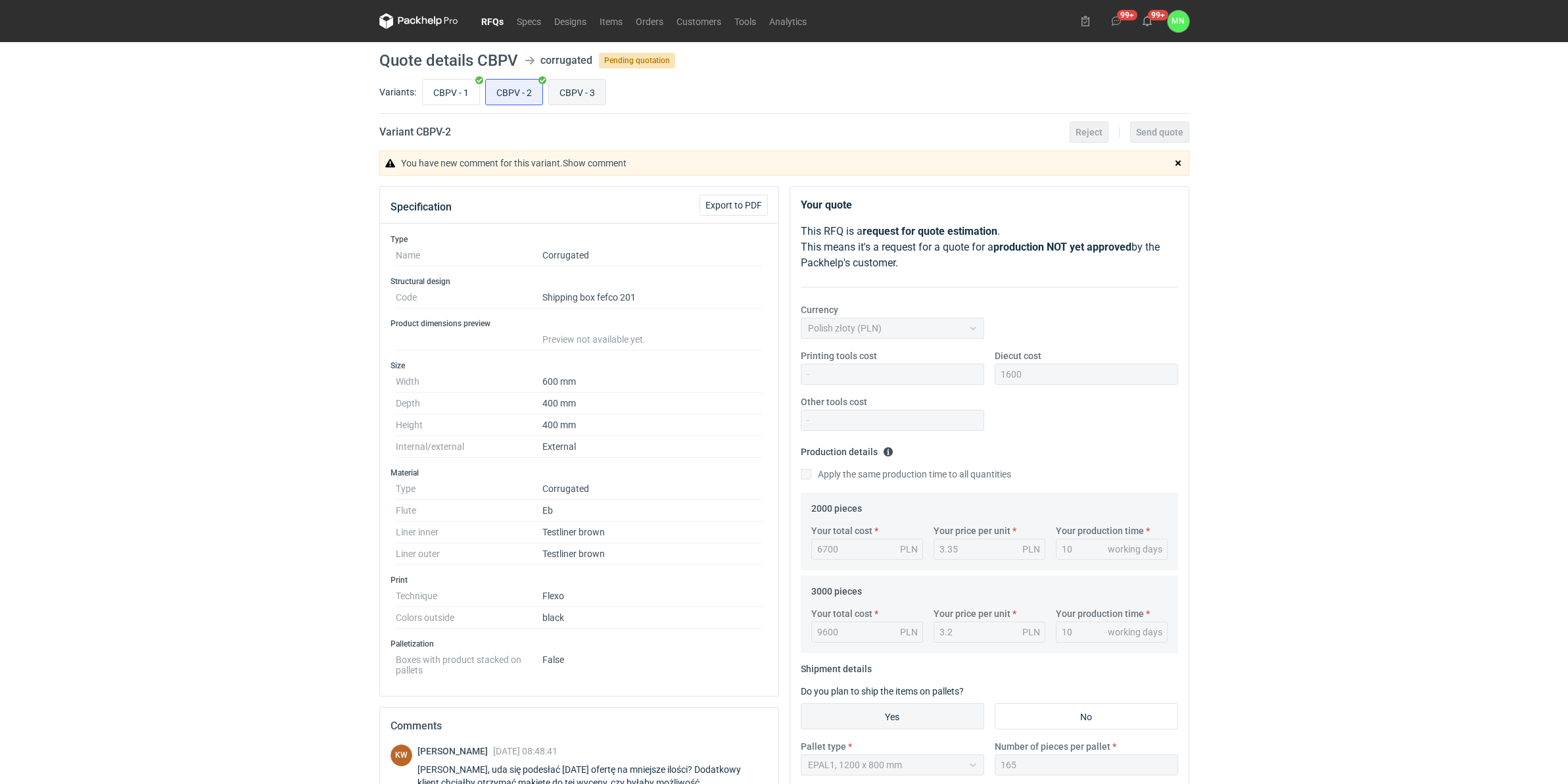
click at [564, 93] on input "CBPV - 3" at bounding box center [577, 92] width 57 height 25
radio input "true"
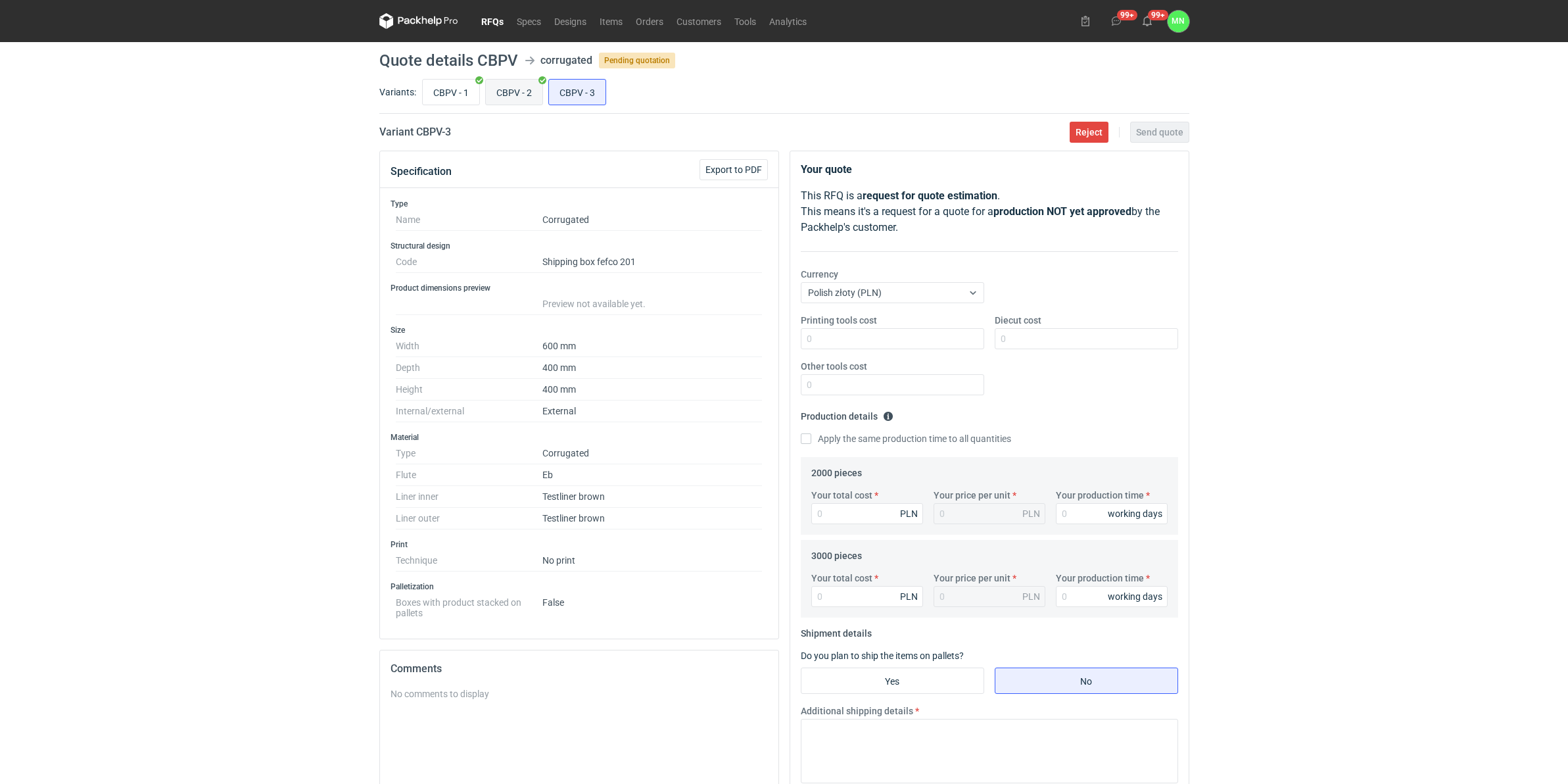
click at [493, 93] on input "CBPV - 2" at bounding box center [514, 92] width 57 height 25
radio input "true"
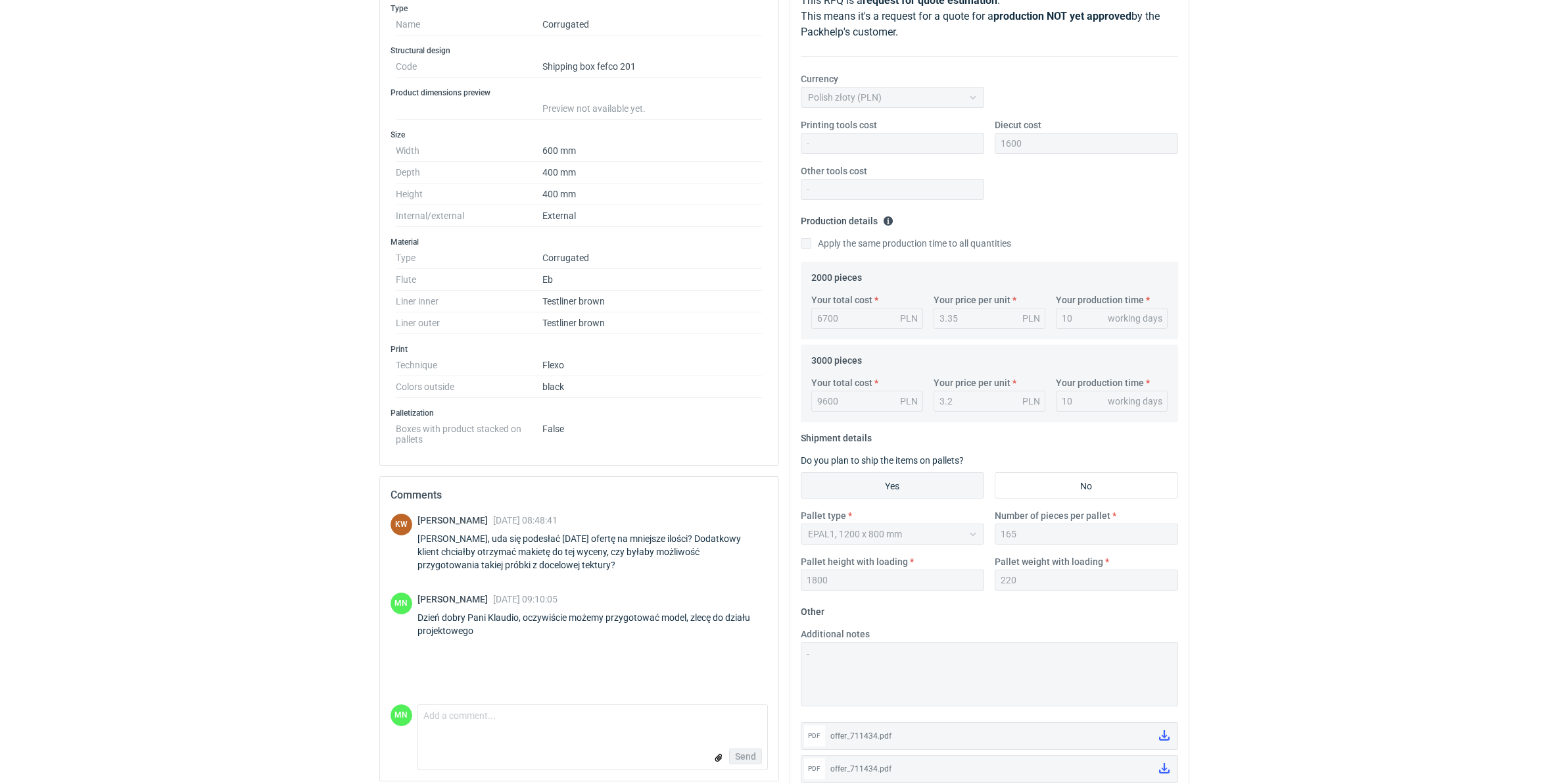
scroll to position [251, 0]
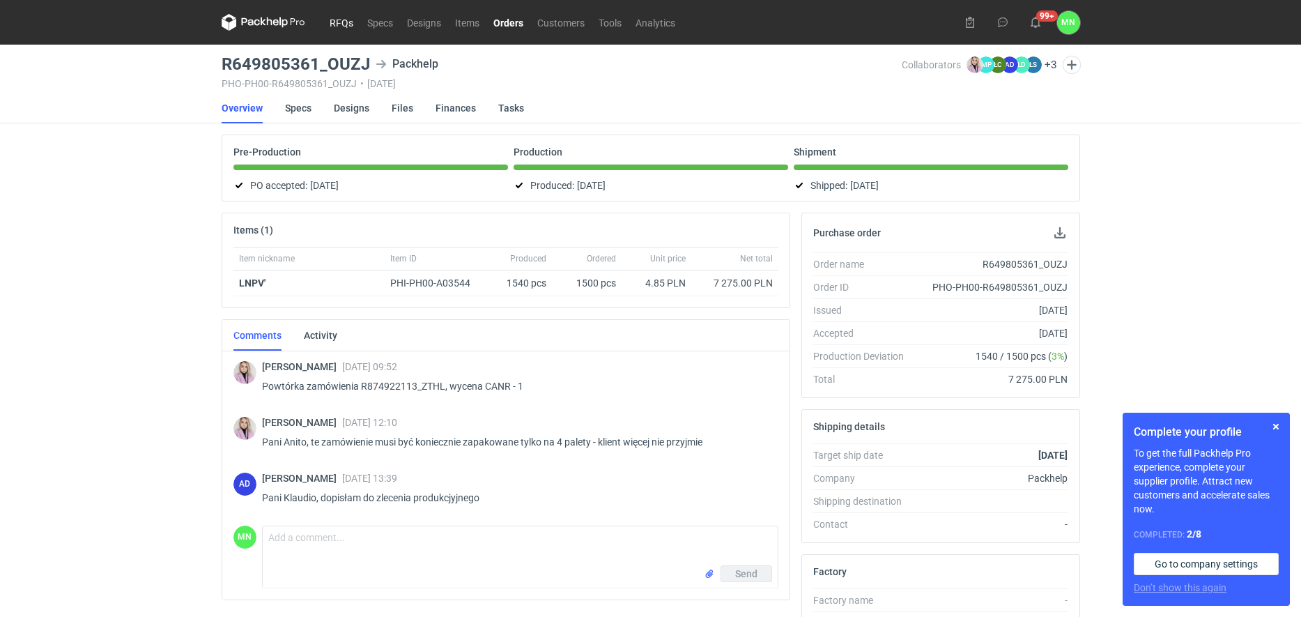
click at [332, 17] on link "RFQs" at bounding box center [342, 22] width 38 height 17
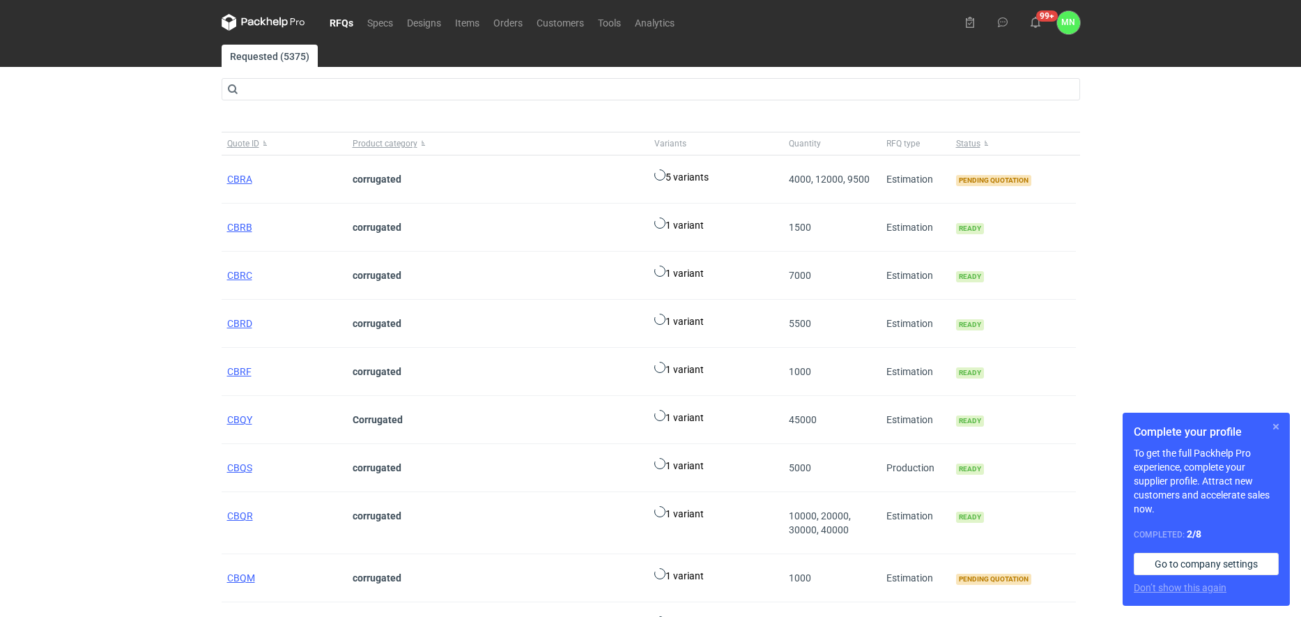
click at [1276, 425] on button "button" at bounding box center [1276, 426] width 17 height 17
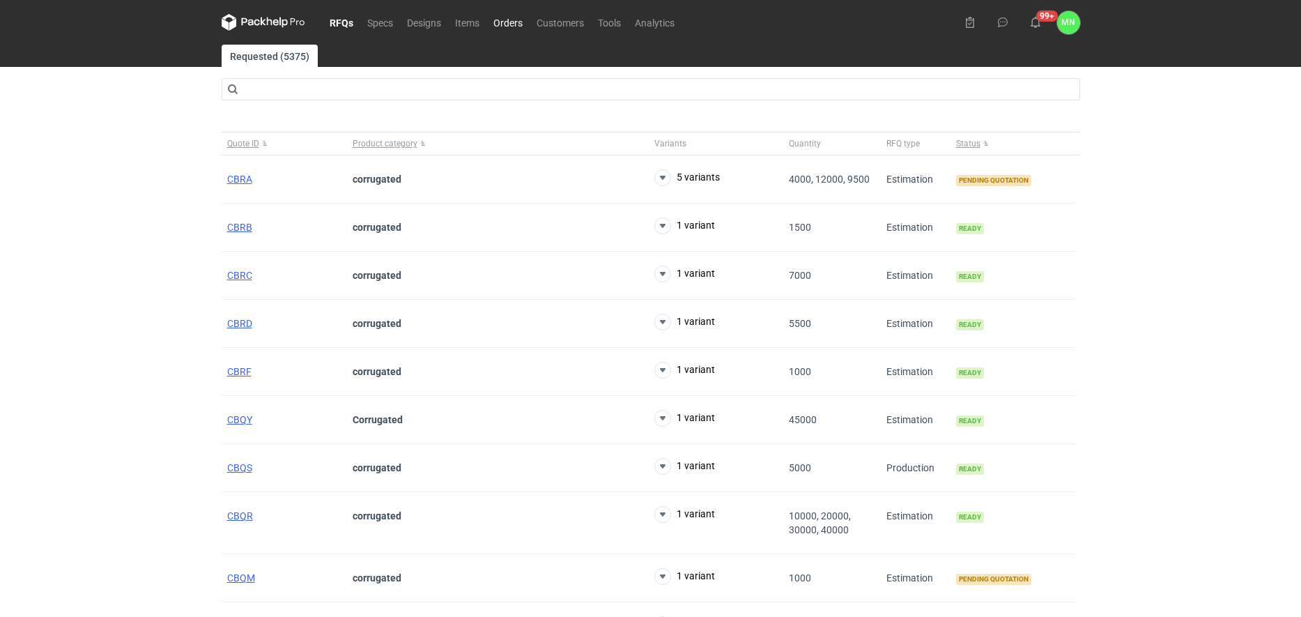
click at [508, 22] on link "Orders" at bounding box center [508, 22] width 43 height 17
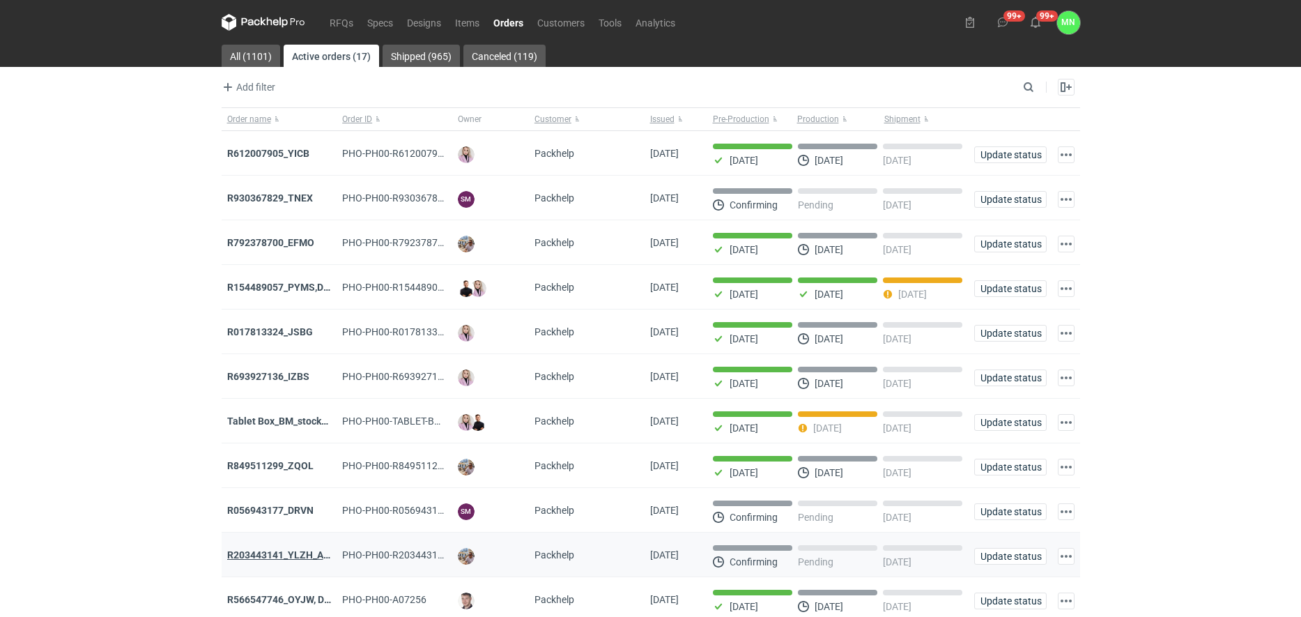
click at [298, 560] on strong "R203443141_YLZH_AHYW" at bounding box center [286, 554] width 118 height 11
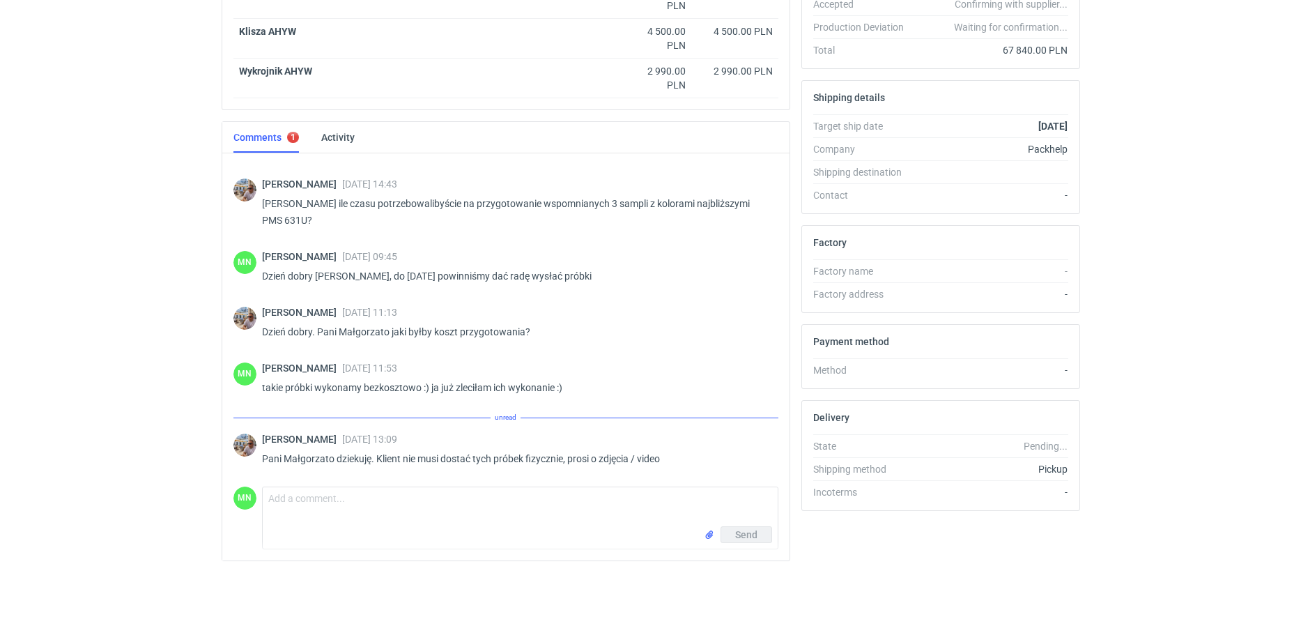
scroll to position [1461, 0]
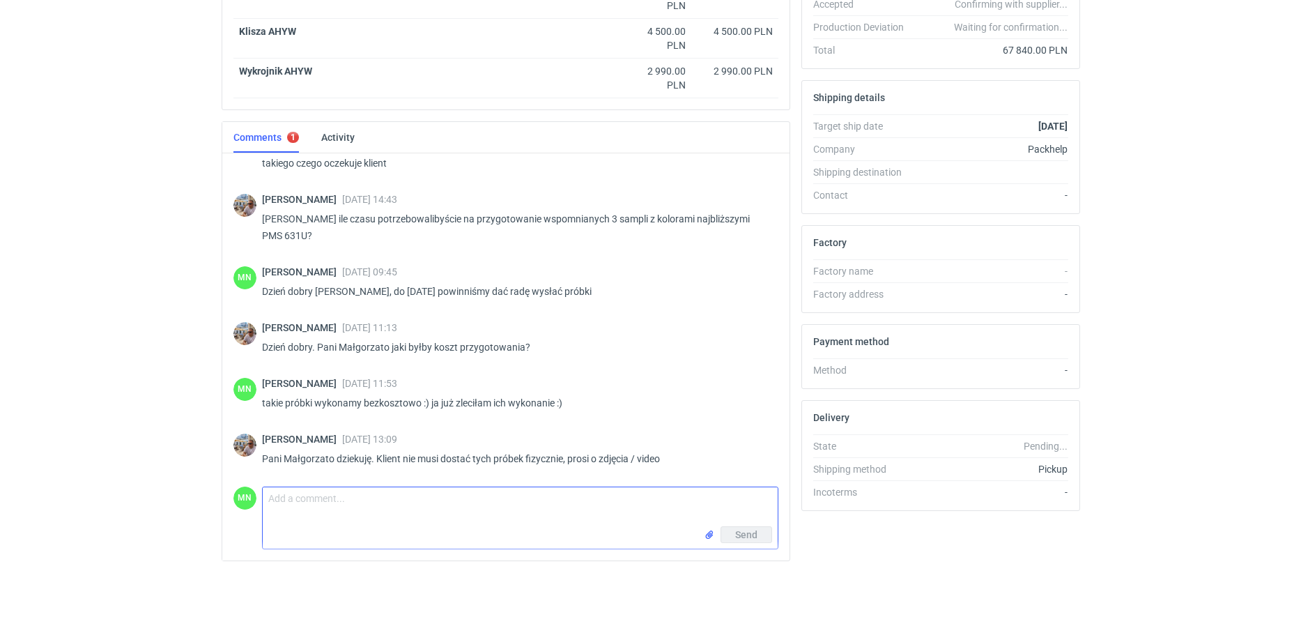
click at [390, 508] on textarea "Comment message" at bounding box center [520, 506] width 515 height 39
type textarea "Dzień dobry Panie Michale, w załączniku zdjęcie próbek"
click at [709, 533] on input "file" at bounding box center [709, 535] width 11 height 15
click at [760, 565] on button "Send" at bounding box center [747, 565] width 52 height 17
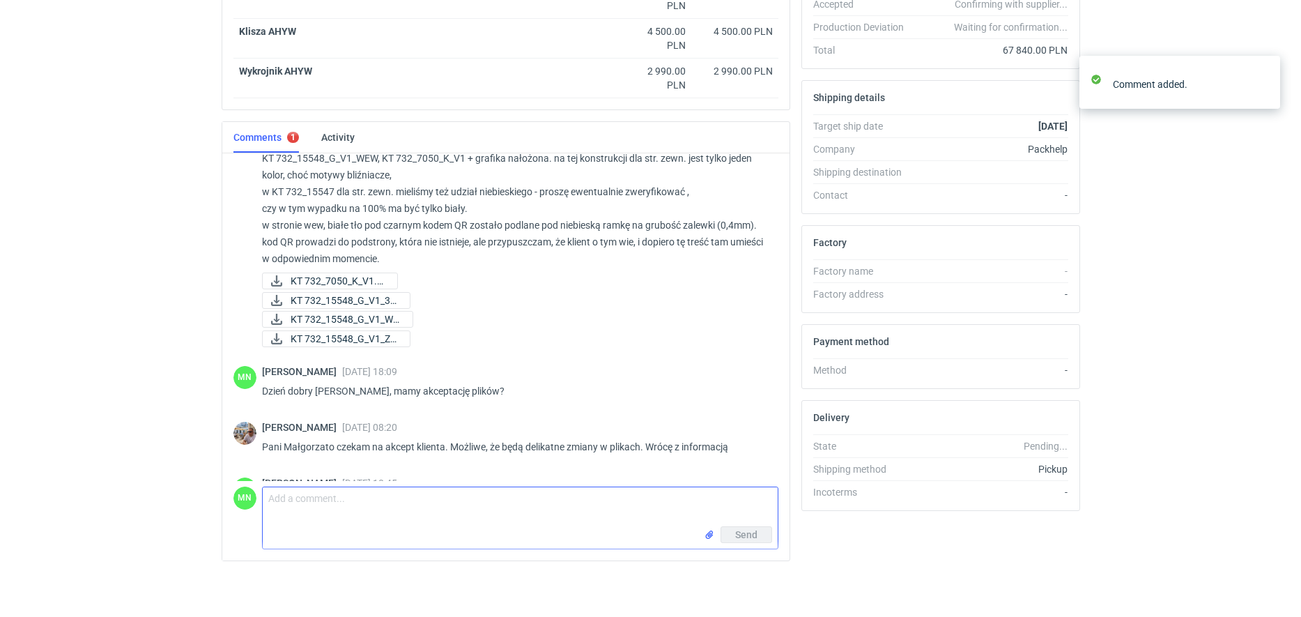
scroll to position [583, 0]
